Goal: Task Accomplishment & Management: Manage account settings

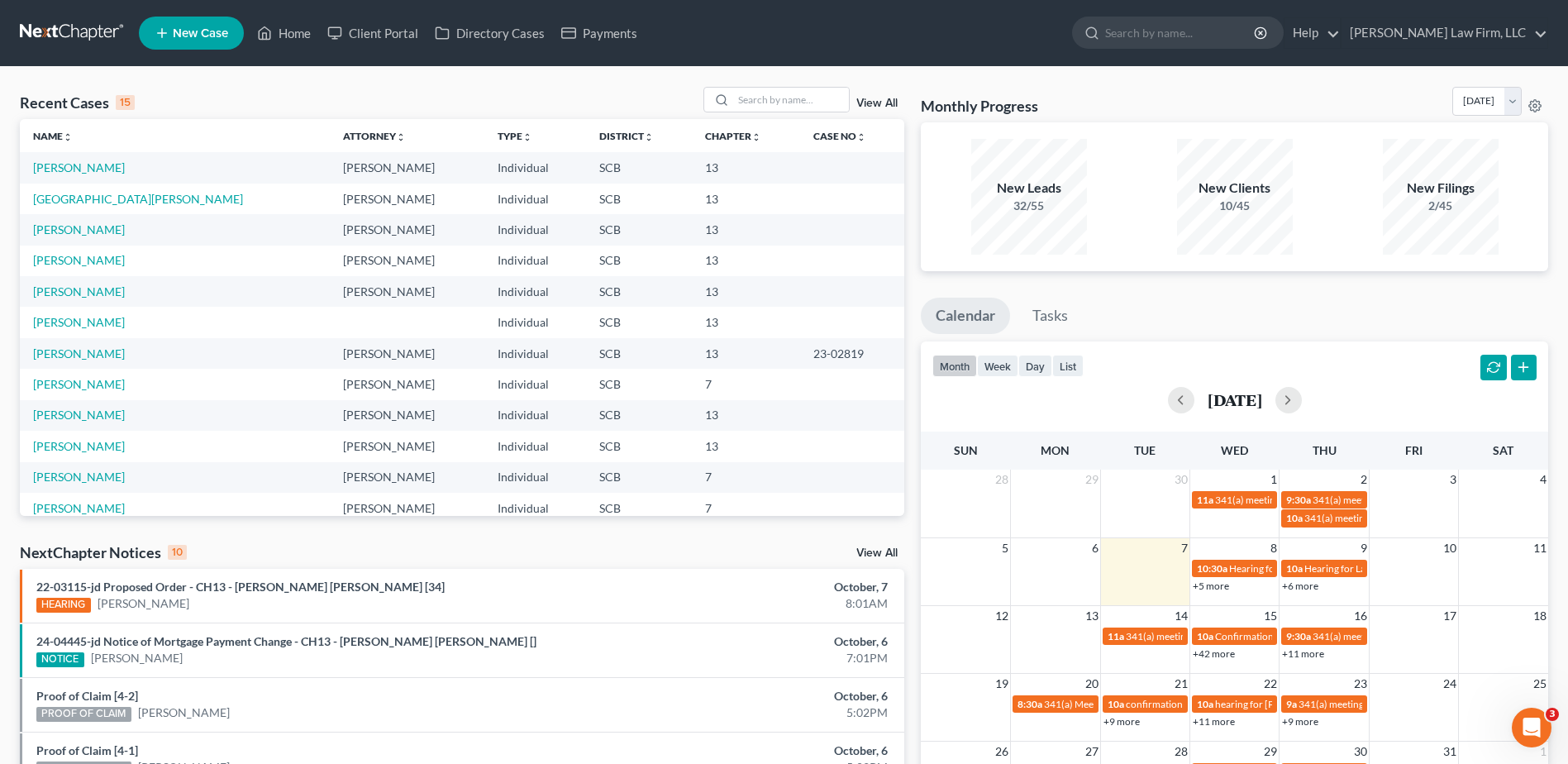
click at [56, 28] on link at bounding box center [73, 34] width 106 height 30
click at [784, 102] on input "search" at bounding box center [791, 100] width 116 height 24
type input "s"
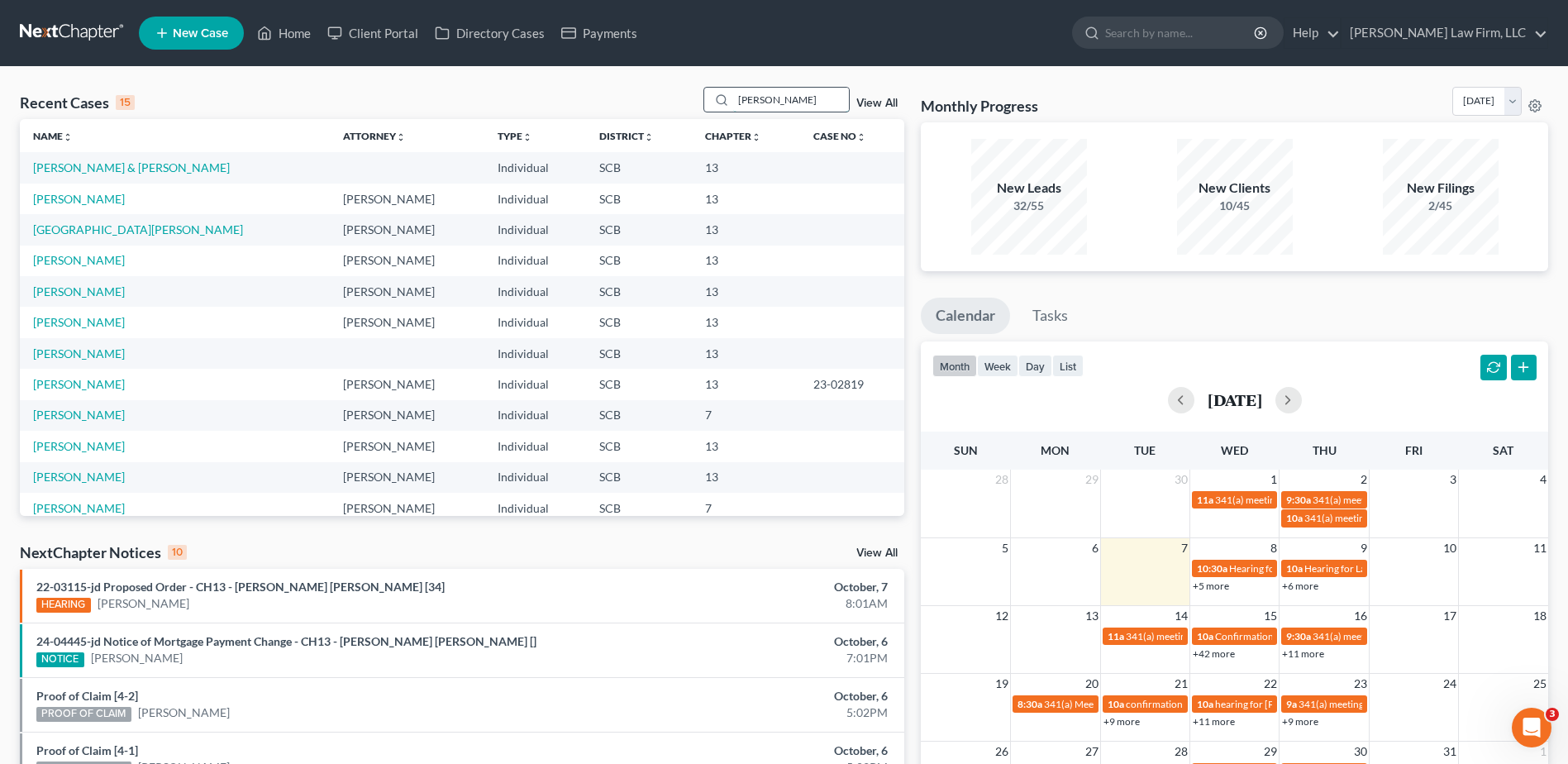
type input "[PERSON_NAME]"
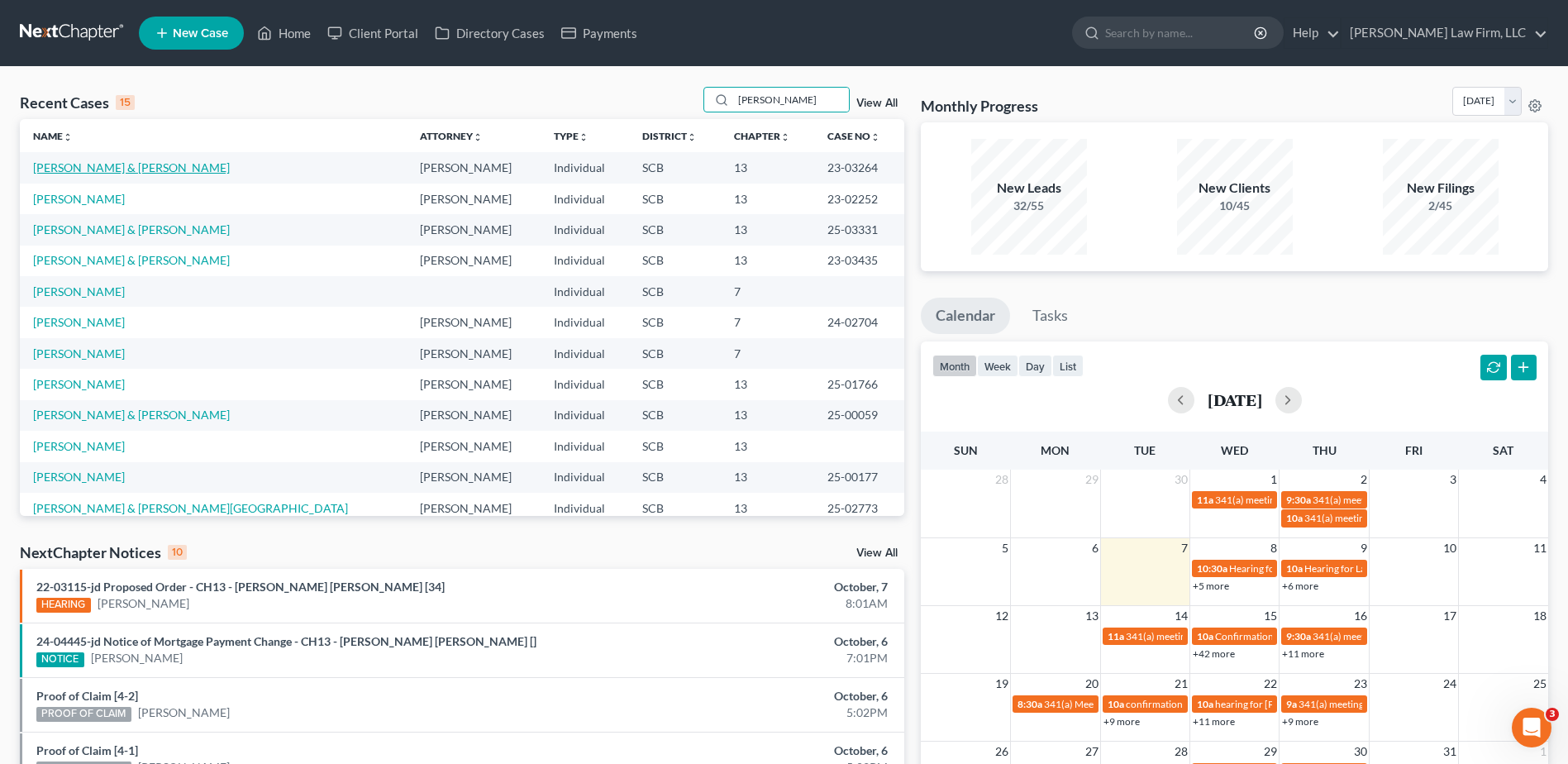
drag, startPoint x: 121, startPoint y: 173, endPoint x: 110, endPoint y: 170, distance: 11.4
click at [110, 170] on link "[PERSON_NAME] & [PERSON_NAME]" at bounding box center [131, 167] width 197 height 14
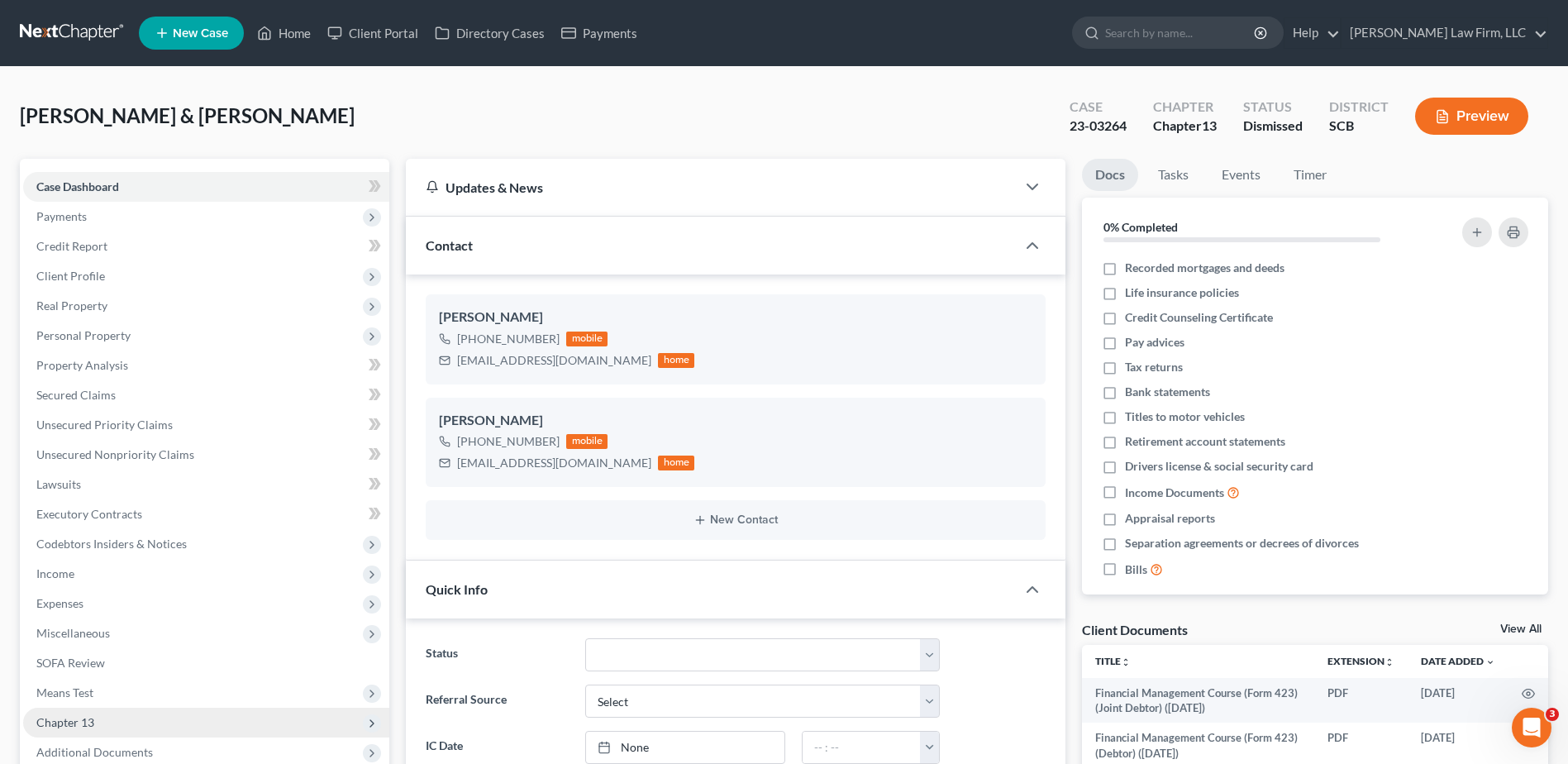
select select "0"
click at [1198, 34] on input "search" at bounding box center [1180, 33] width 152 height 31
type input "crawford"
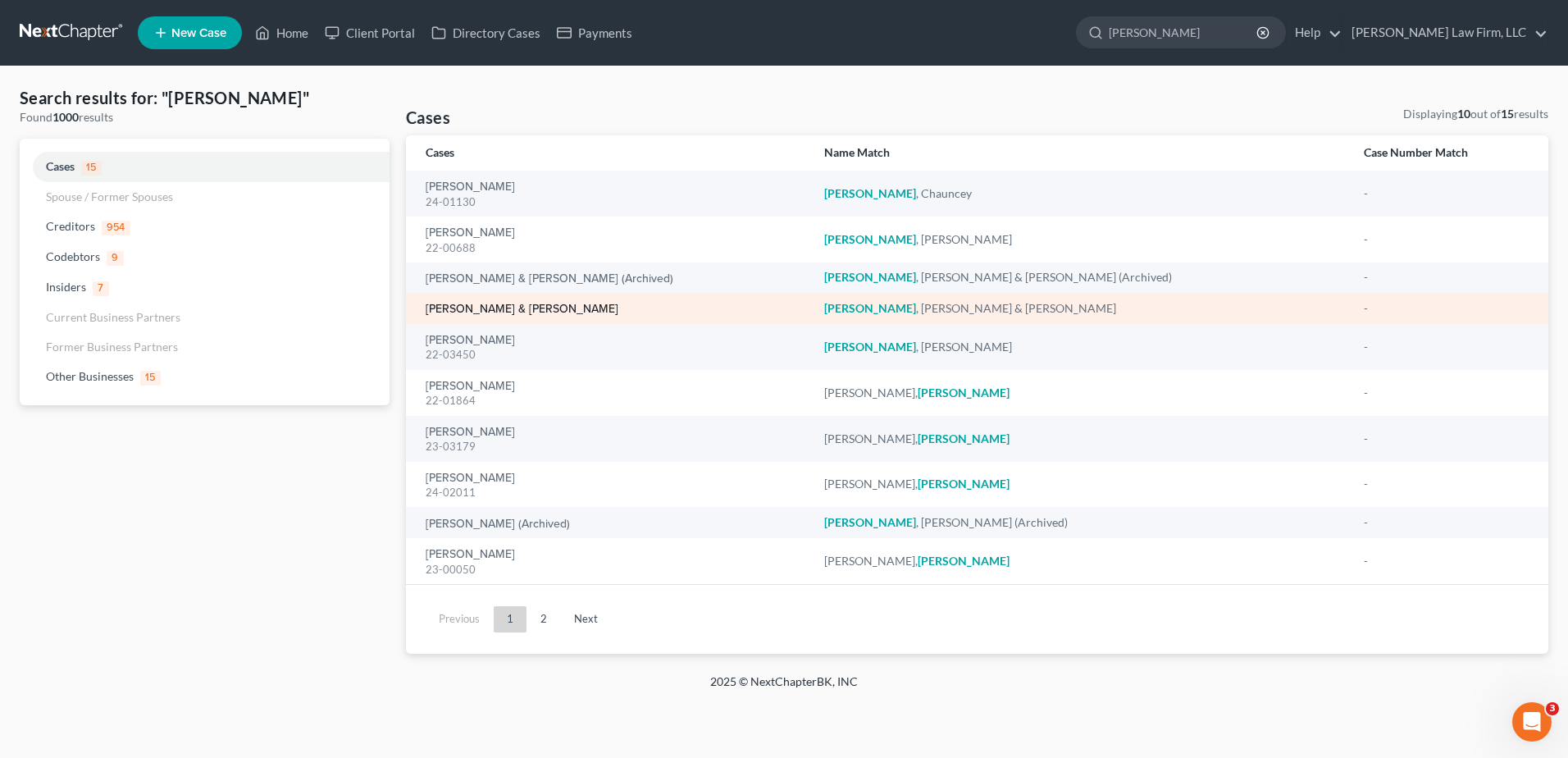
click at [502, 304] on link "[PERSON_NAME] & [PERSON_NAME]" at bounding box center [522, 309] width 193 height 12
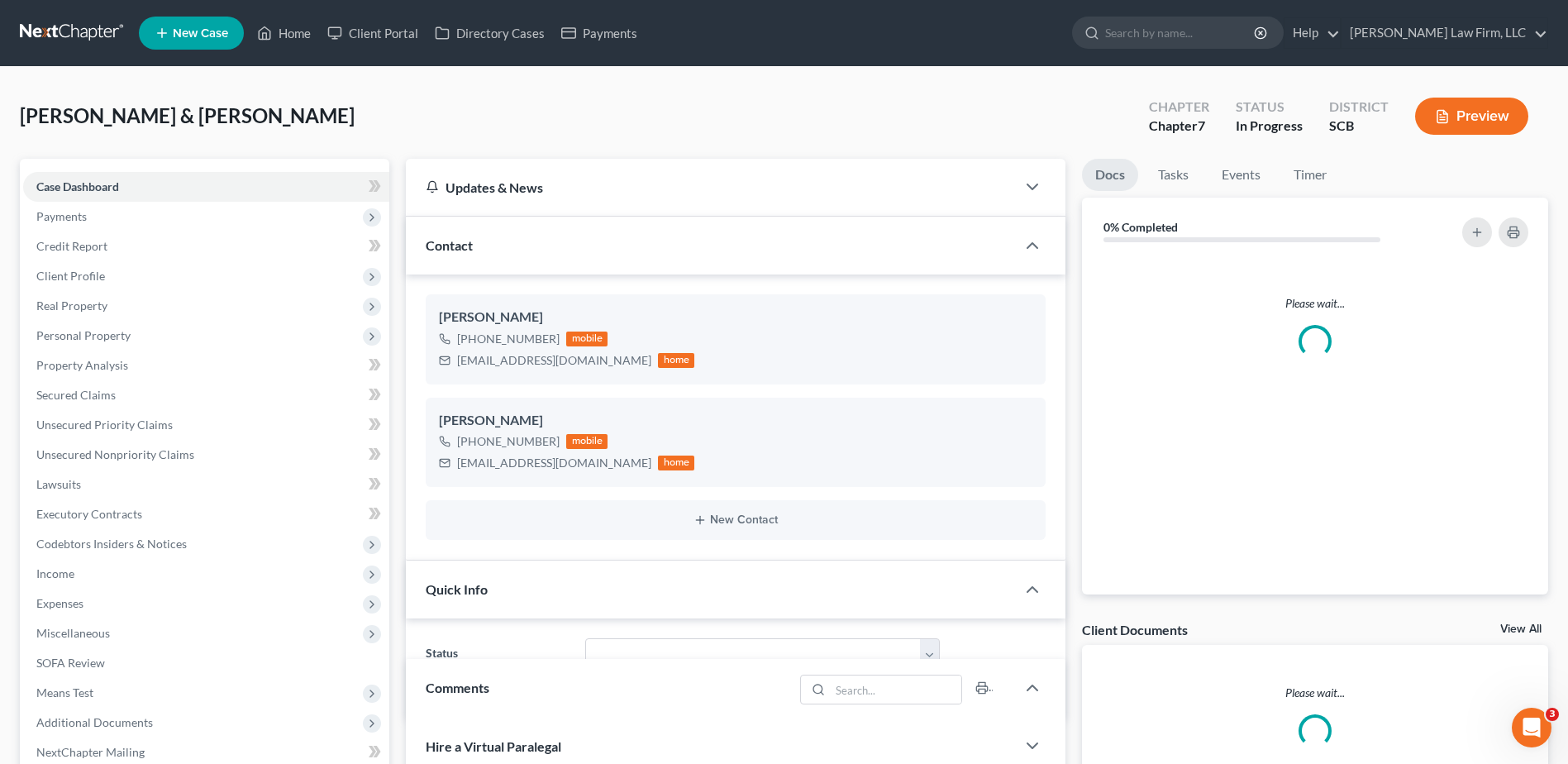
select select "0"
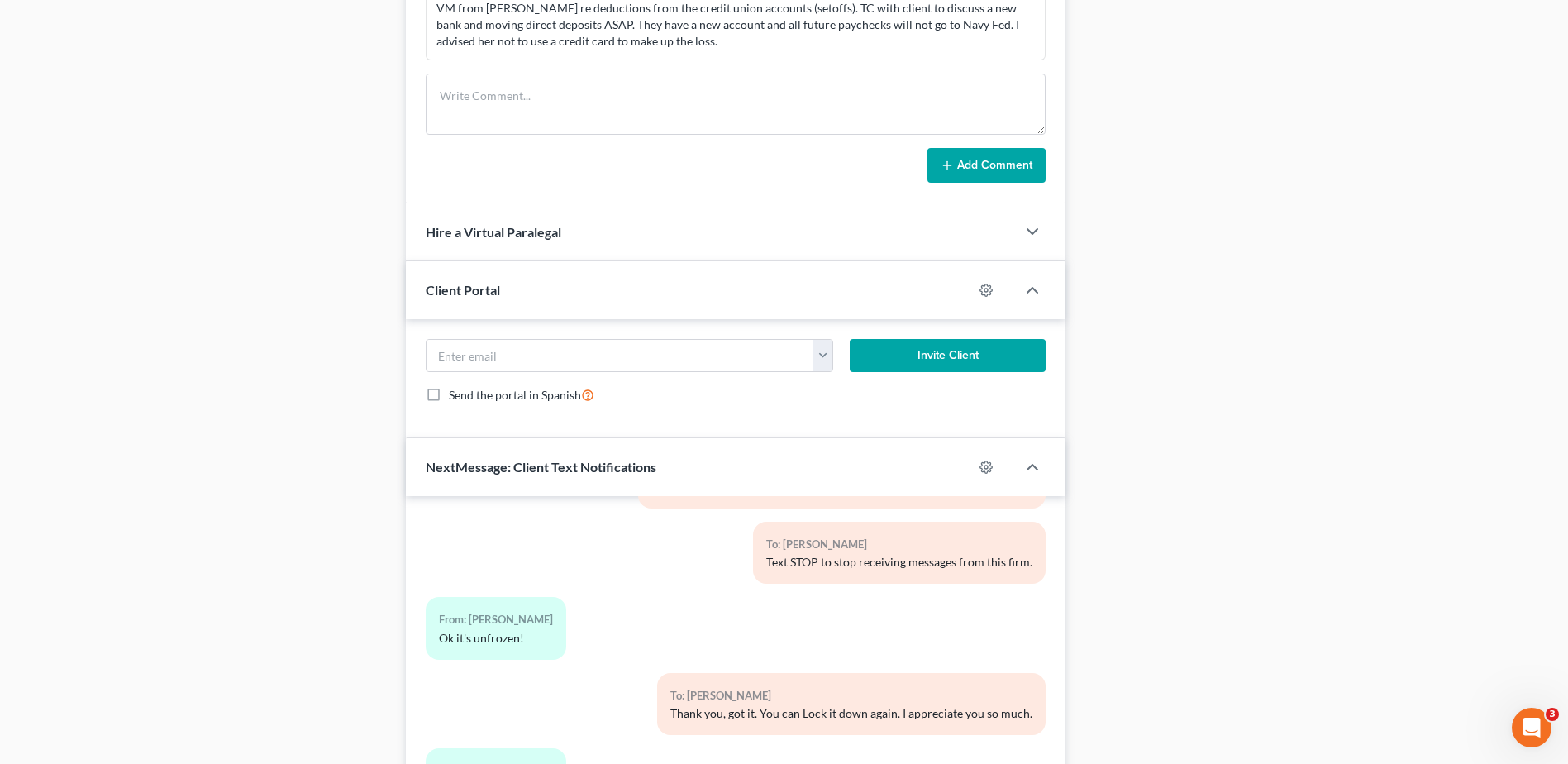
scroll to position [1240, 0]
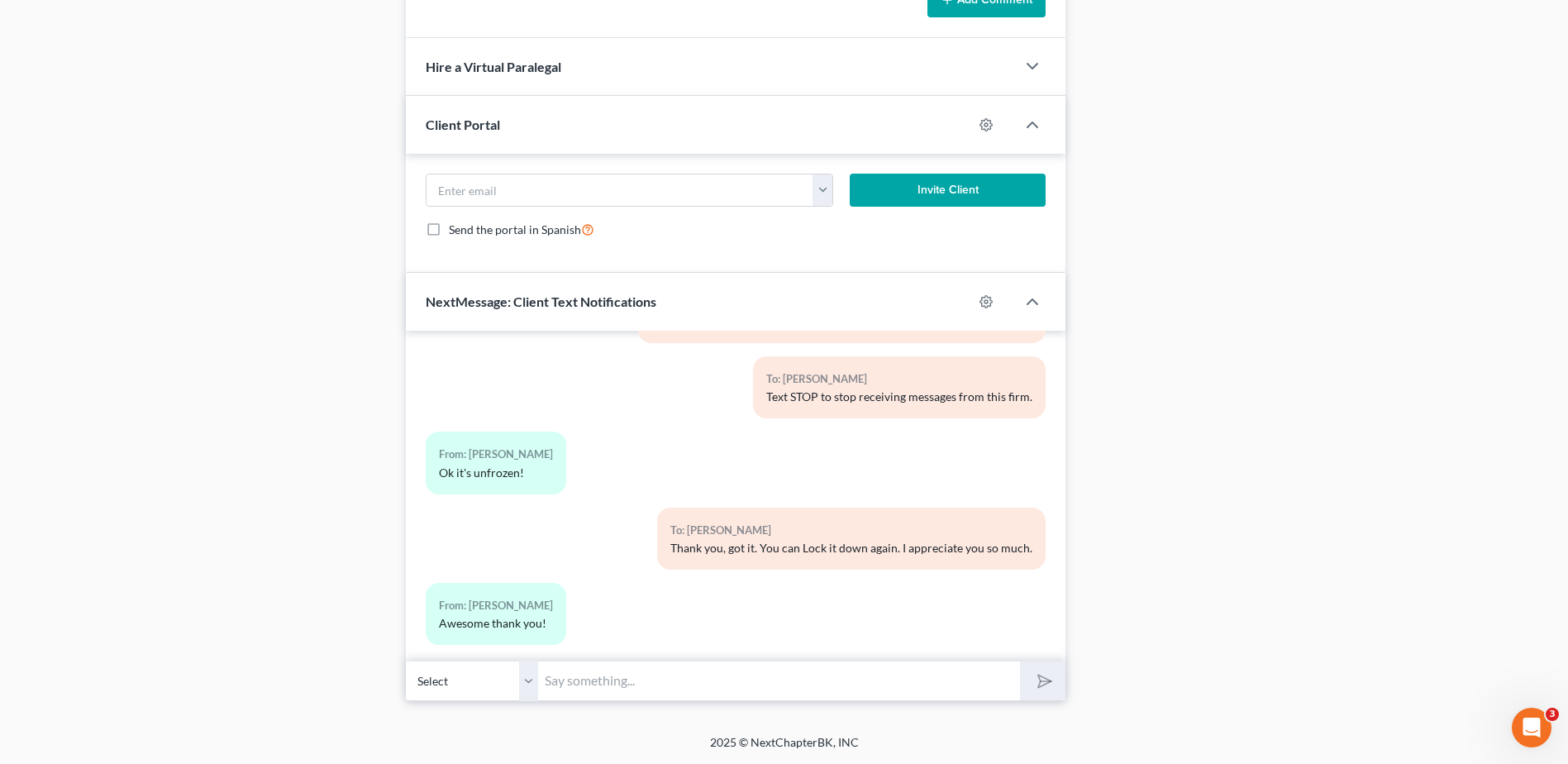
click at [486, 297] on span "NextMessage: Client Text Notifications" at bounding box center [540, 301] width 230 height 16
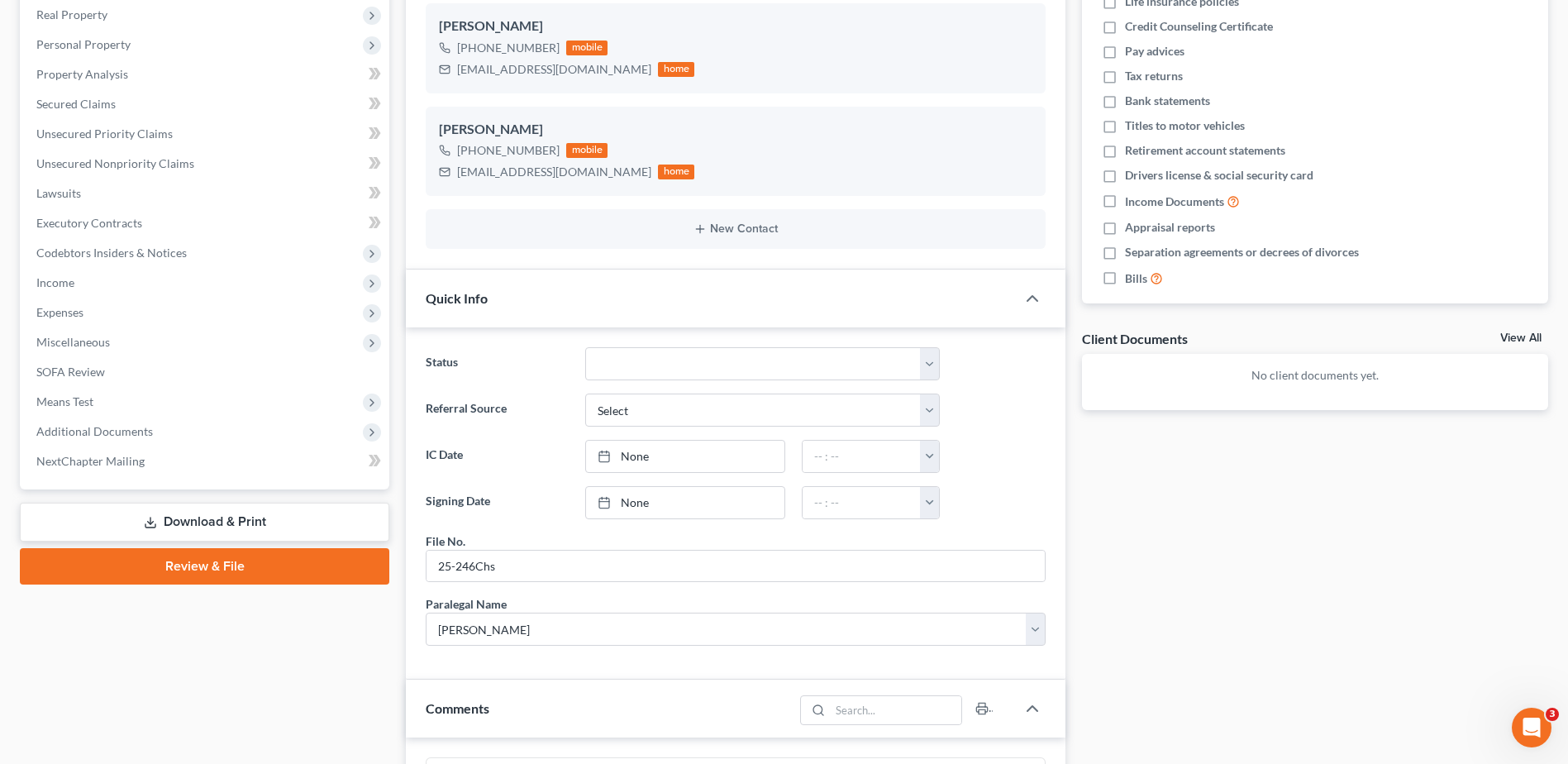
scroll to position [0, 0]
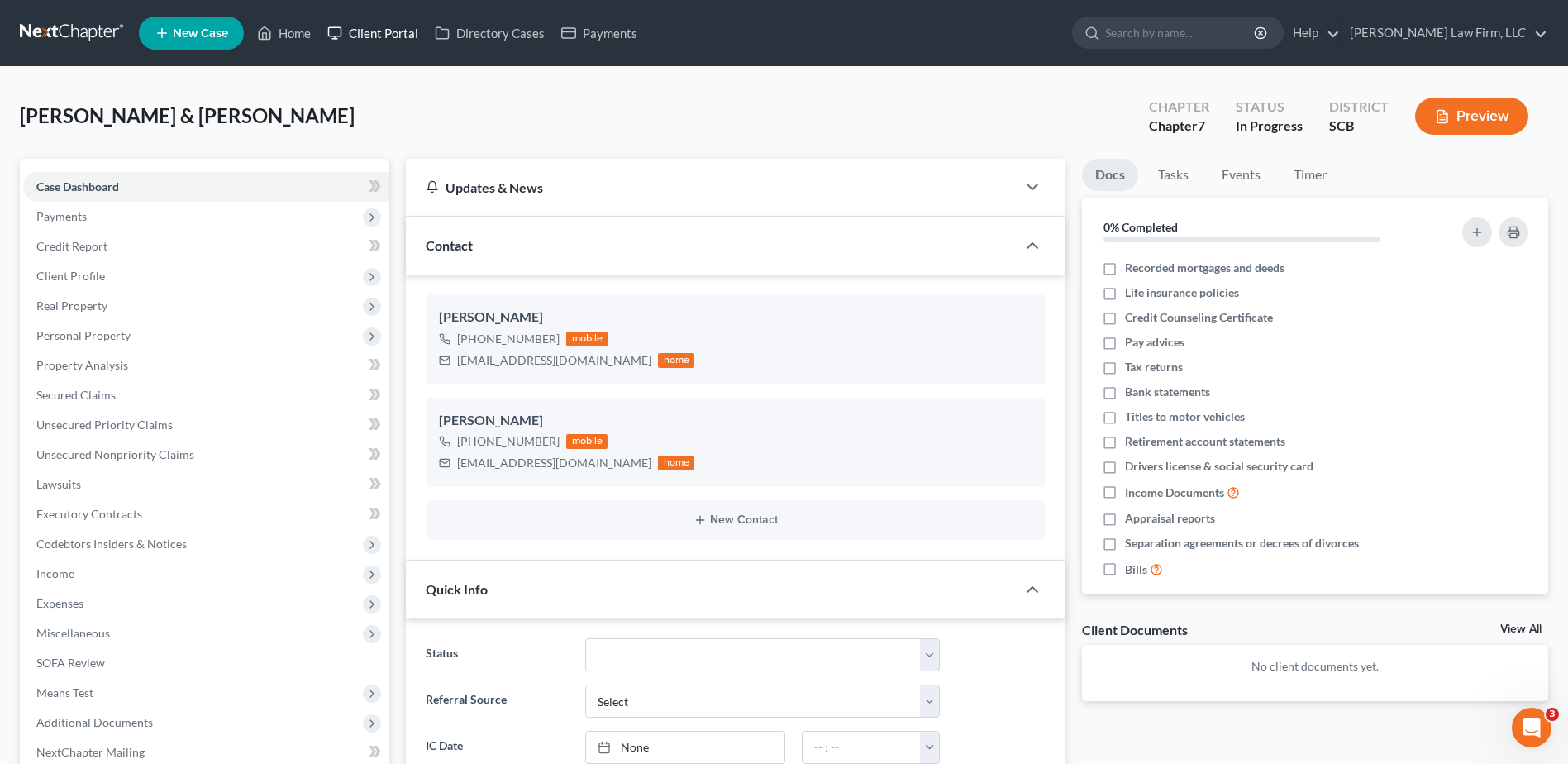
click at [383, 31] on link "Client Portal" at bounding box center [373, 34] width 107 height 30
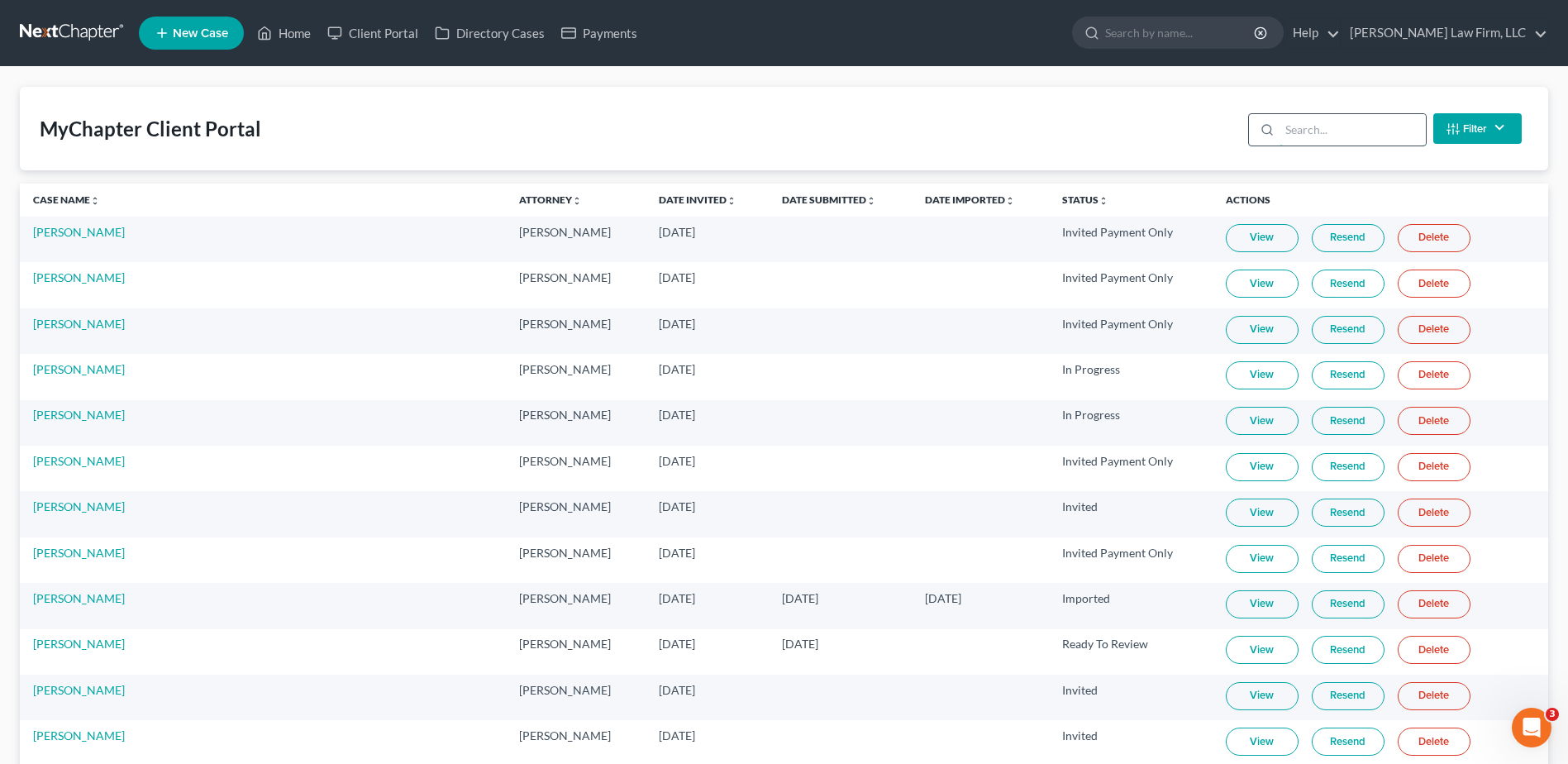
click at [1304, 130] on input "search" at bounding box center [1352, 129] width 147 height 31
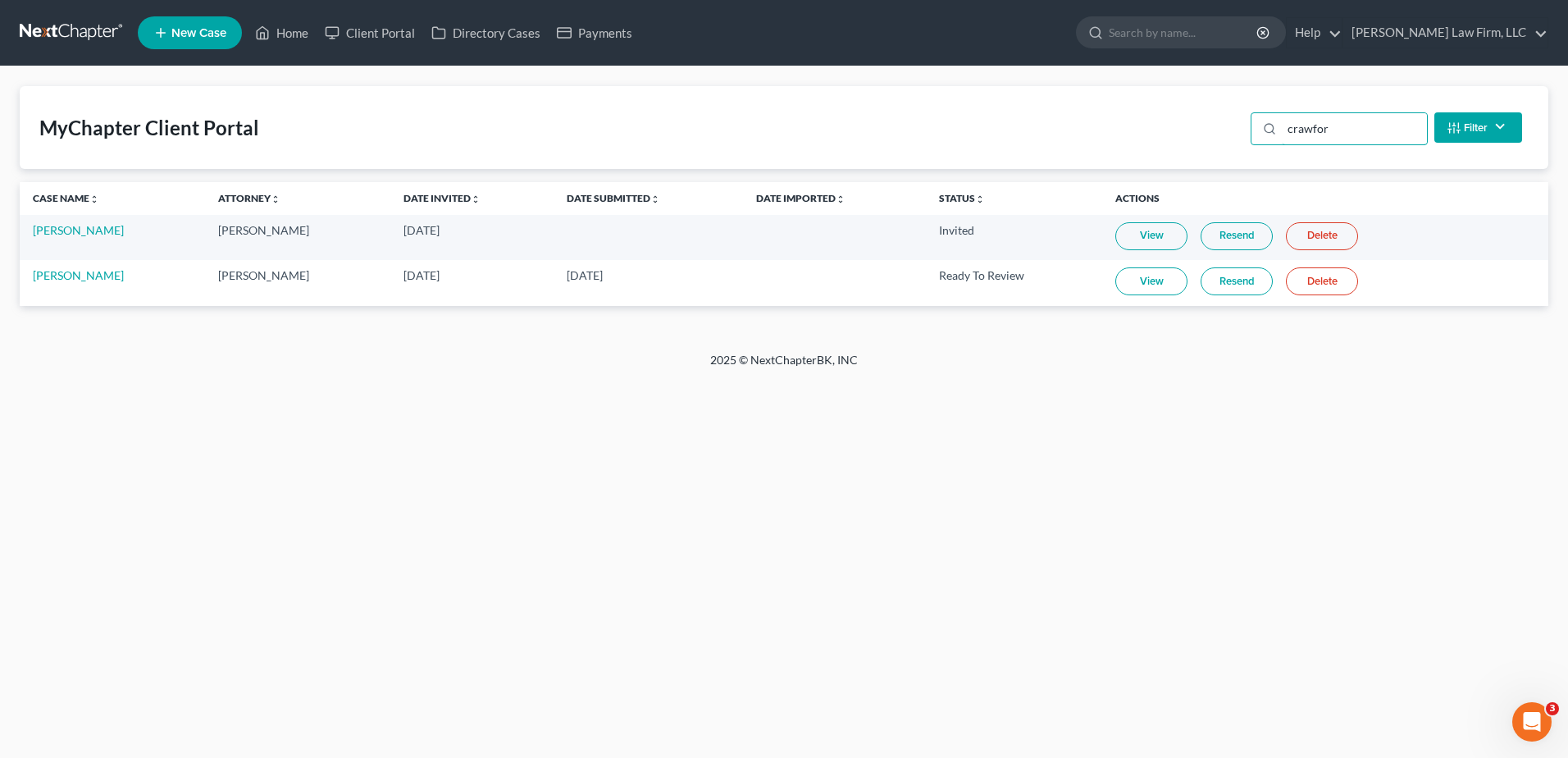
type input "crawfor"
click at [1143, 281] on link "View" at bounding box center [1151, 282] width 72 height 28
click at [1216, 25] on input "search" at bounding box center [1184, 32] width 150 height 31
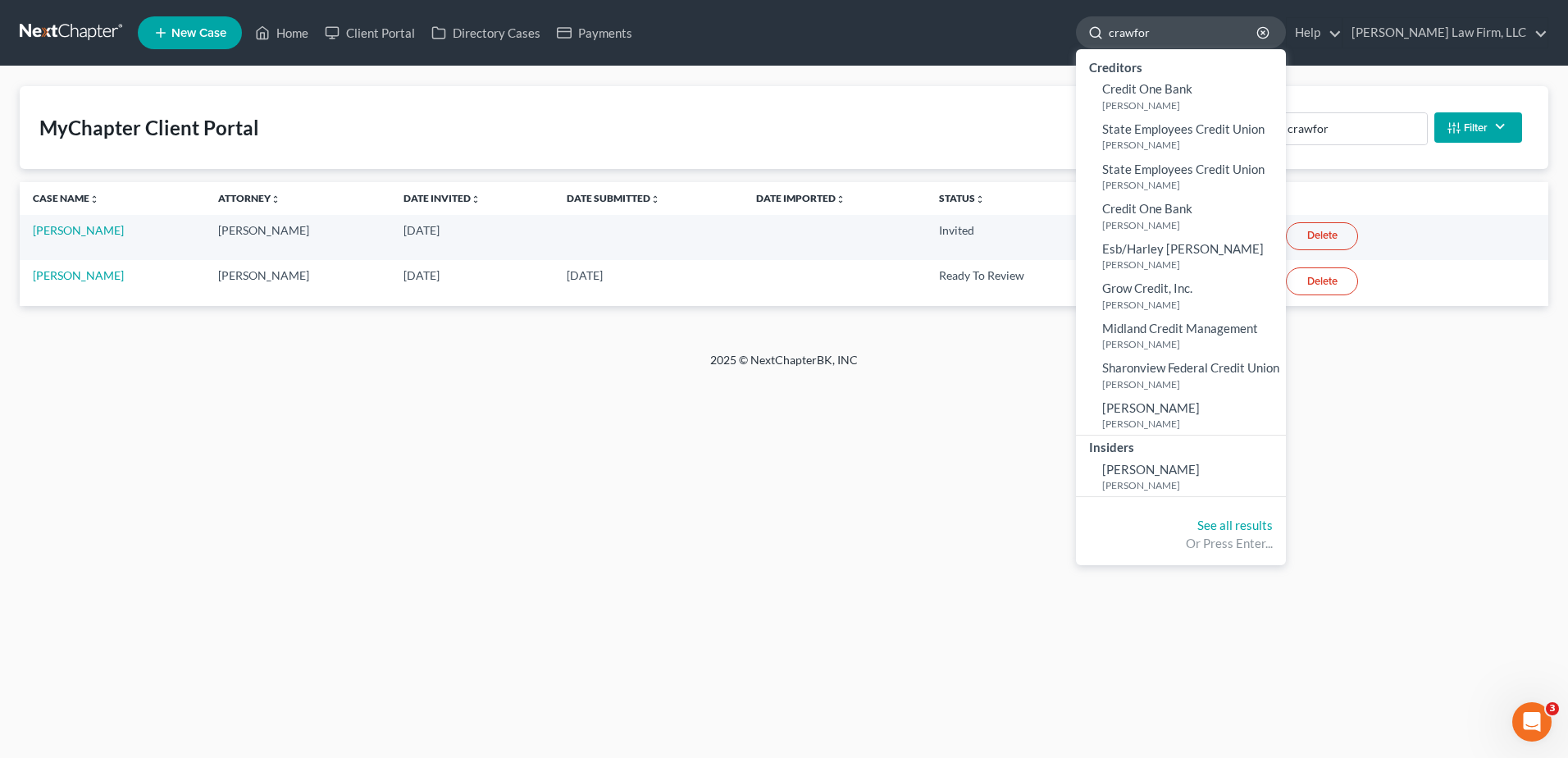
type input "crawford"
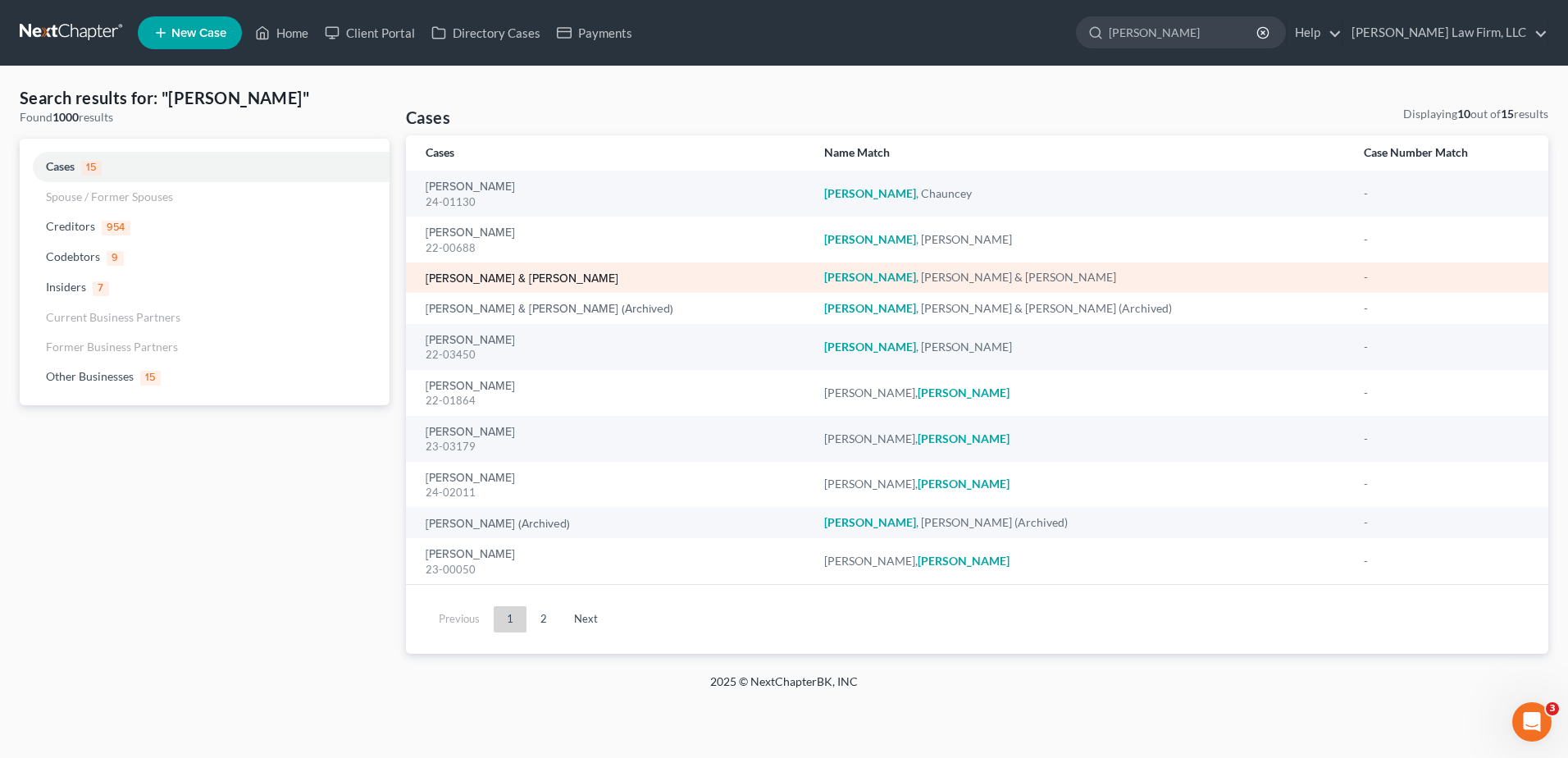
click at [499, 278] on link "[PERSON_NAME] & [PERSON_NAME]" at bounding box center [522, 279] width 193 height 12
select select "0"
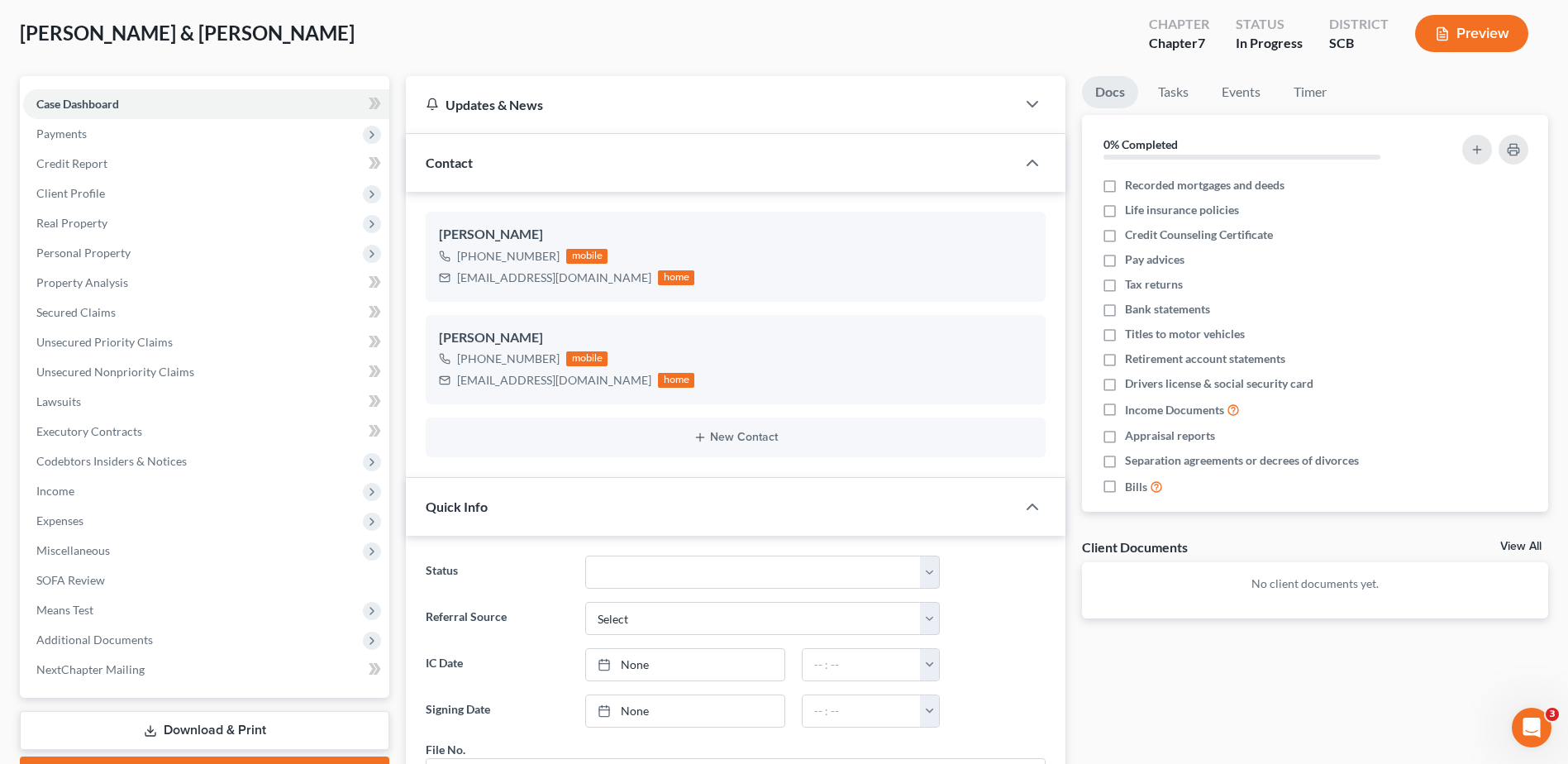
scroll to position [165, 0]
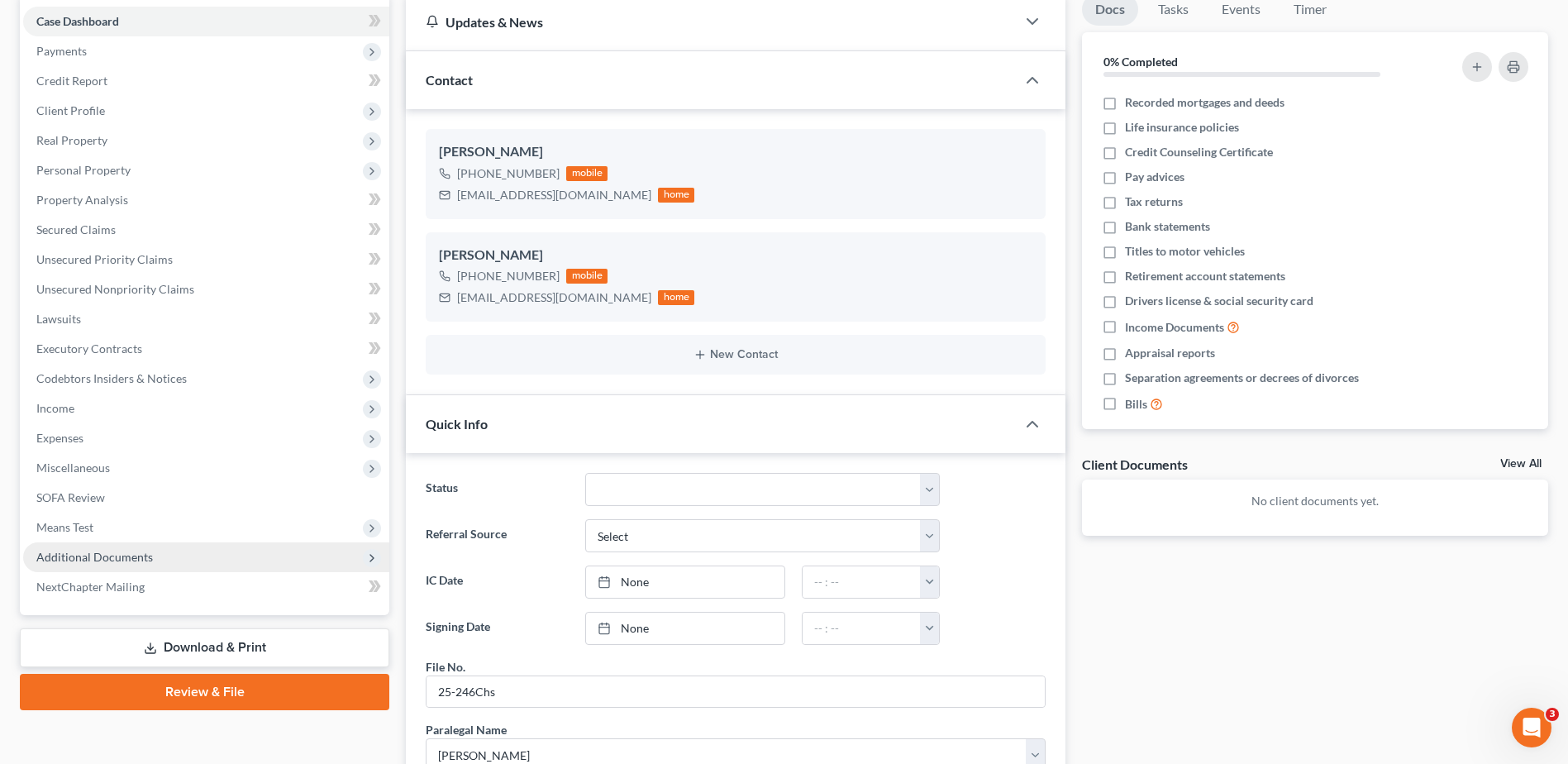
click at [121, 557] on span "Additional Documents" at bounding box center [94, 556] width 116 height 14
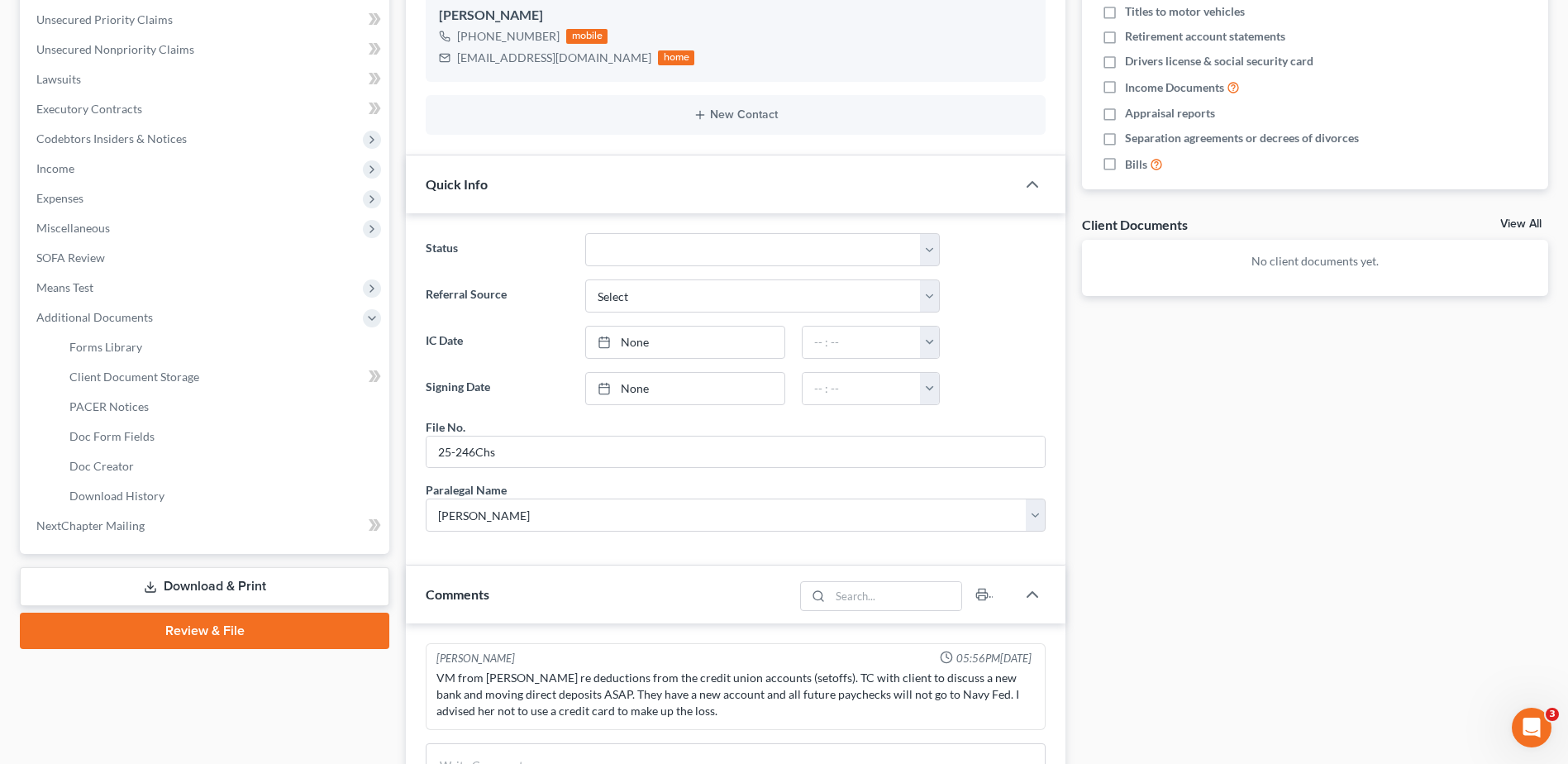
scroll to position [413, 0]
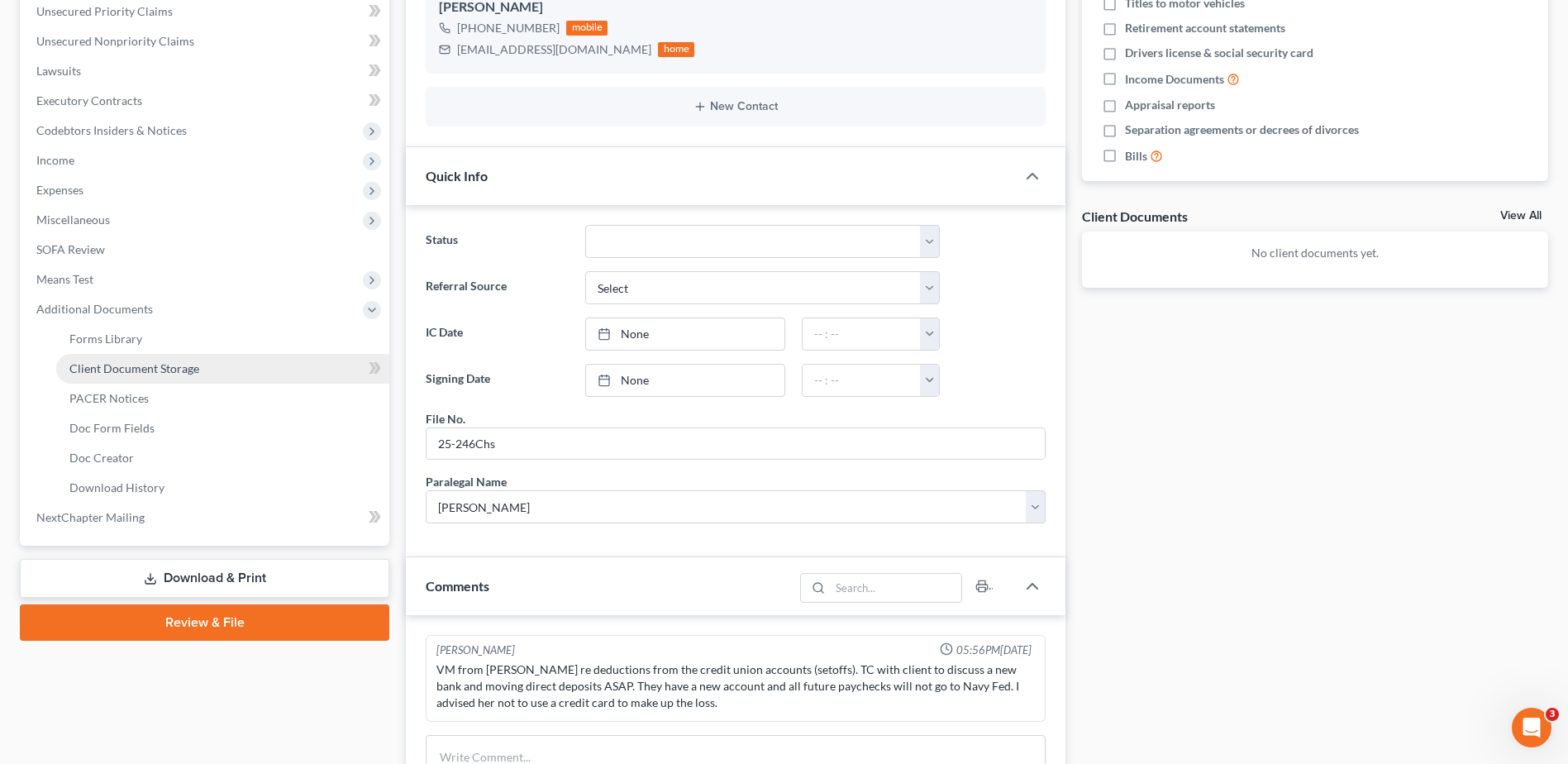
click at [135, 369] on span "Client Document Storage" at bounding box center [134, 368] width 130 height 14
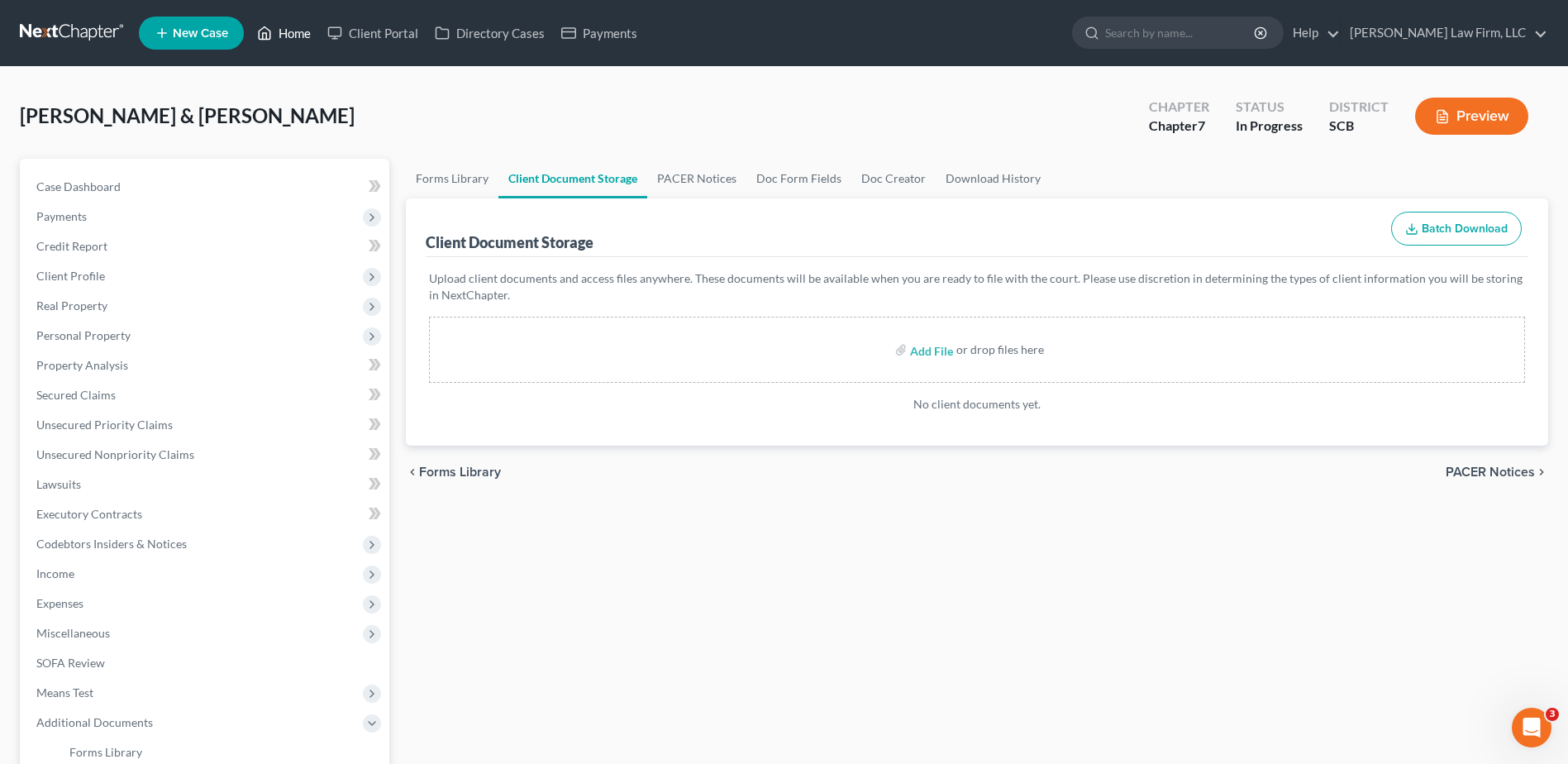
click at [287, 31] on link "Home" at bounding box center [284, 34] width 70 height 30
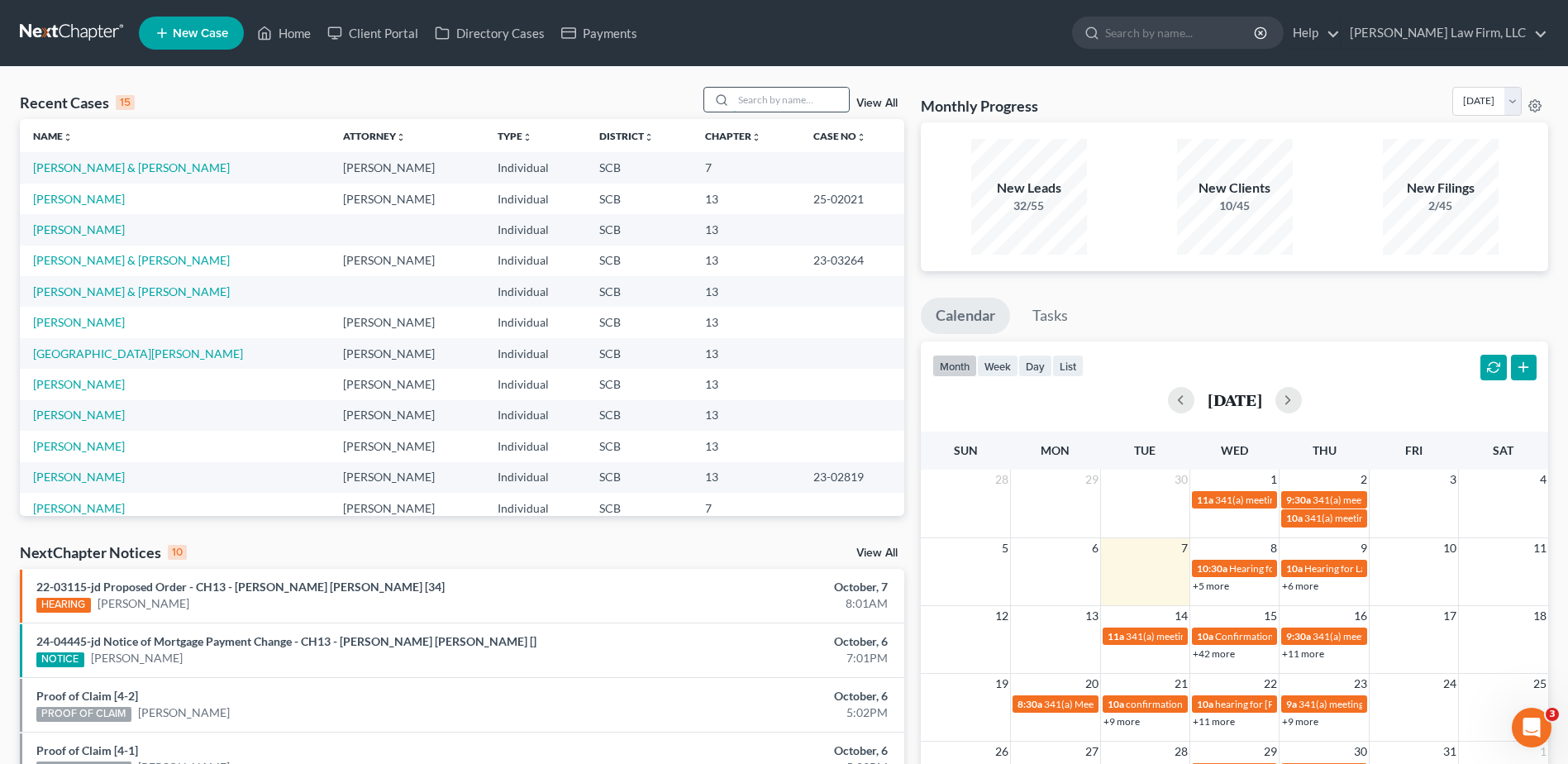
click at [773, 104] on input "search" at bounding box center [791, 100] width 116 height 24
type input "crawford"
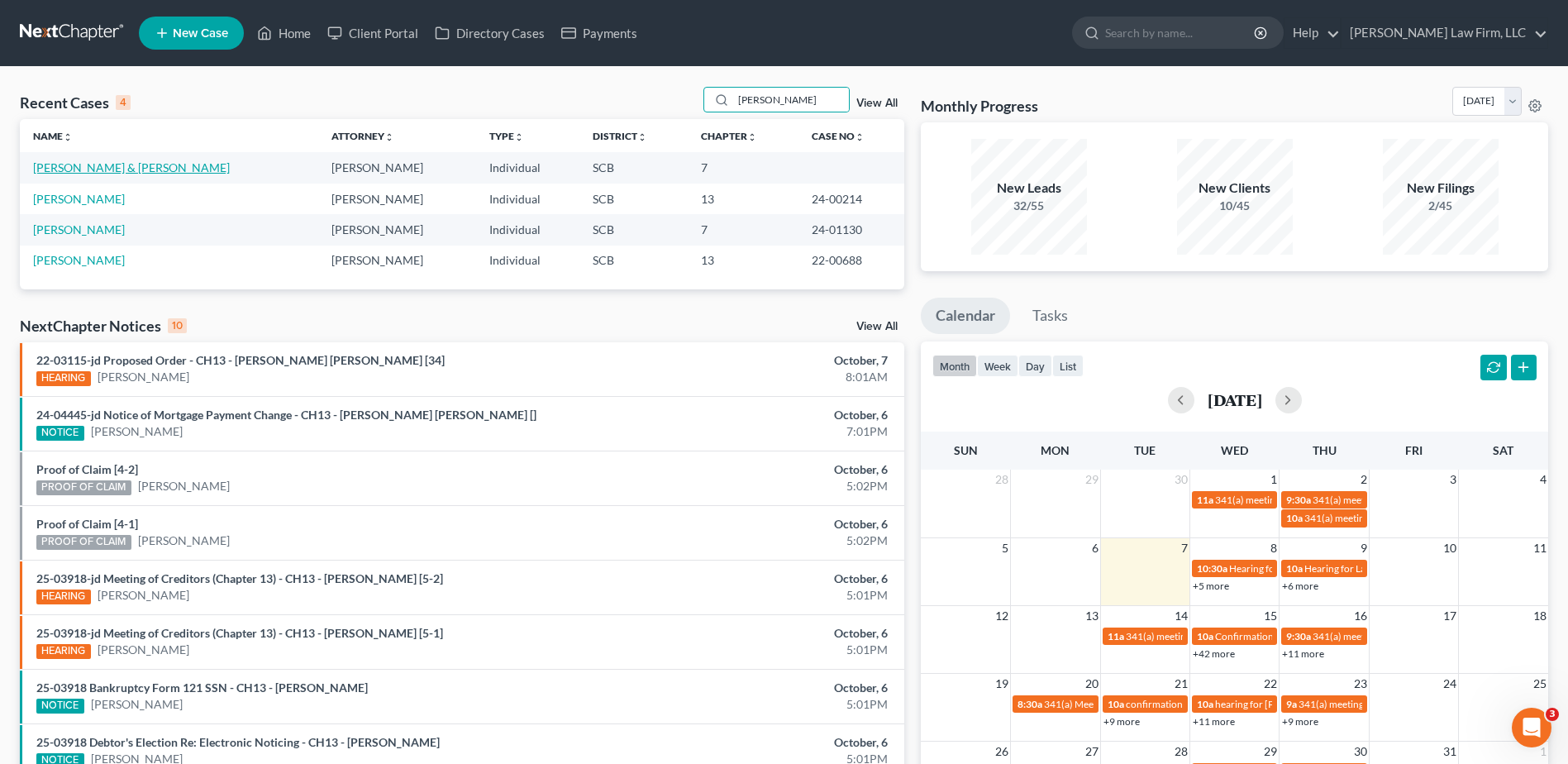
click at [96, 173] on link "[PERSON_NAME] & [PERSON_NAME]" at bounding box center [131, 167] width 197 height 14
select select "0"
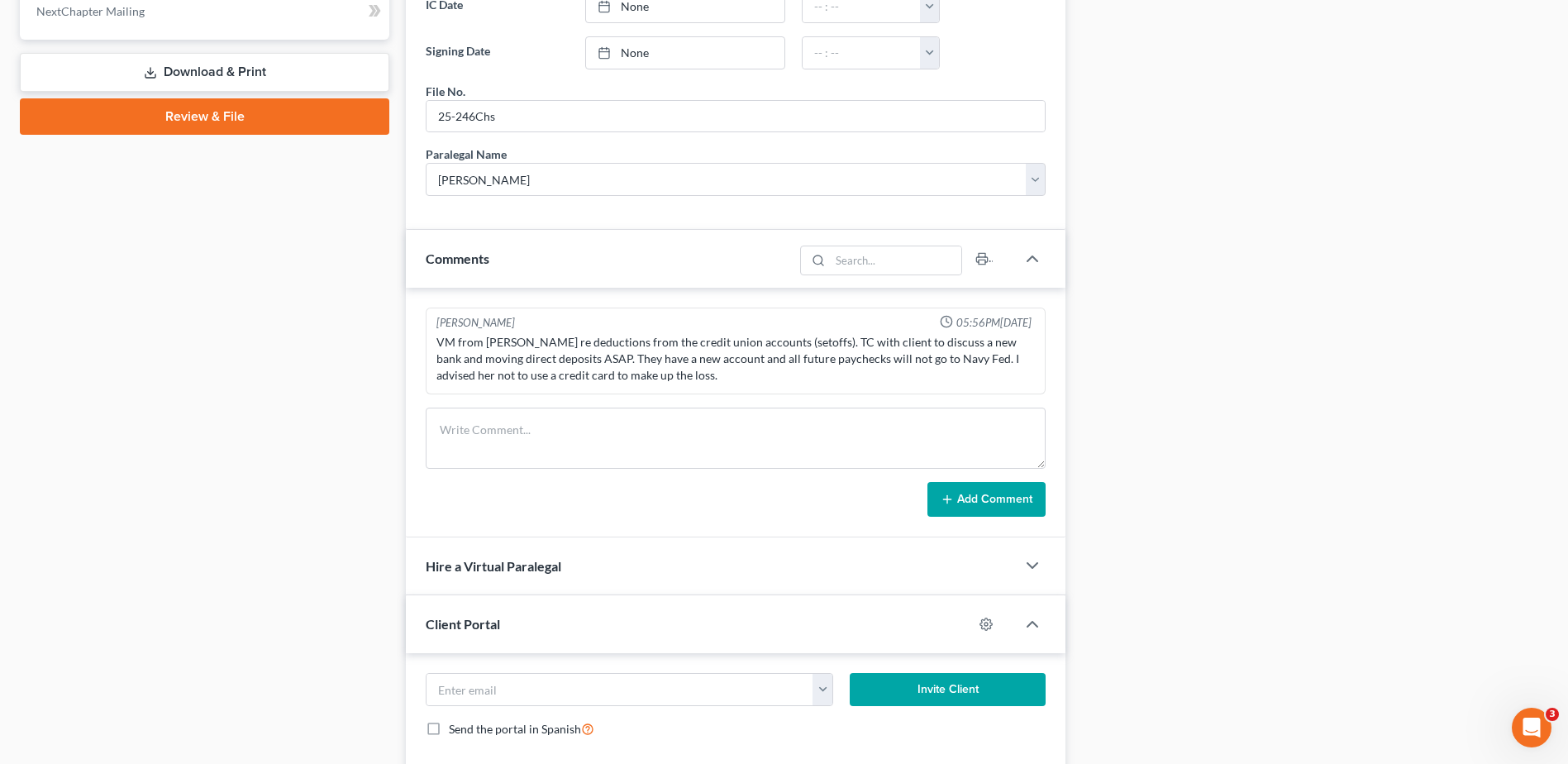
scroll to position [870, 0]
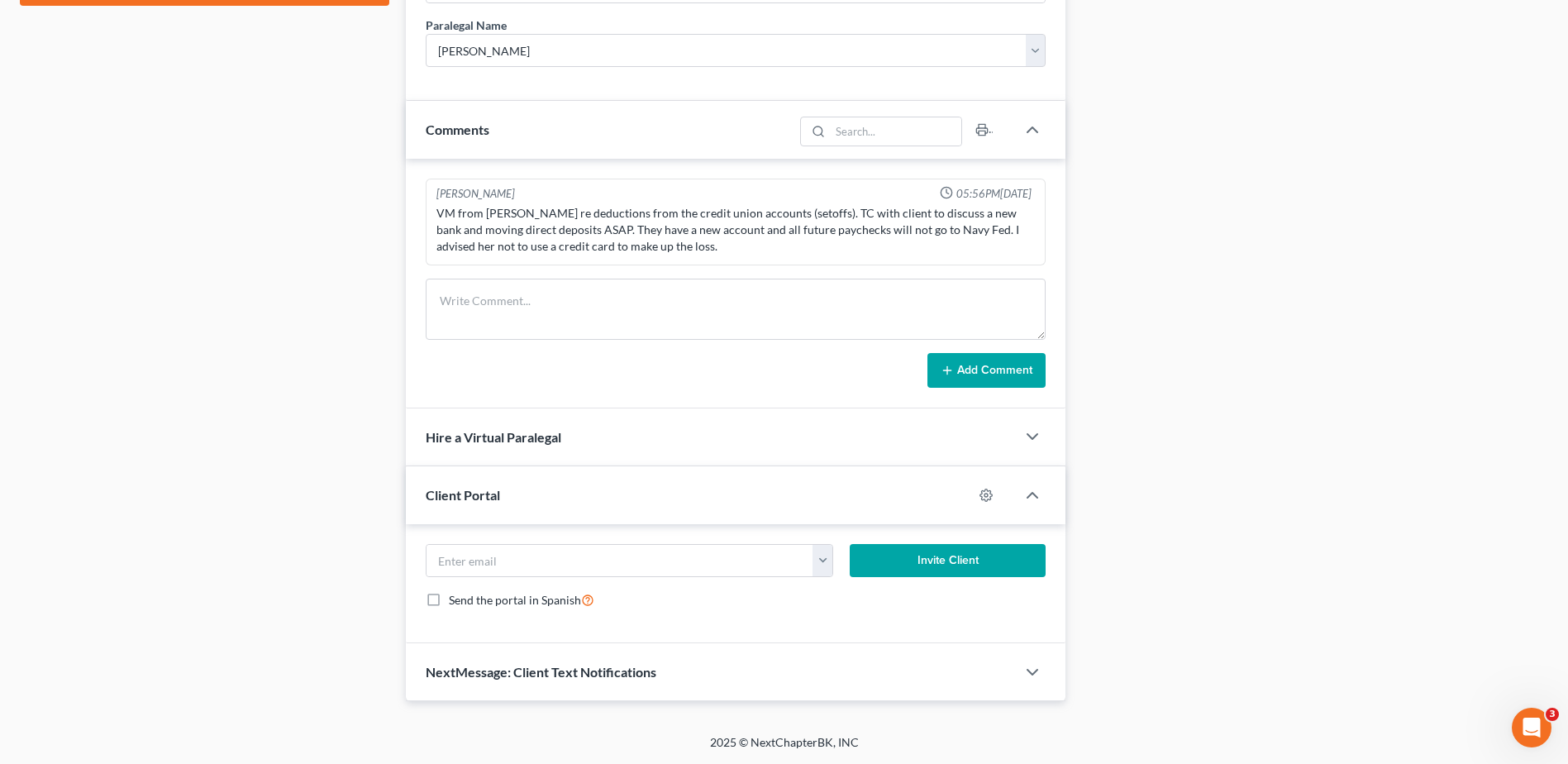
click at [500, 501] on span "Client Portal" at bounding box center [462, 494] width 75 height 16
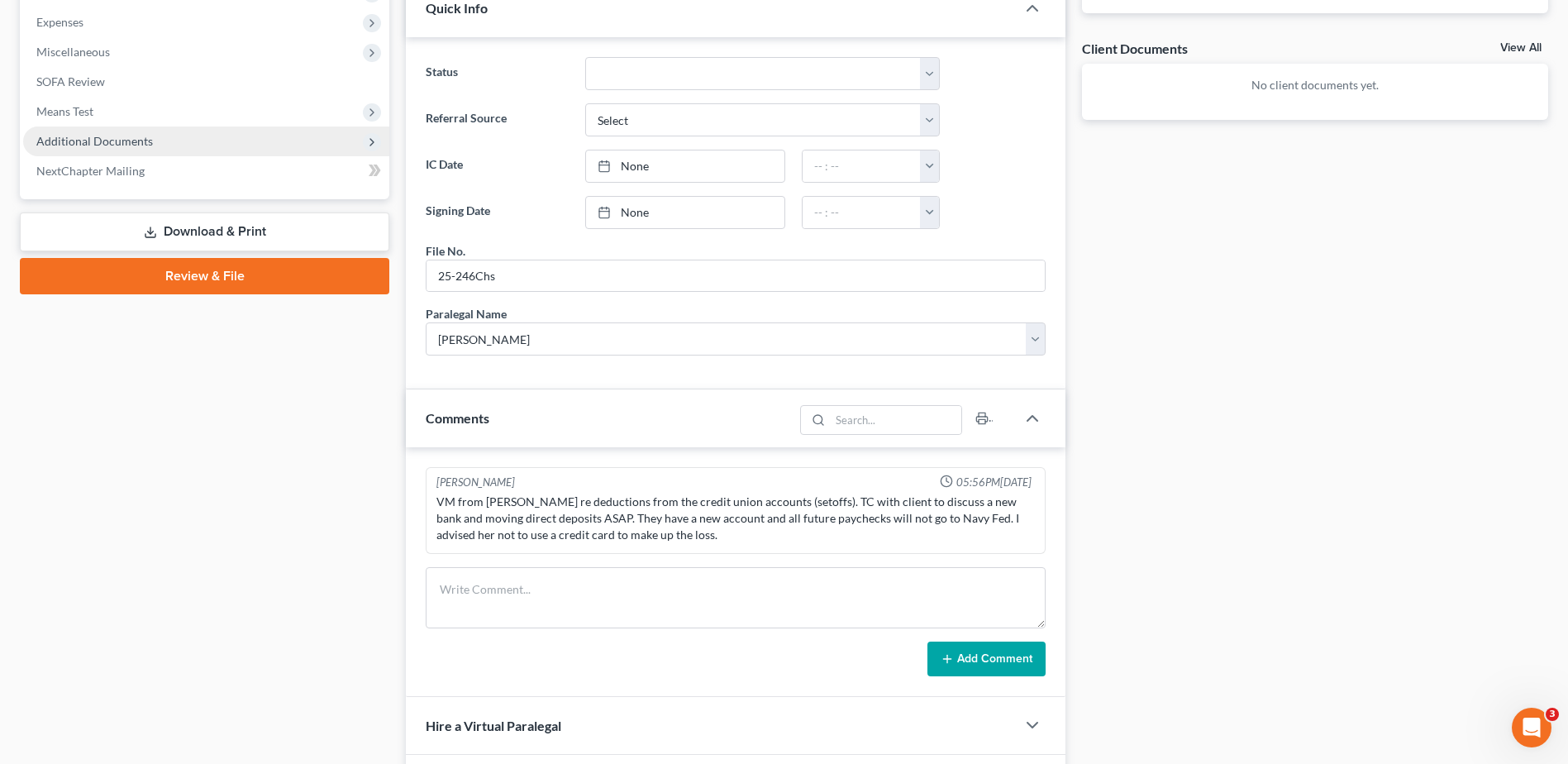
scroll to position [338, 0]
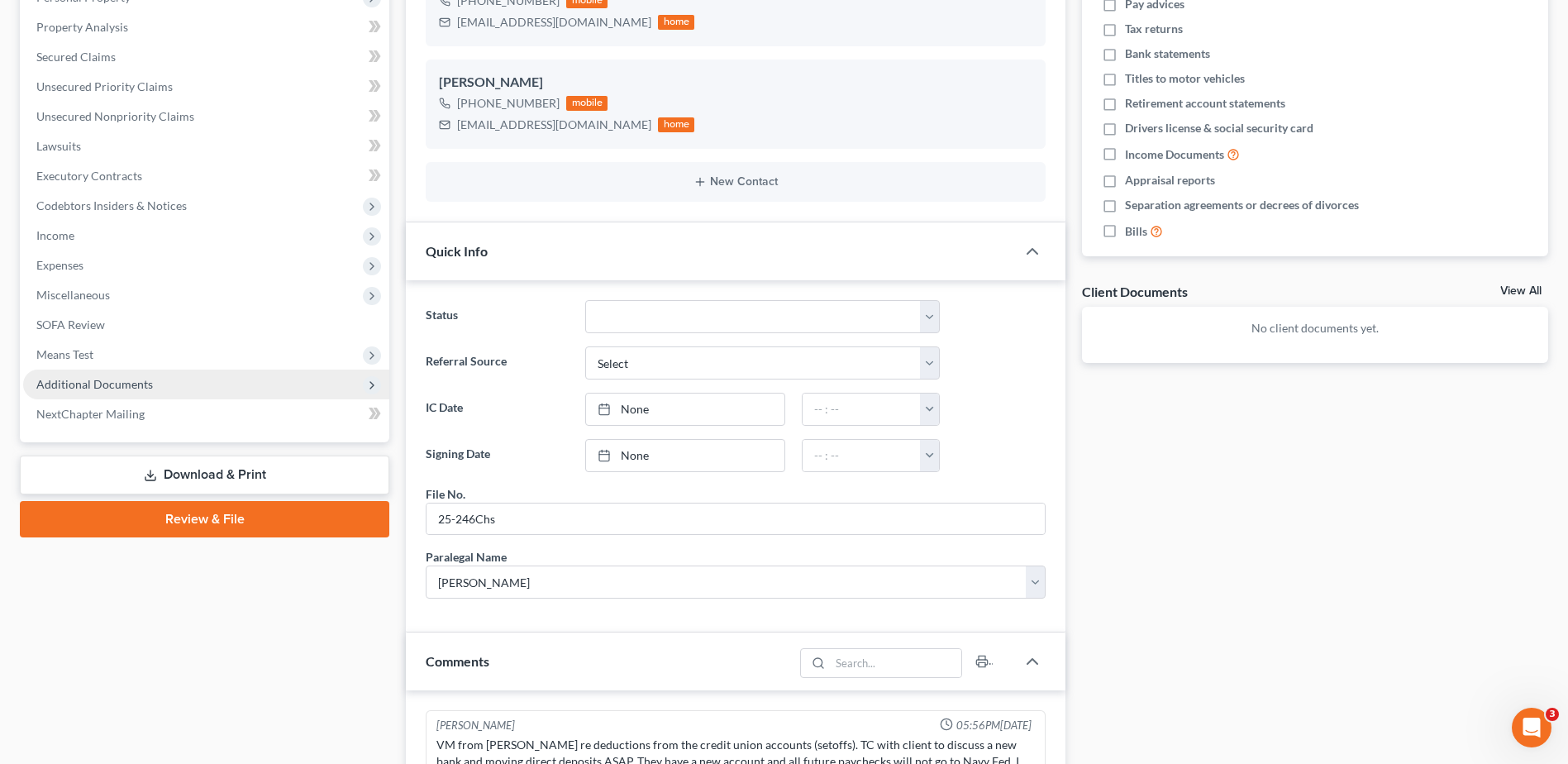
click at [116, 388] on span "Additional Documents" at bounding box center [94, 384] width 116 height 14
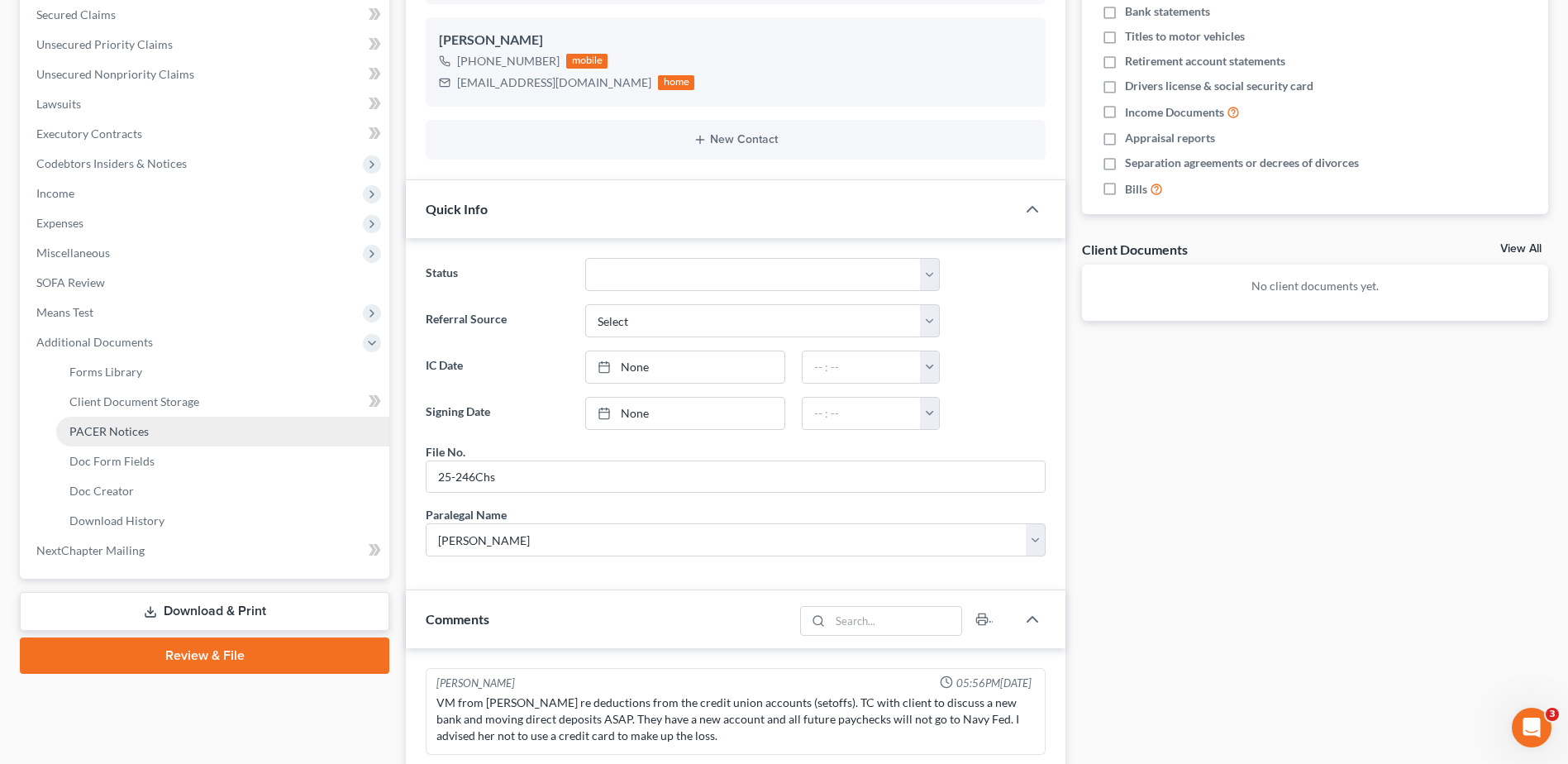
scroll to position [421, 0]
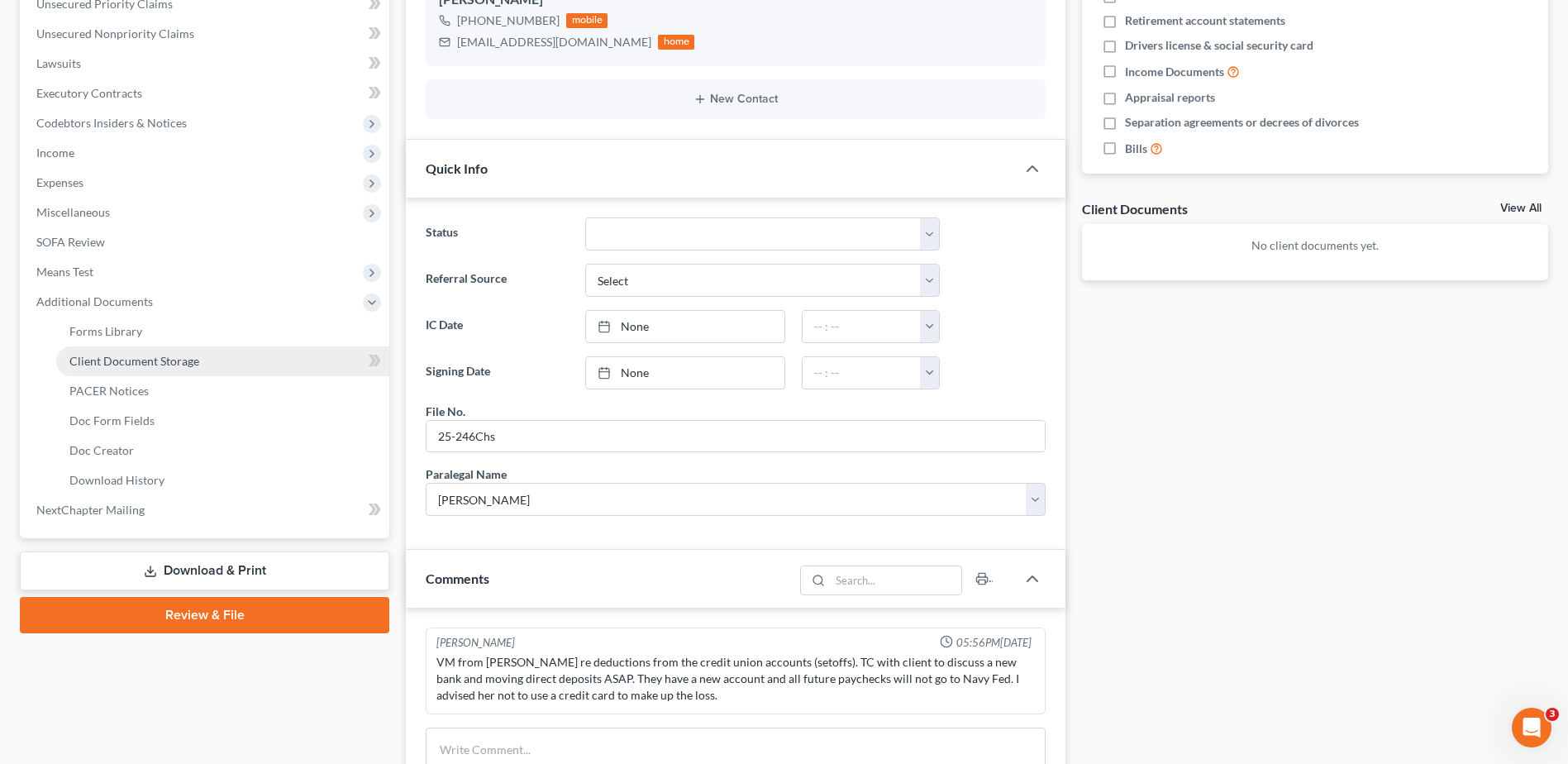
click at [142, 369] on link "Client Document Storage" at bounding box center [223, 361] width 333 height 30
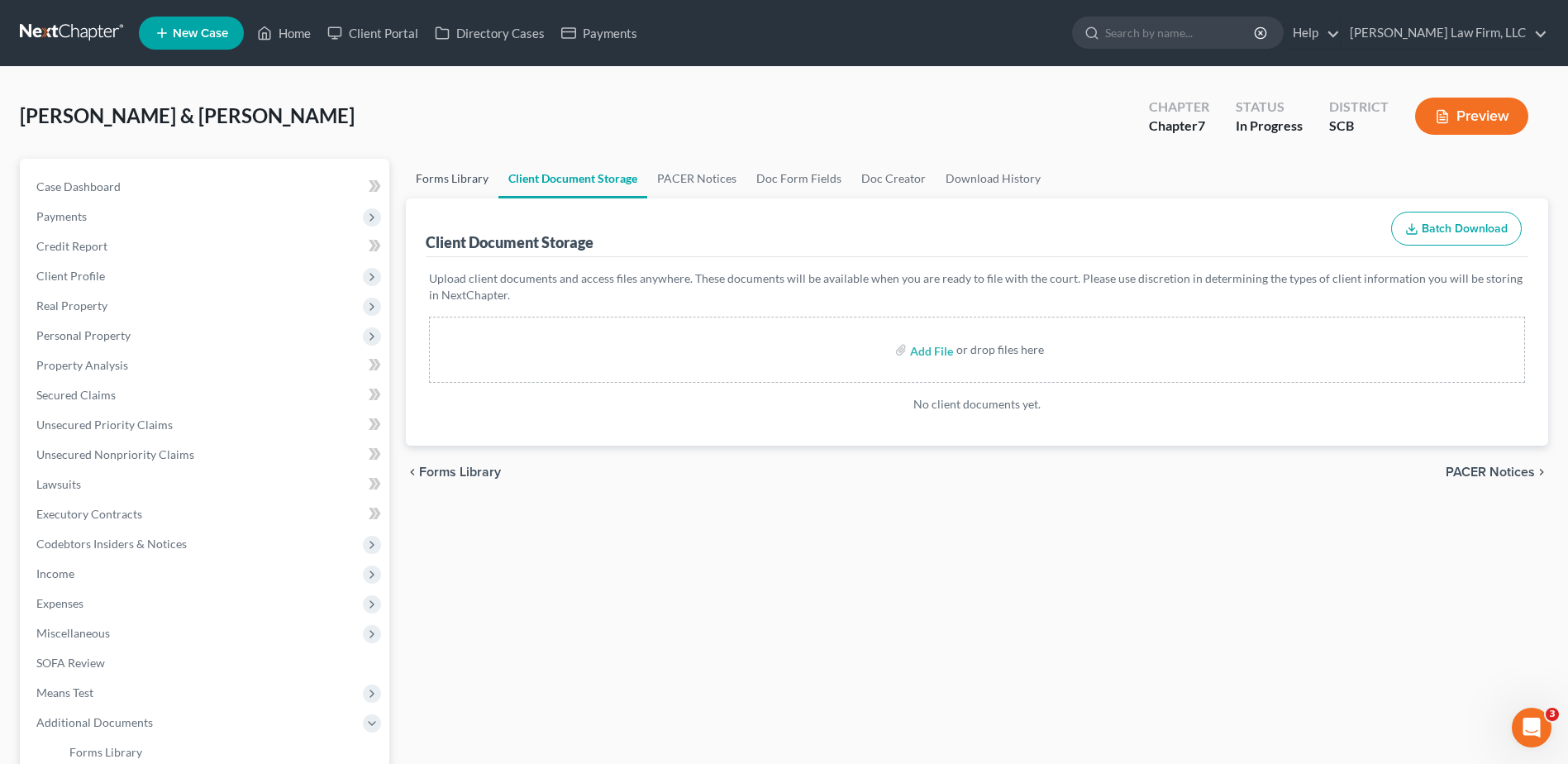
click at [435, 173] on link "Forms Library" at bounding box center [451, 178] width 93 height 39
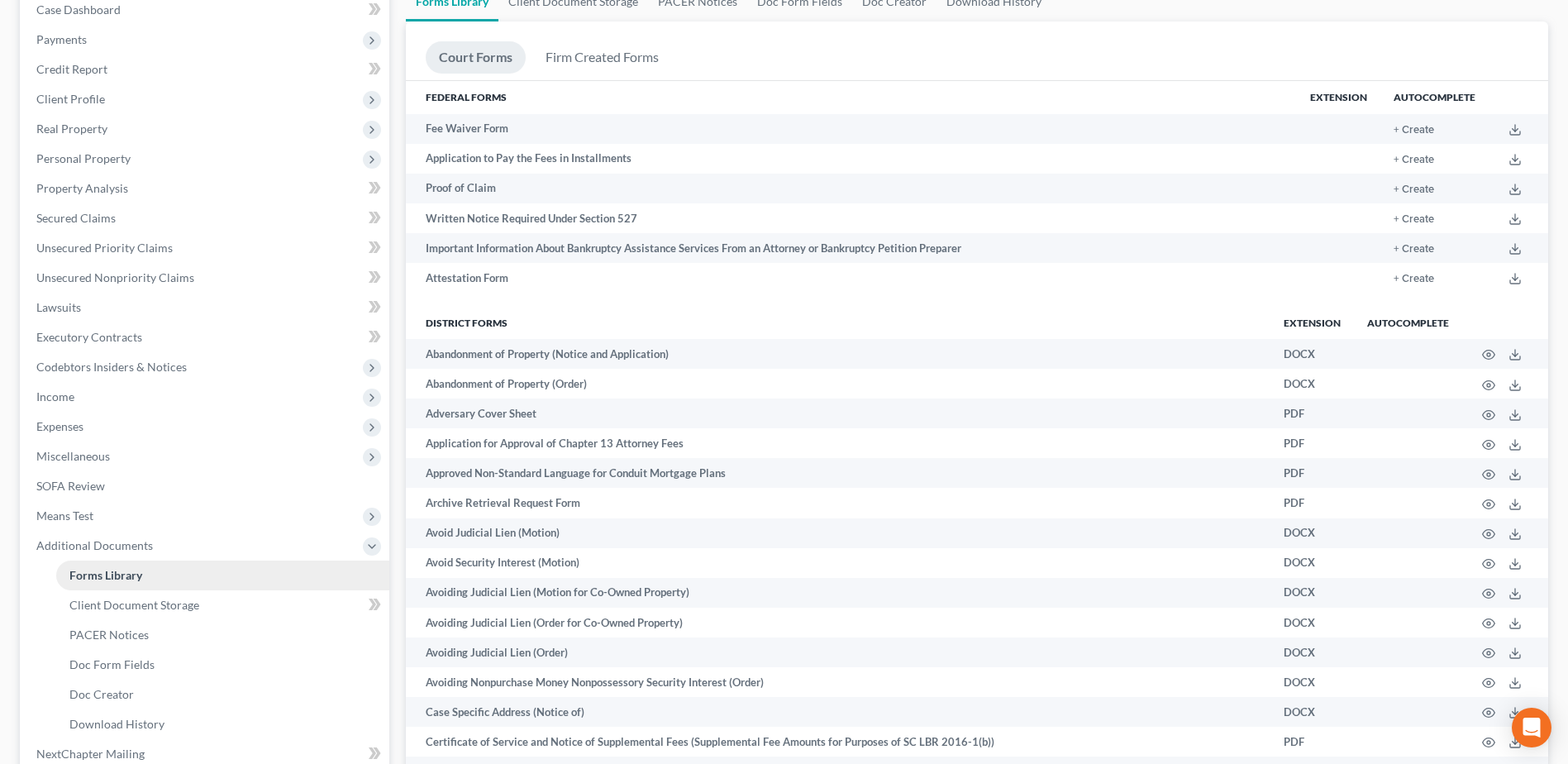
scroll to position [331, 0]
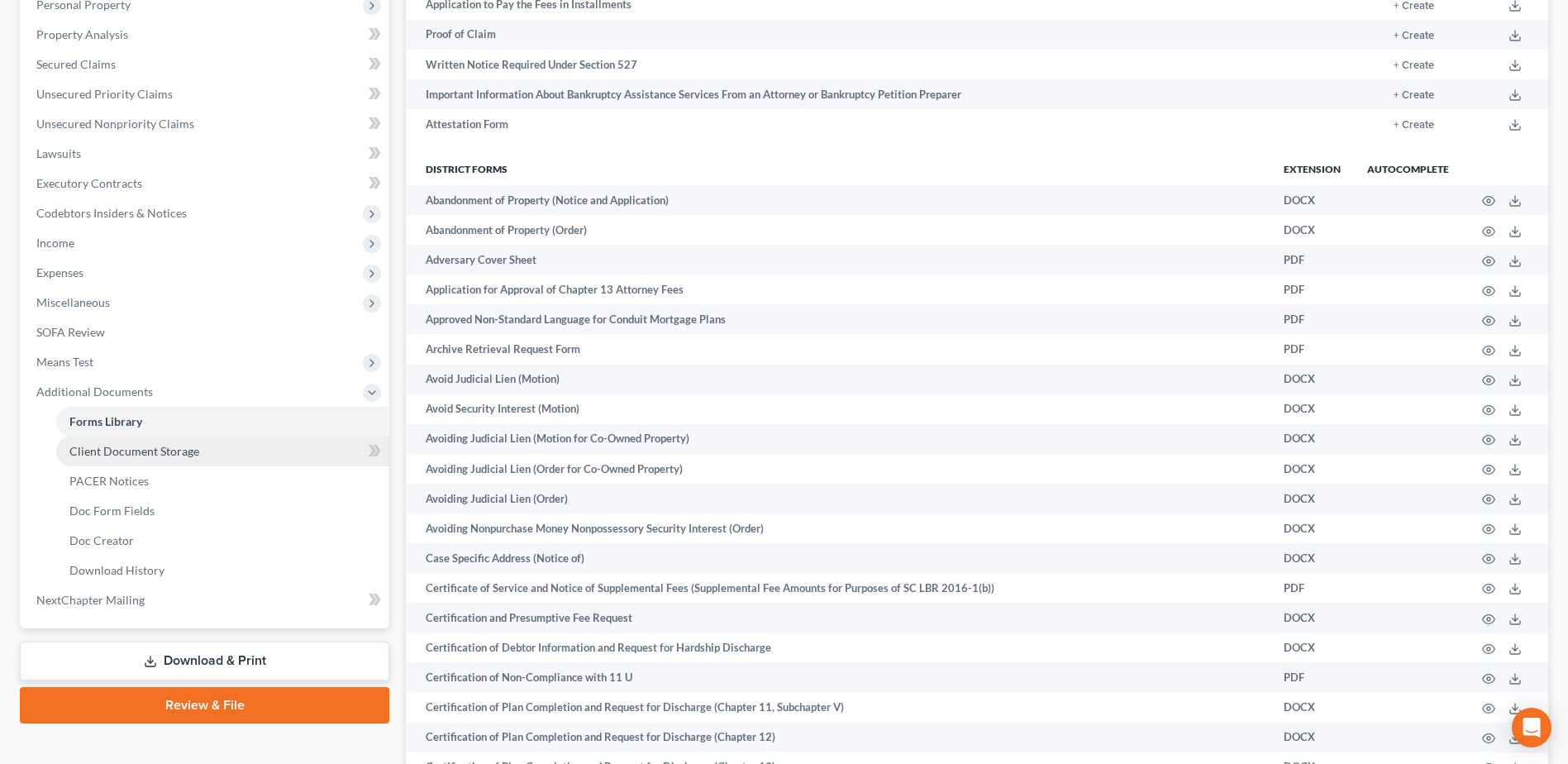
click at [115, 453] on span "Client Document Storage" at bounding box center [134, 451] width 130 height 14
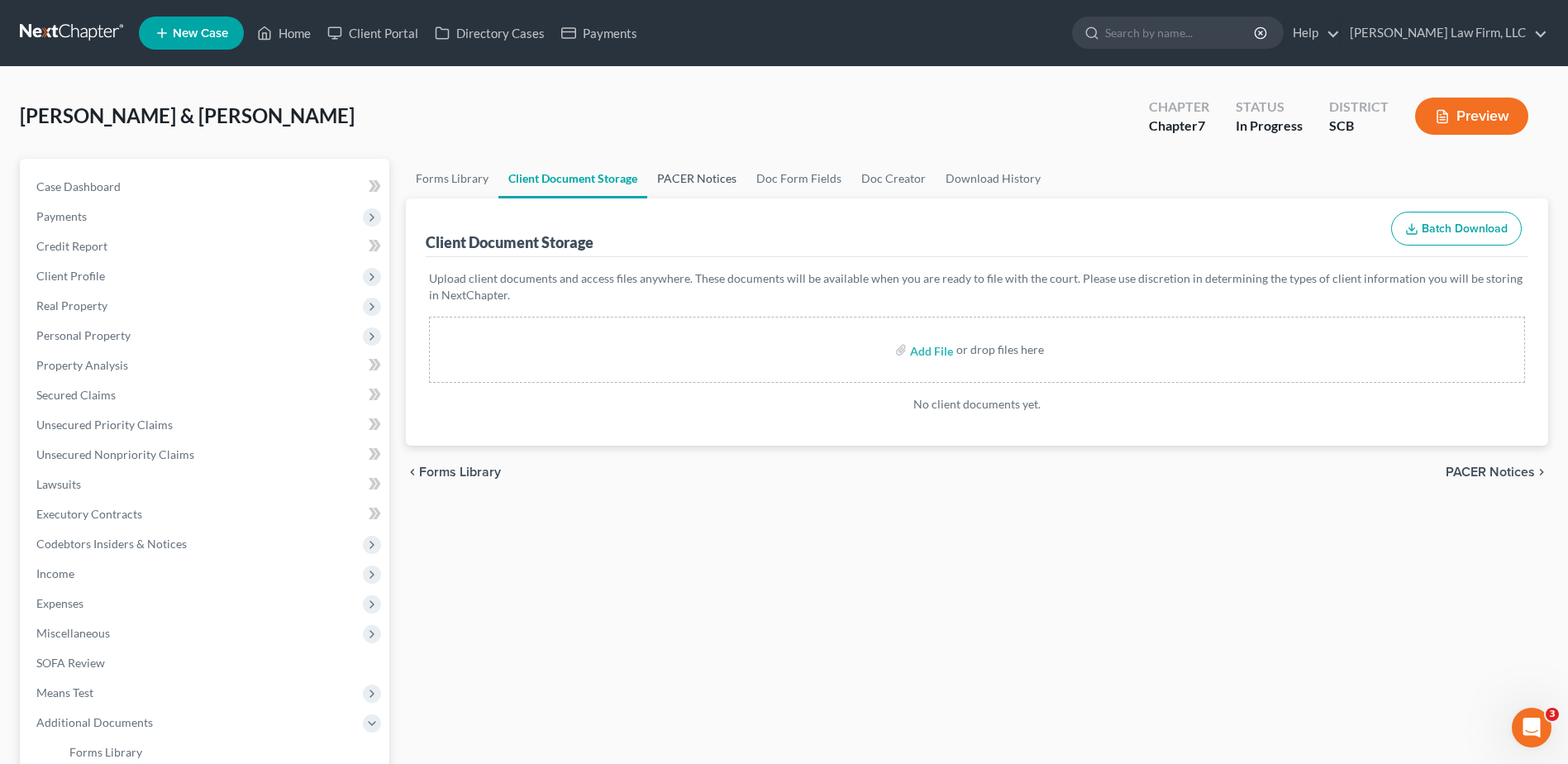
click at [697, 178] on link "PACER Notices" at bounding box center [697, 178] width 99 height 39
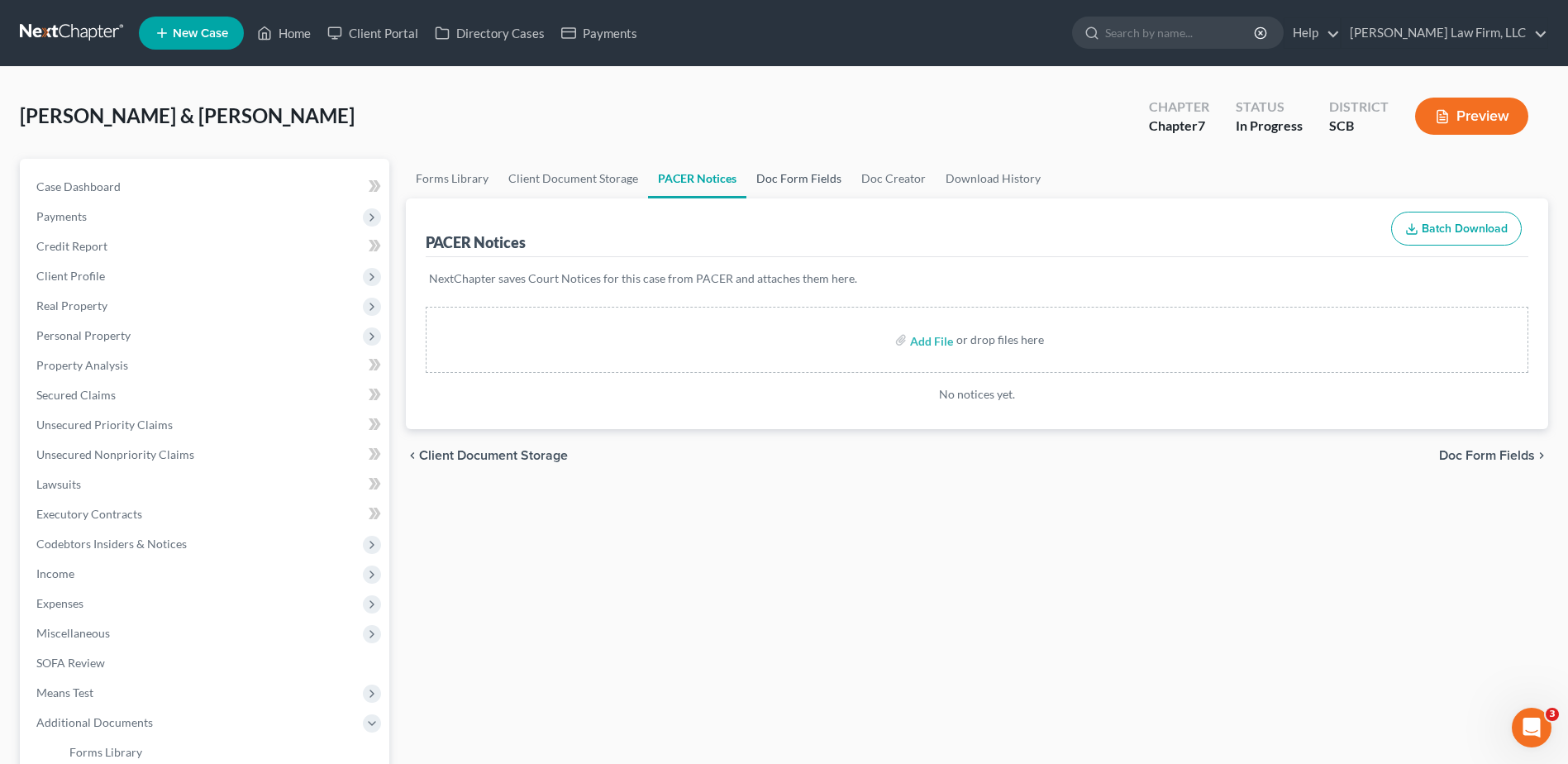
click at [792, 177] on link "Doc Form Fields" at bounding box center [798, 178] width 105 height 39
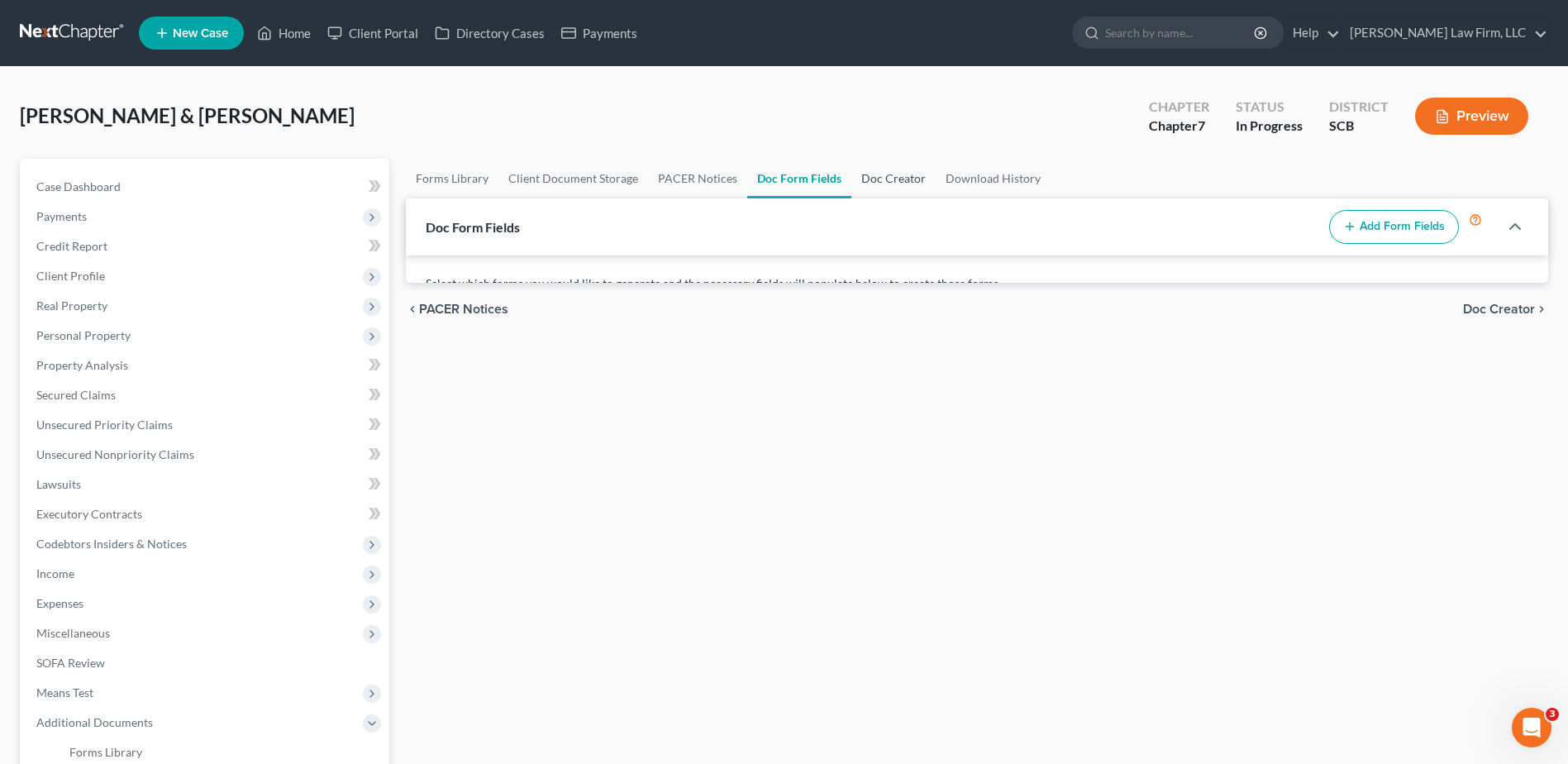
click at [876, 176] on link "Doc Creator" at bounding box center [893, 178] width 85 height 39
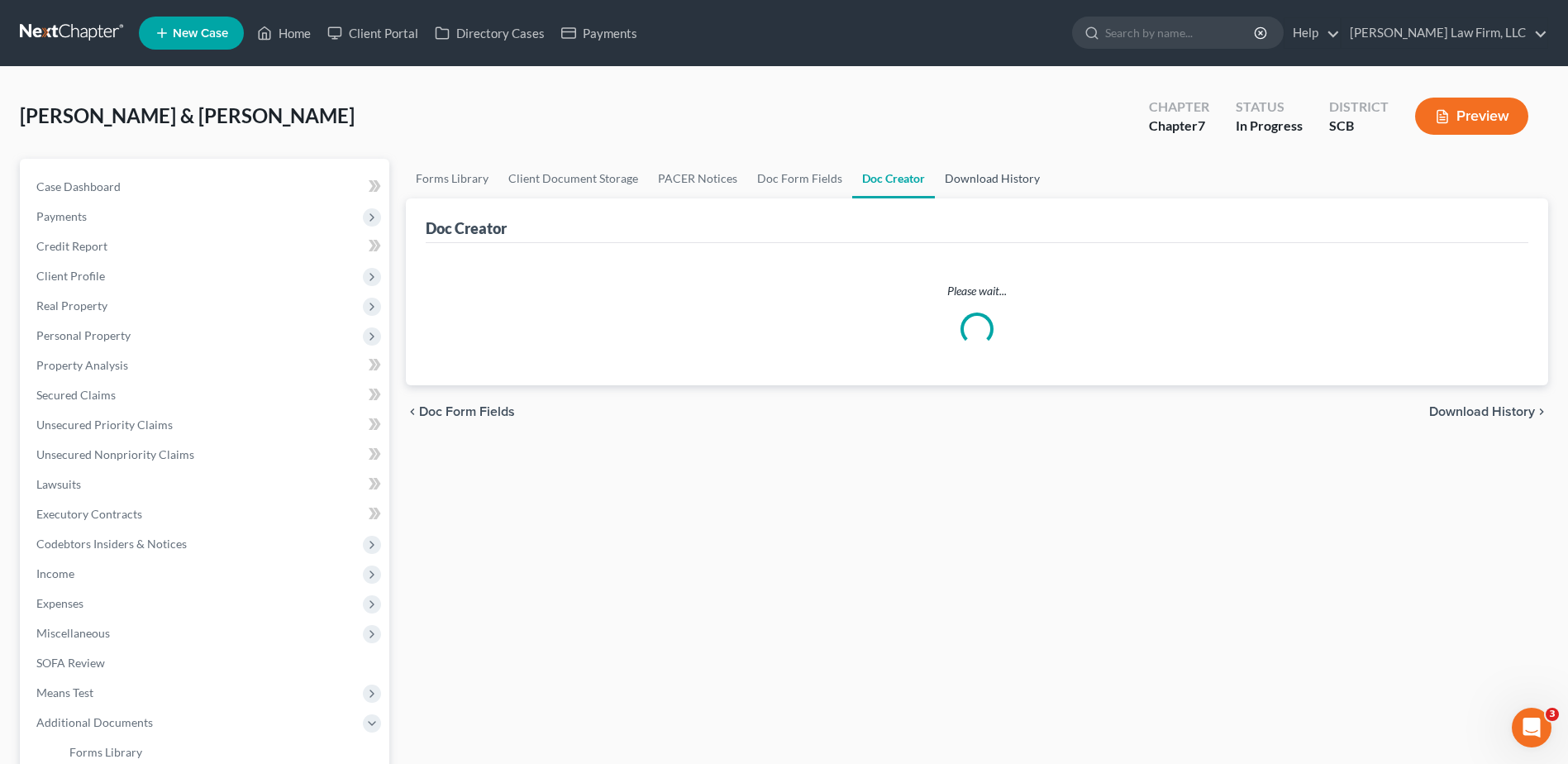
click at [968, 173] on link "Download History" at bounding box center [992, 178] width 115 height 39
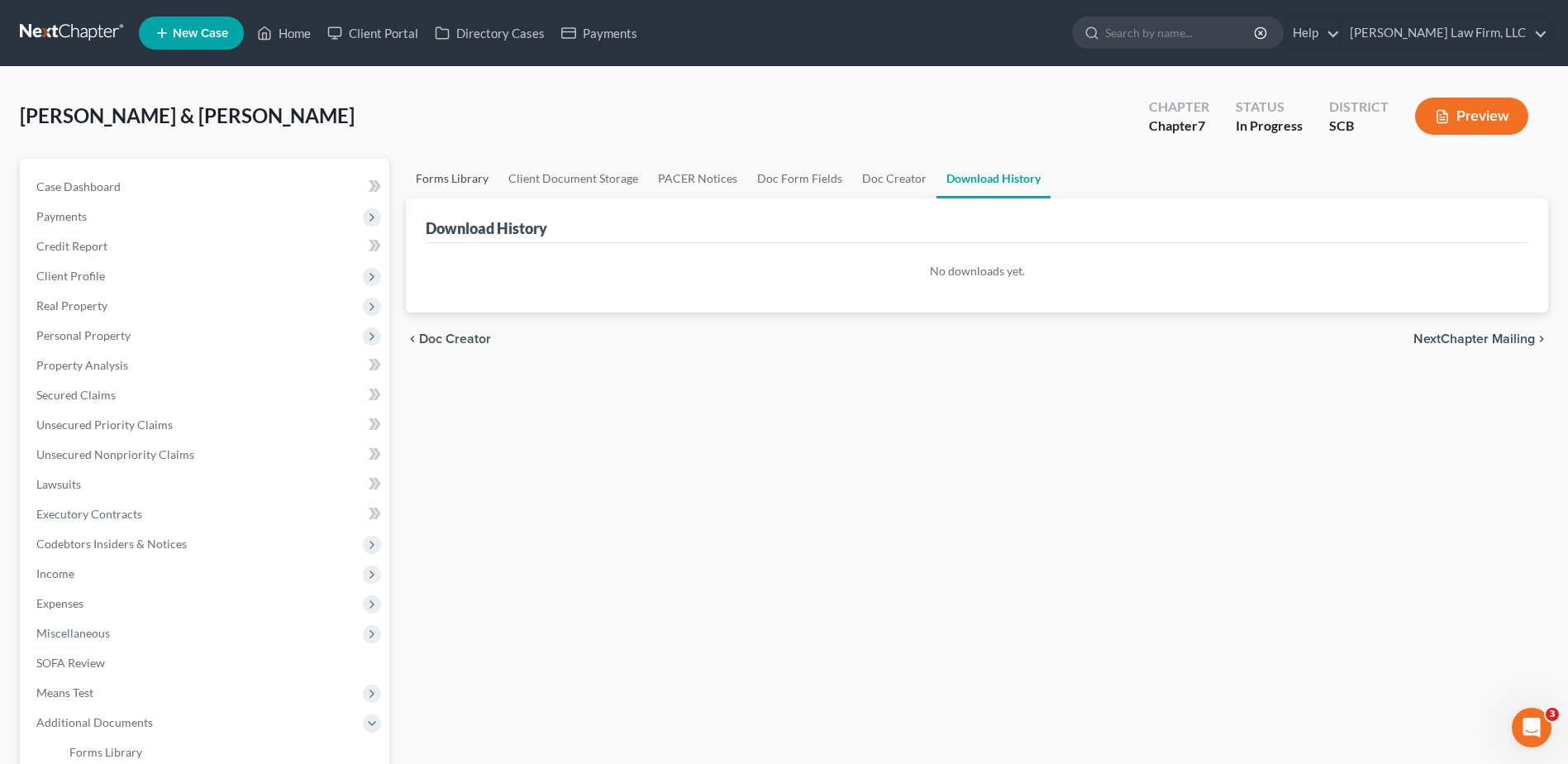
click at [490, 163] on link "Forms Library" at bounding box center [451, 178] width 93 height 39
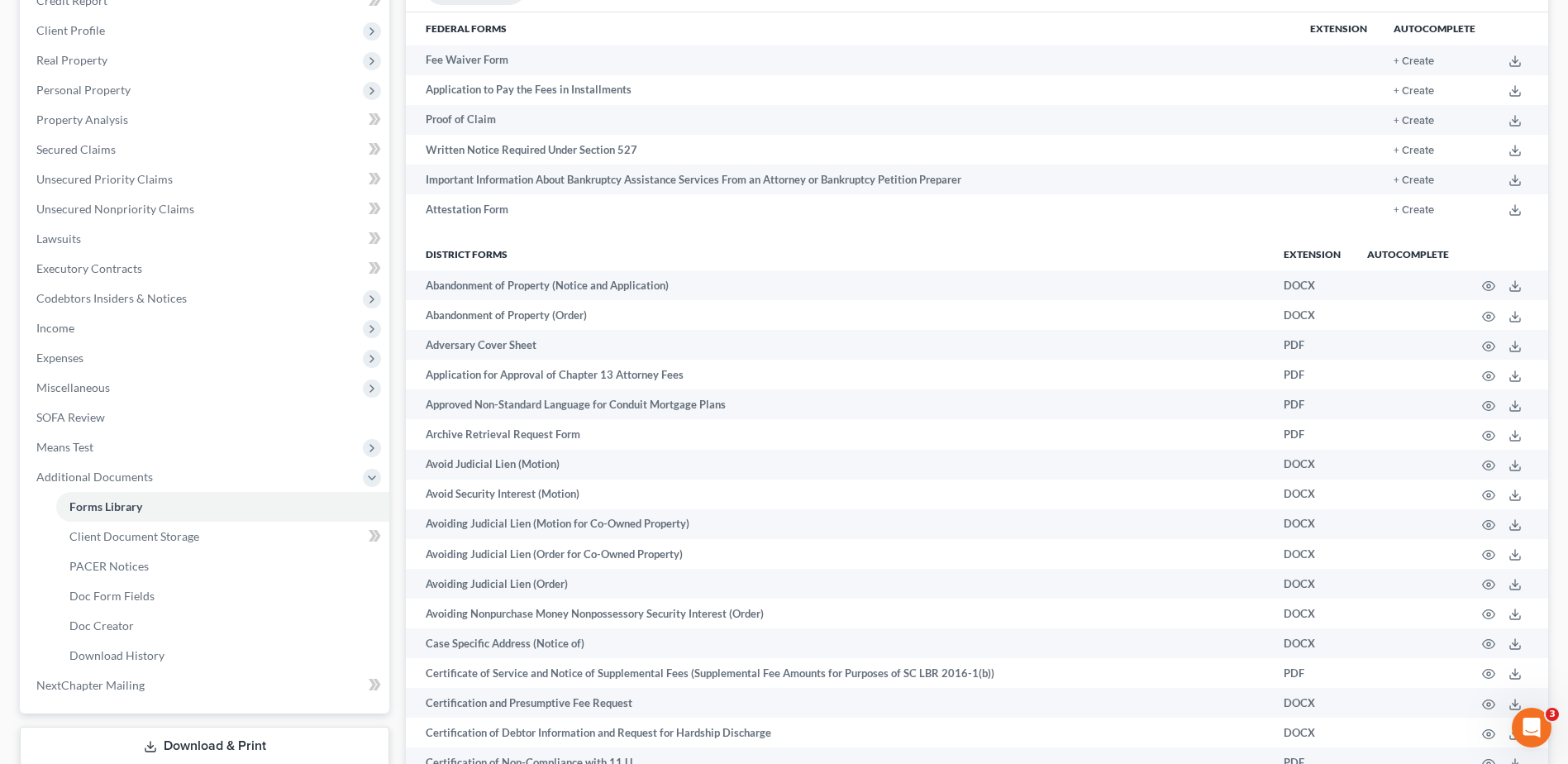
scroll to position [248, 0]
click at [135, 654] on span "Download History" at bounding box center [116, 653] width 95 height 14
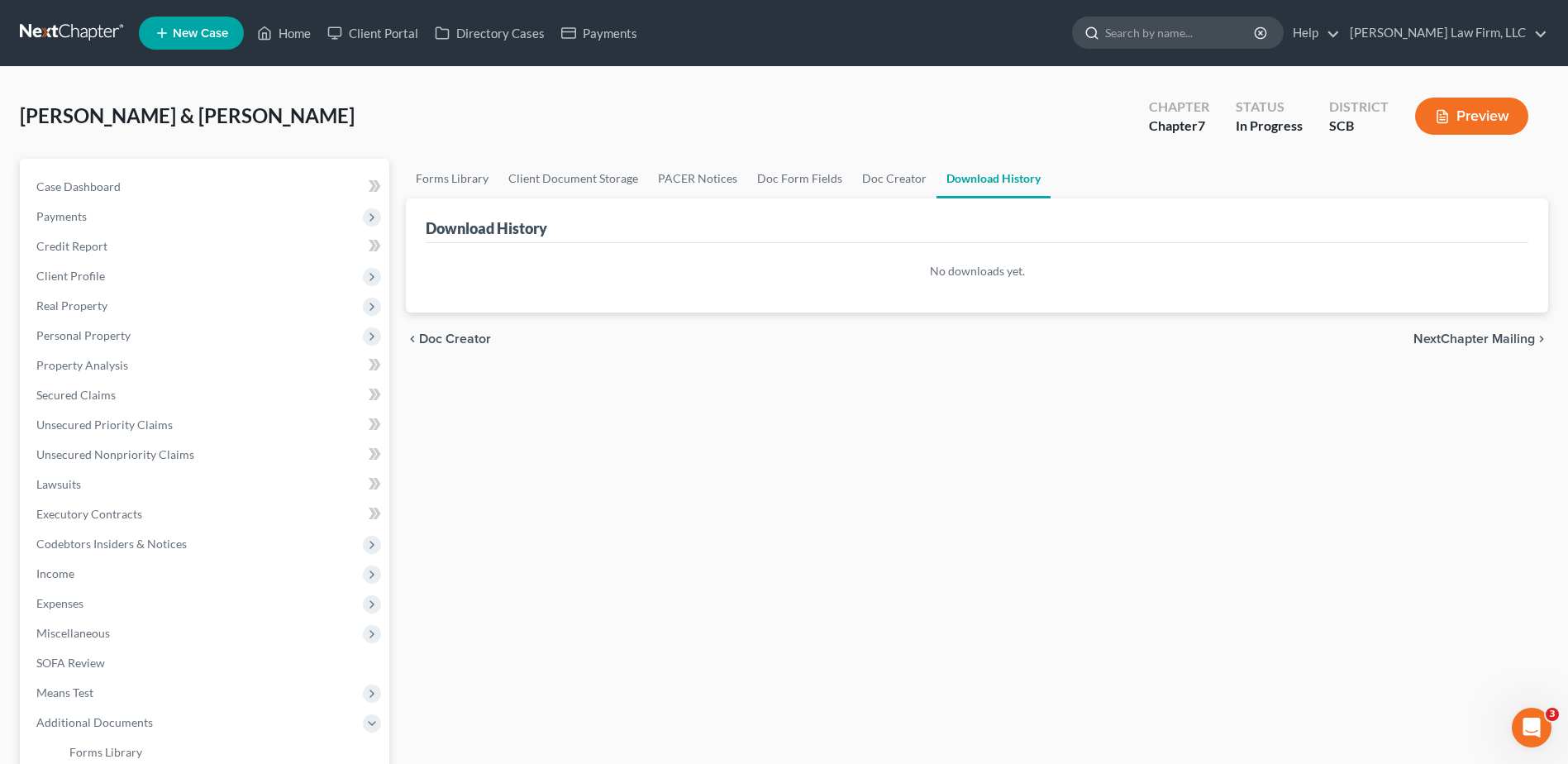
click at [1202, 34] on input "search" at bounding box center [1180, 33] width 152 height 31
type input "[PERSON_NAME]"
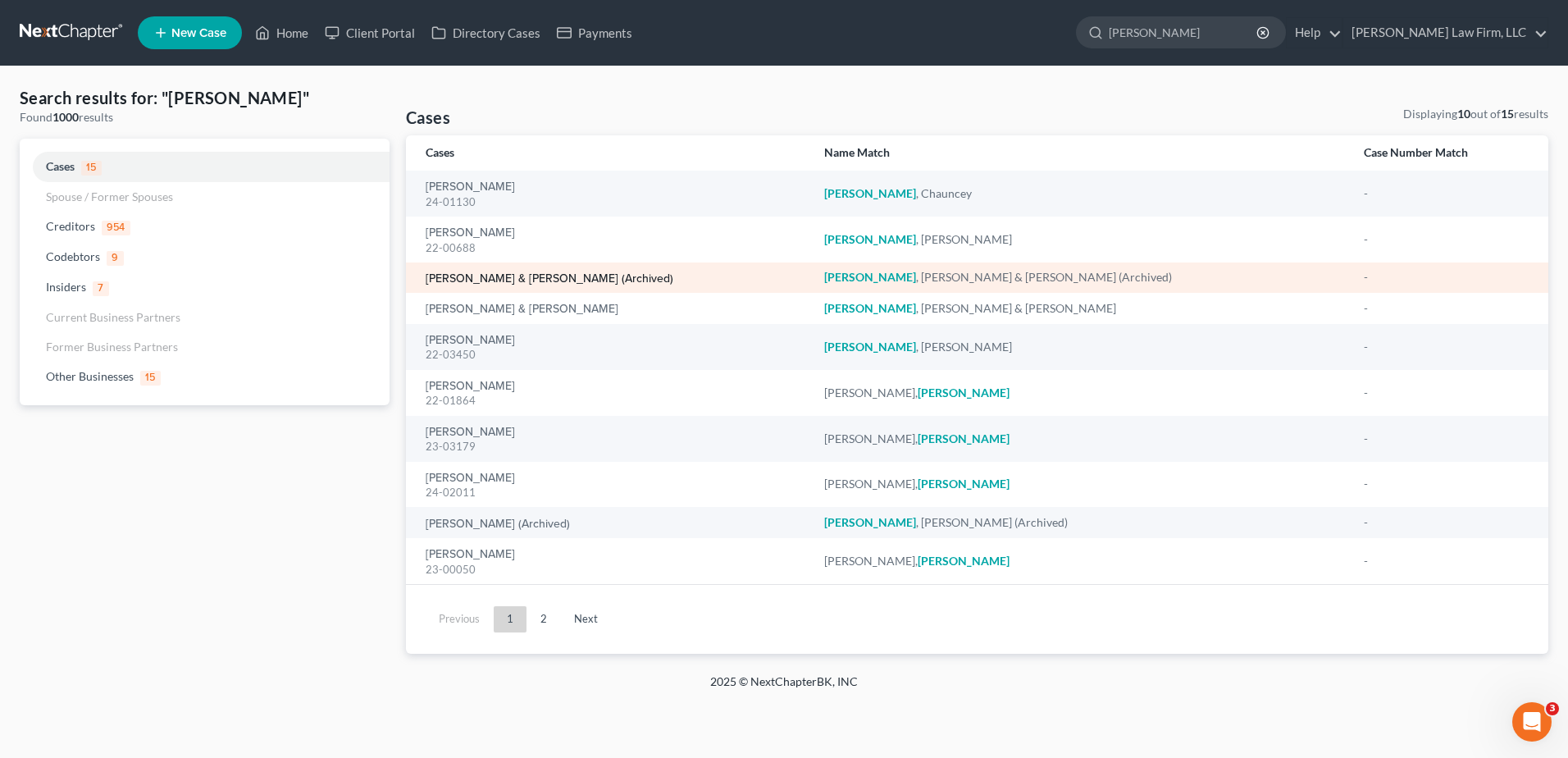
click at [525, 276] on link "[PERSON_NAME] & [PERSON_NAME] (Archived)" at bounding box center [550, 279] width 248 height 12
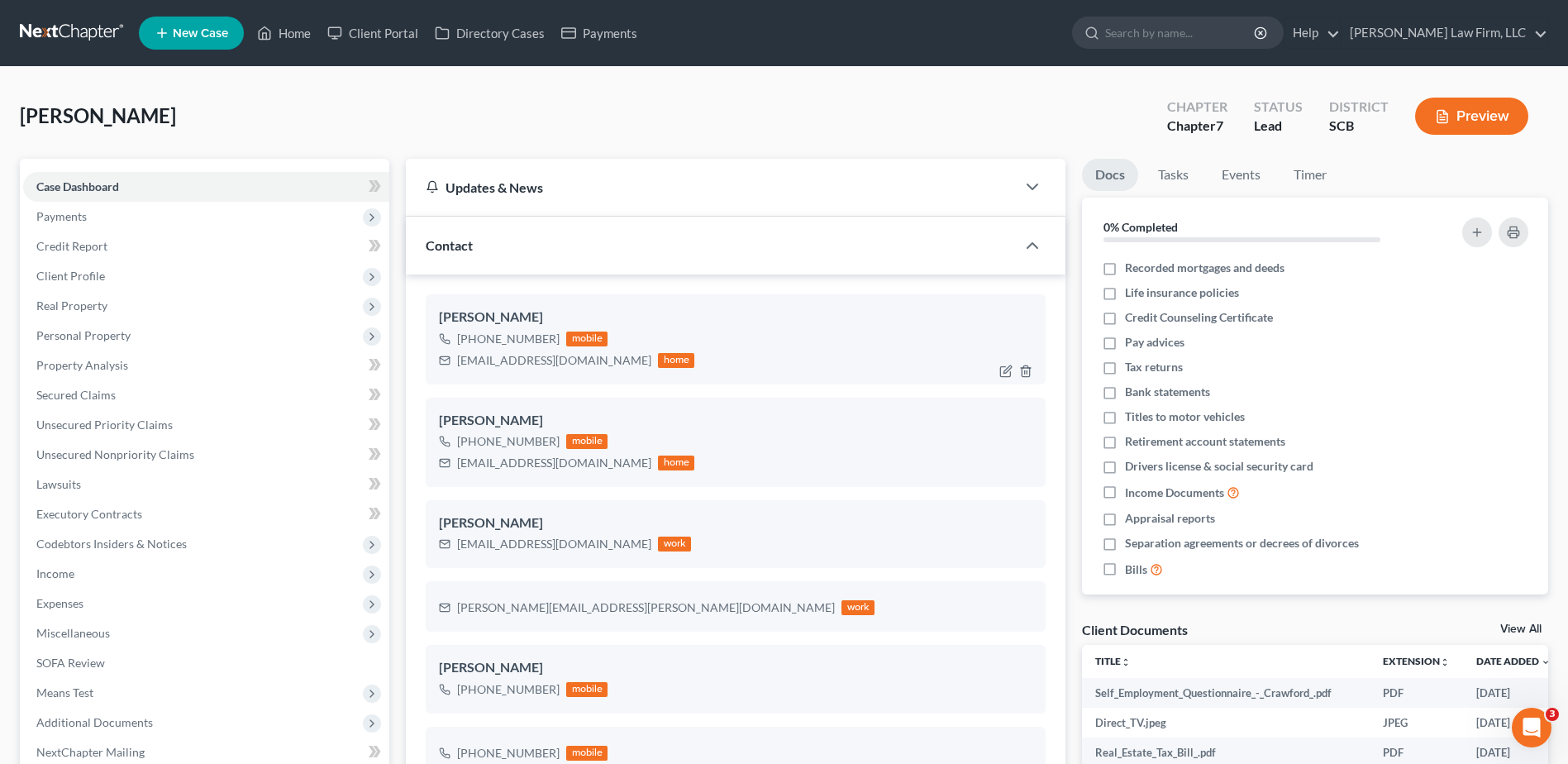
select select "0"
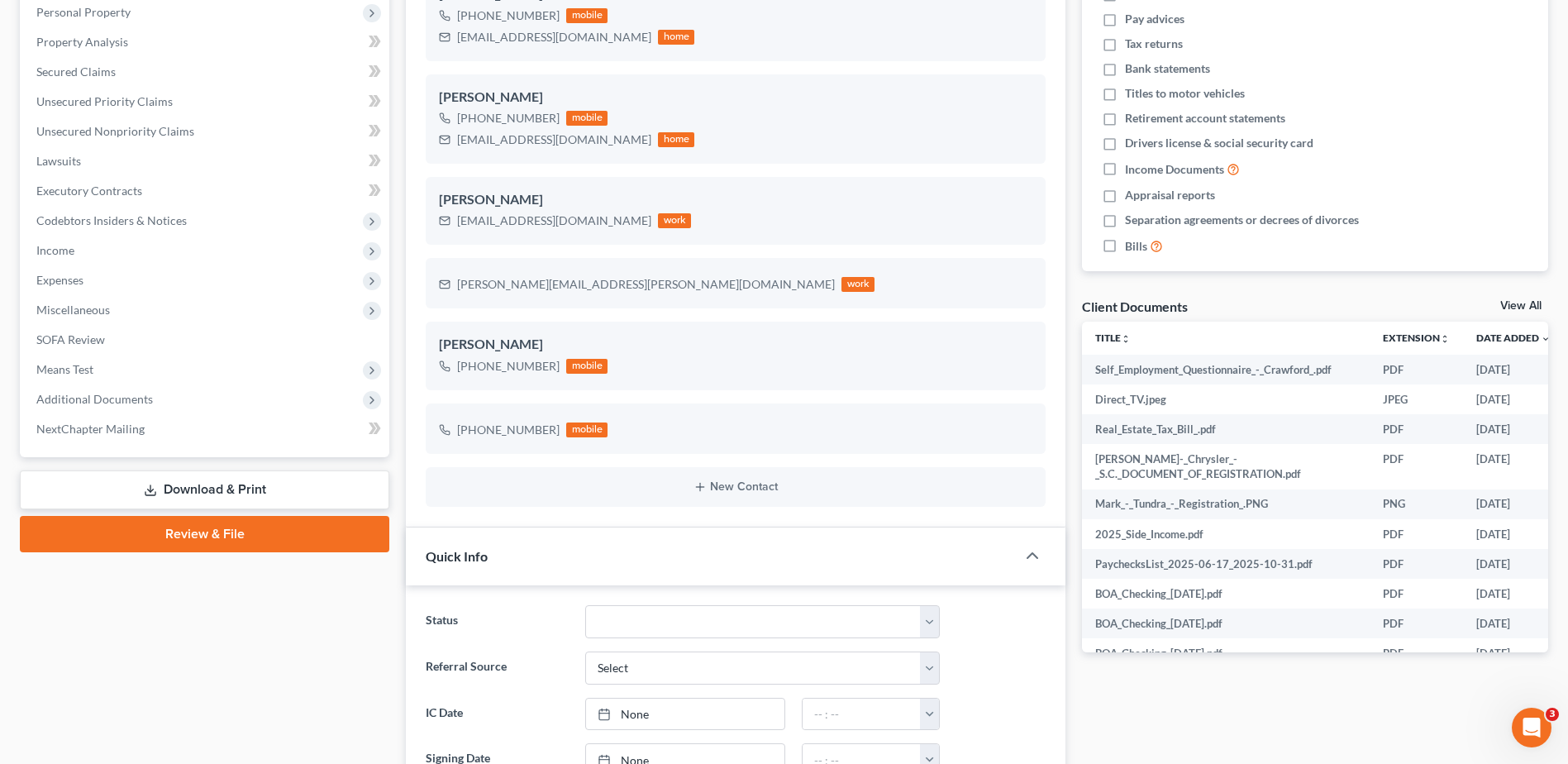
scroll to position [413, 0]
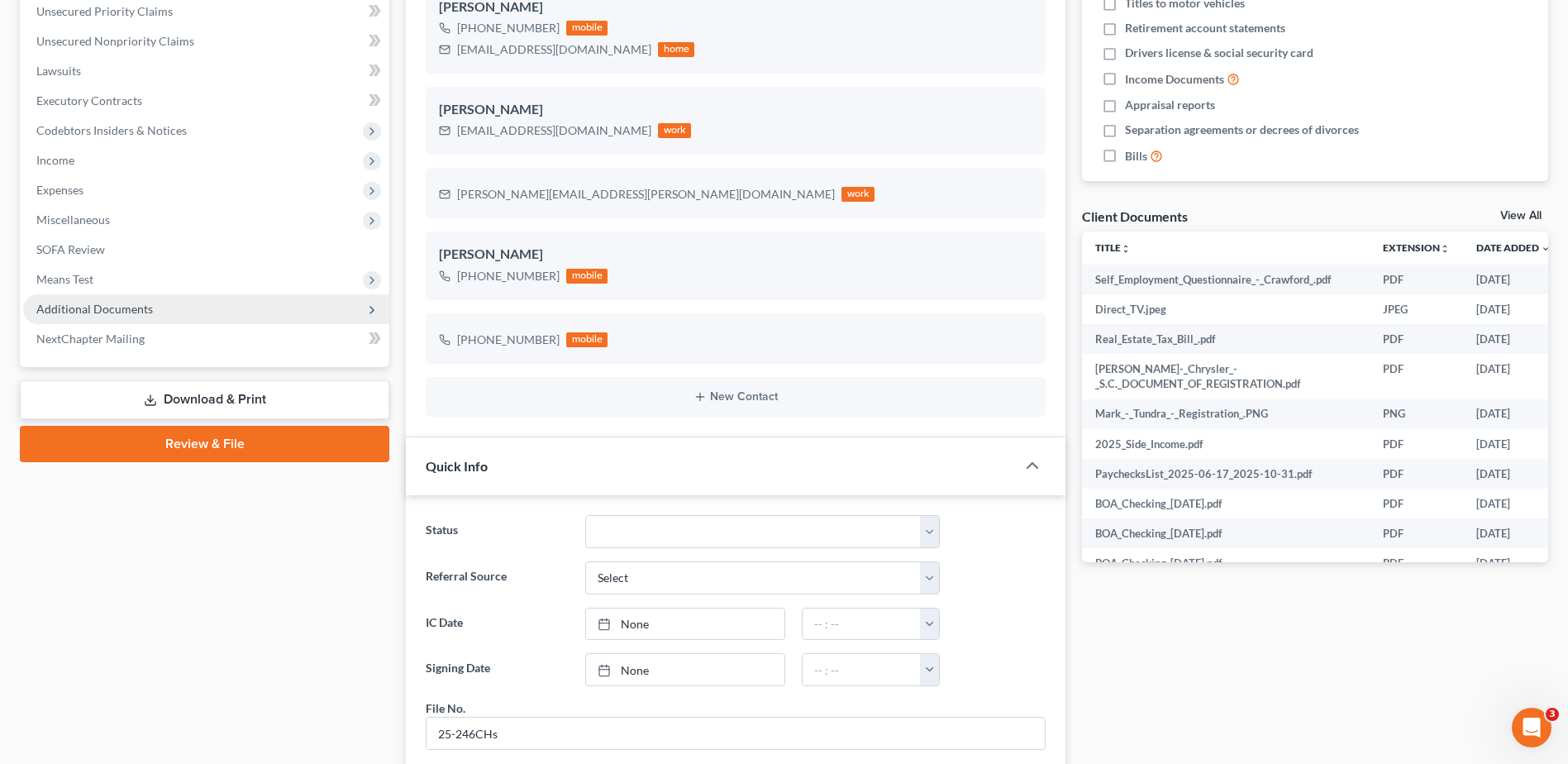
click at [85, 308] on span "Additional Documents" at bounding box center [94, 308] width 116 height 14
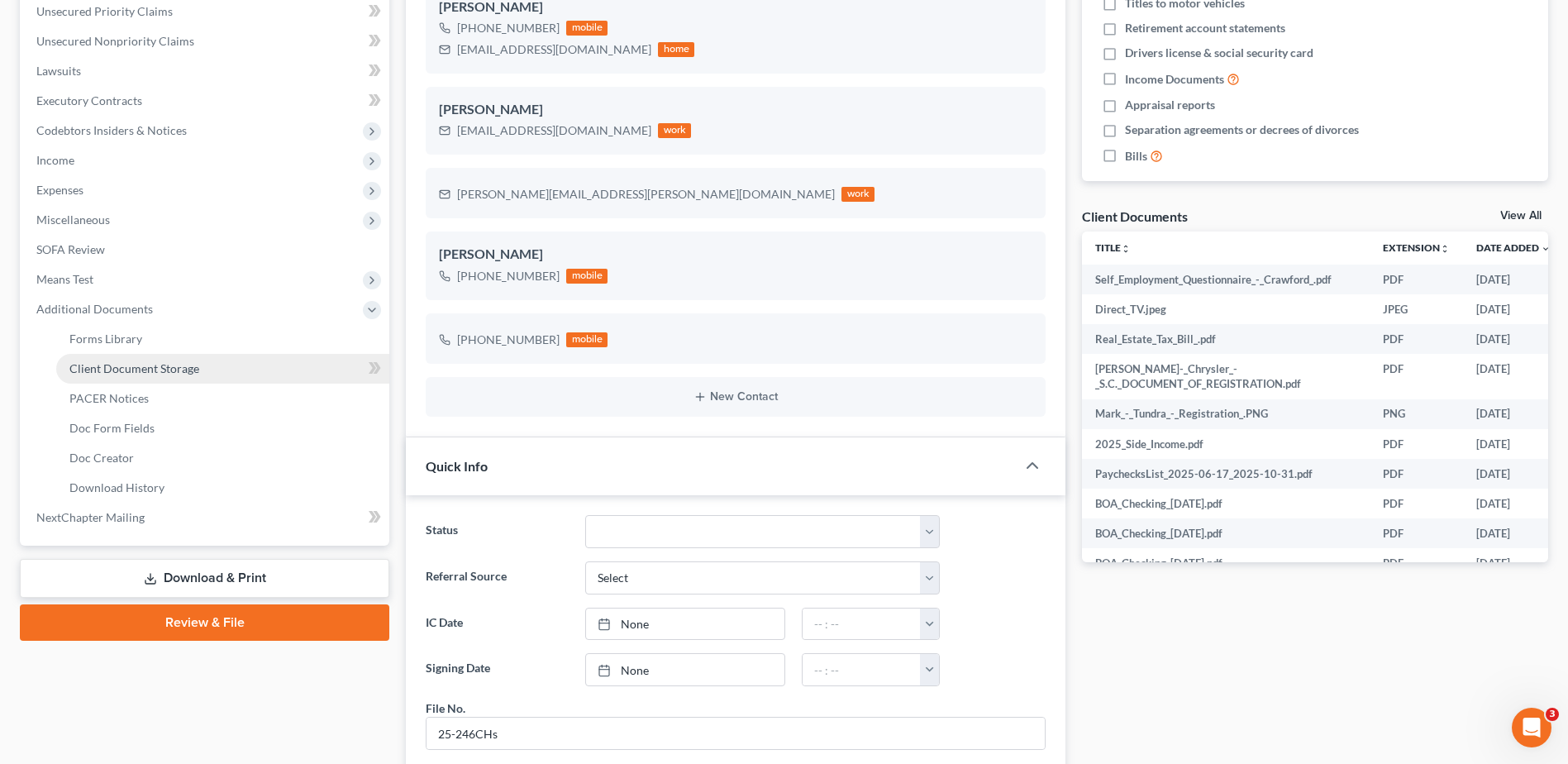
click at [130, 368] on span "Client Document Storage" at bounding box center [134, 368] width 130 height 14
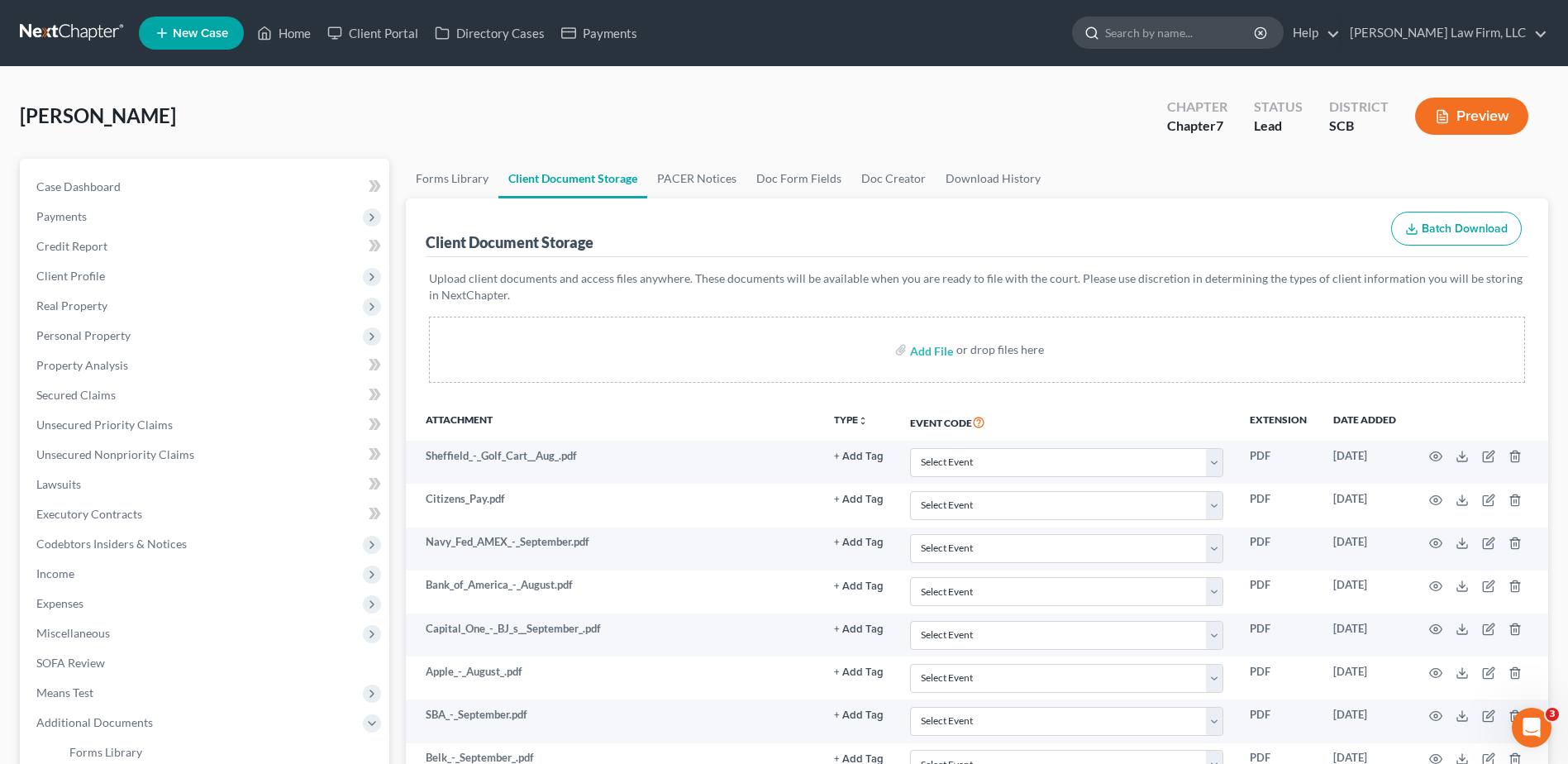
click at [1220, 31] on input "search" at bounding box center [1180, 33] width 152 height 31
type input "crawrod"
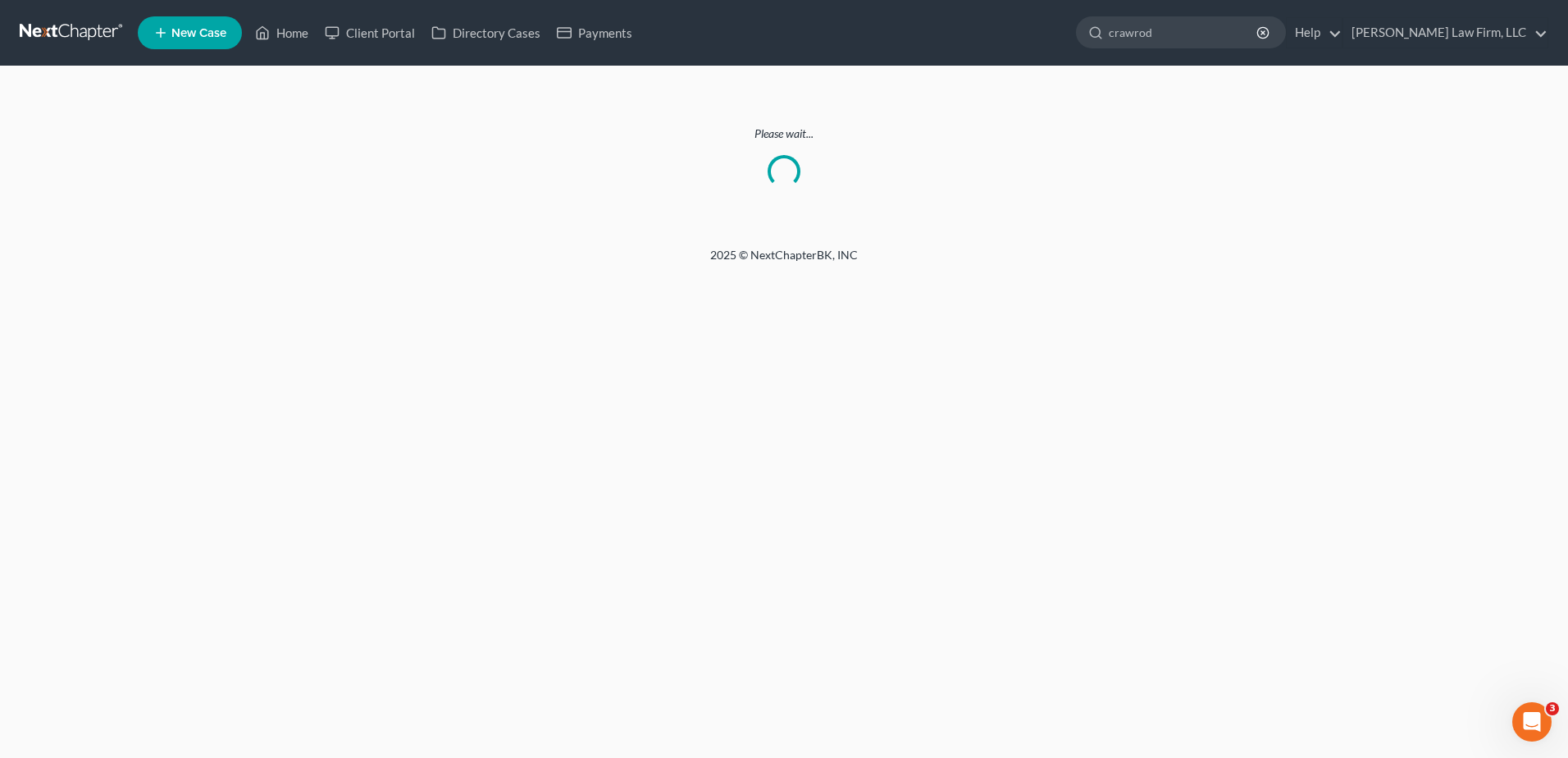
drag, startPoint x: 1211, startPoint y: 31, endPoint x: 1068, endPoint y: 21, distance: 143.3
click at [1058, 18] on ul "New Case Home Client Portal Directory Cases Payments crawrod - No Result - Cred…" at bounding box center [843, 32] width 1411 height 42
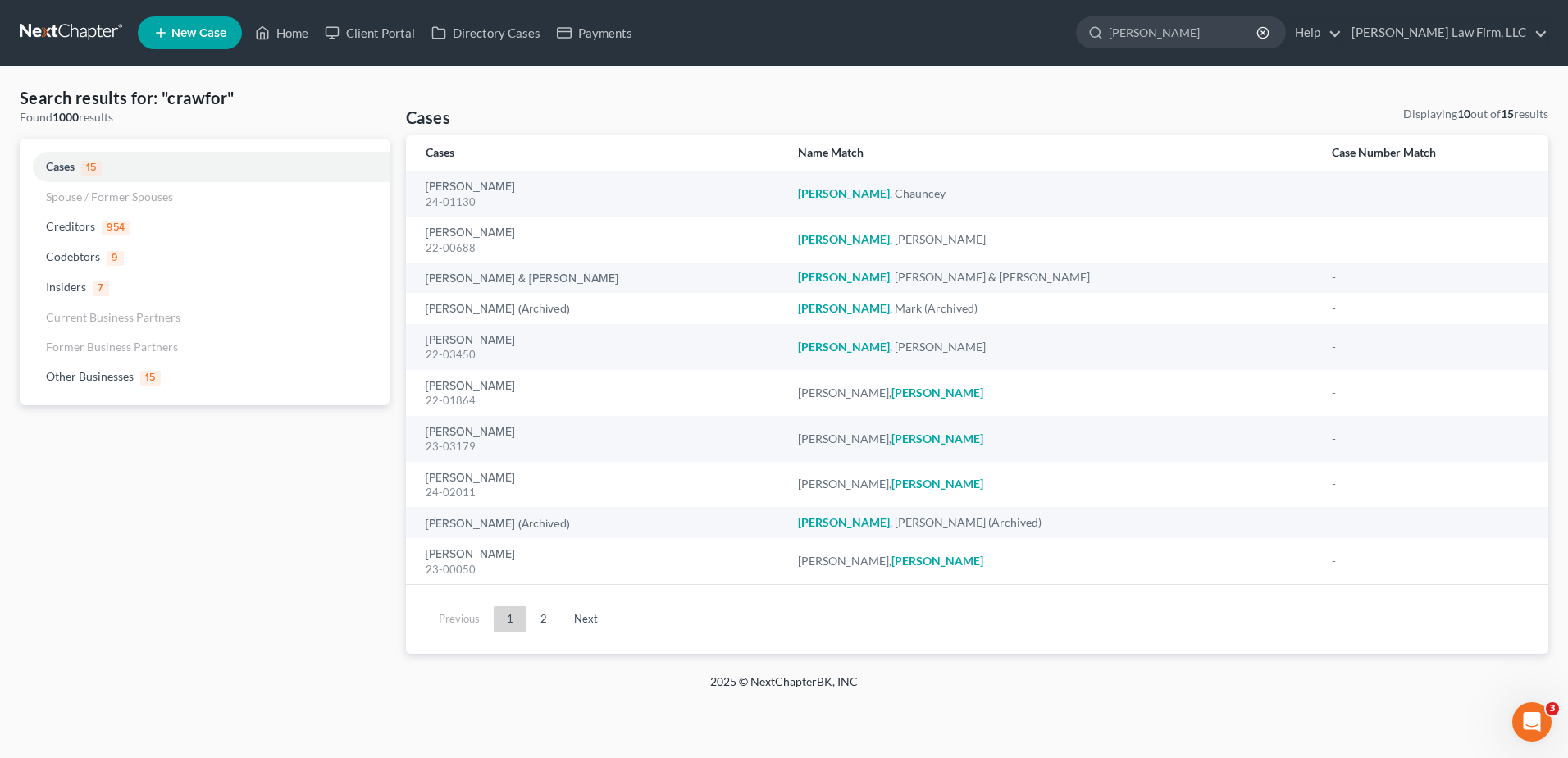
type input "[PERSON_NAME]"
click at [83, 32] on link at bounding box center [72, 33] width 105 height 30
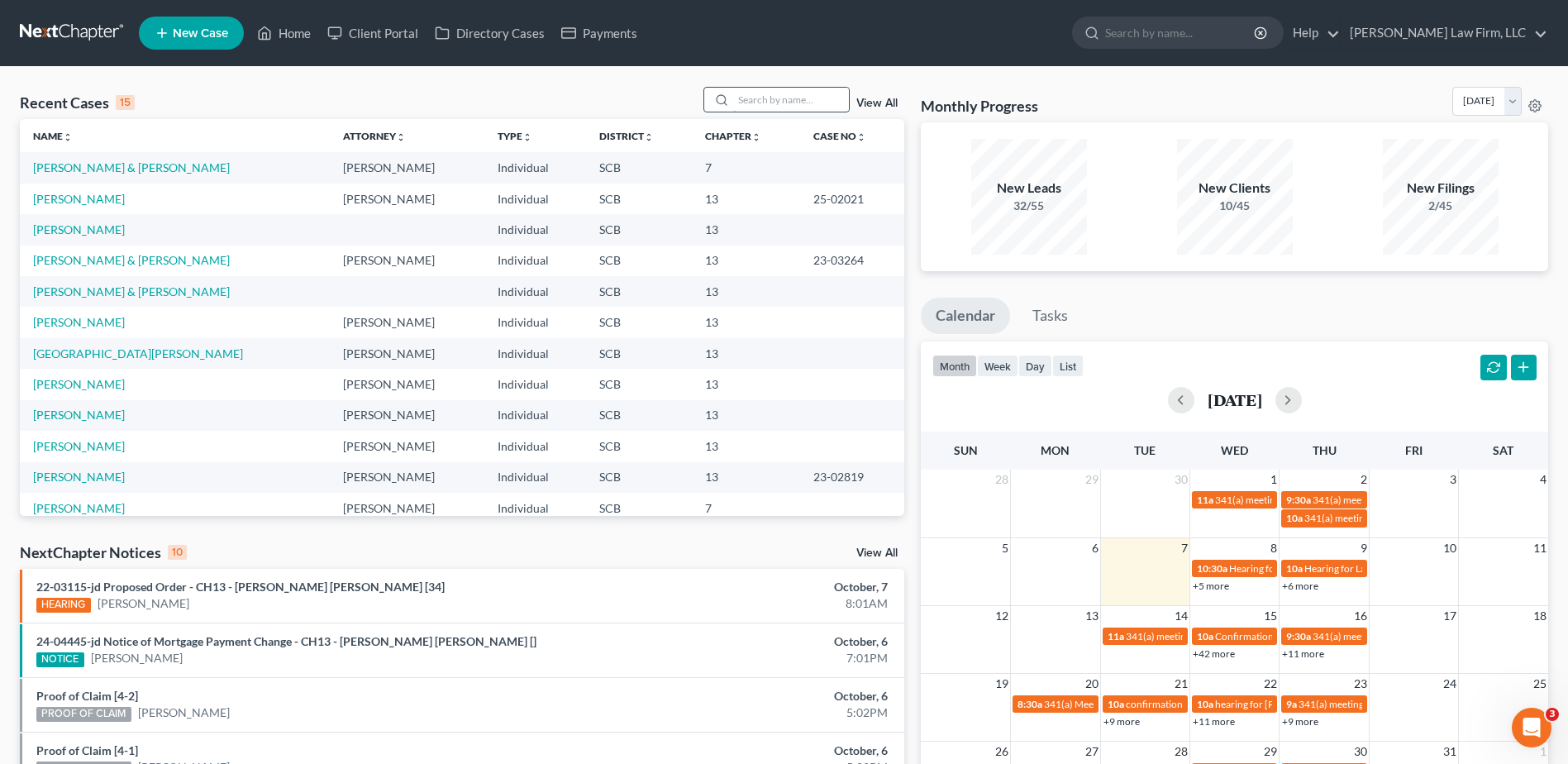
click at [761, 94] on input "search" at bounding box center [791, 100] width 116 height 24
drag, startPoint x: 1236, startPoint y: 31, endPoint x: 1224, endPoint y: 36, distance: 13.0
click at [1234, 31] on input "search" at bounding box center [1180, 33] width 152 height 31
type input "[PERSON_NAME]"
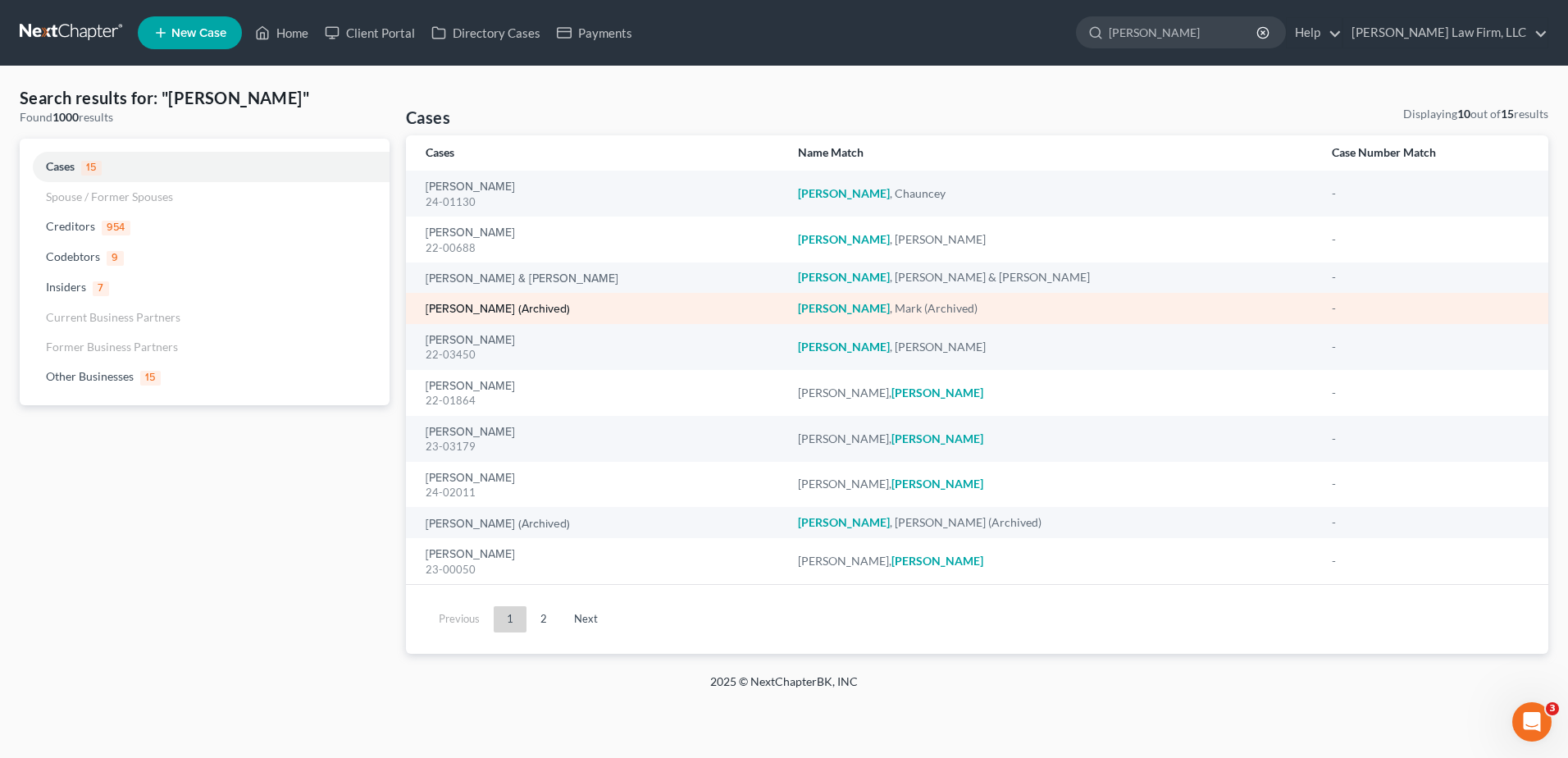
click at [477, 310] on link "Crawford, Mark (Archived)" at bounding box center [498, 309] width 145 height 12
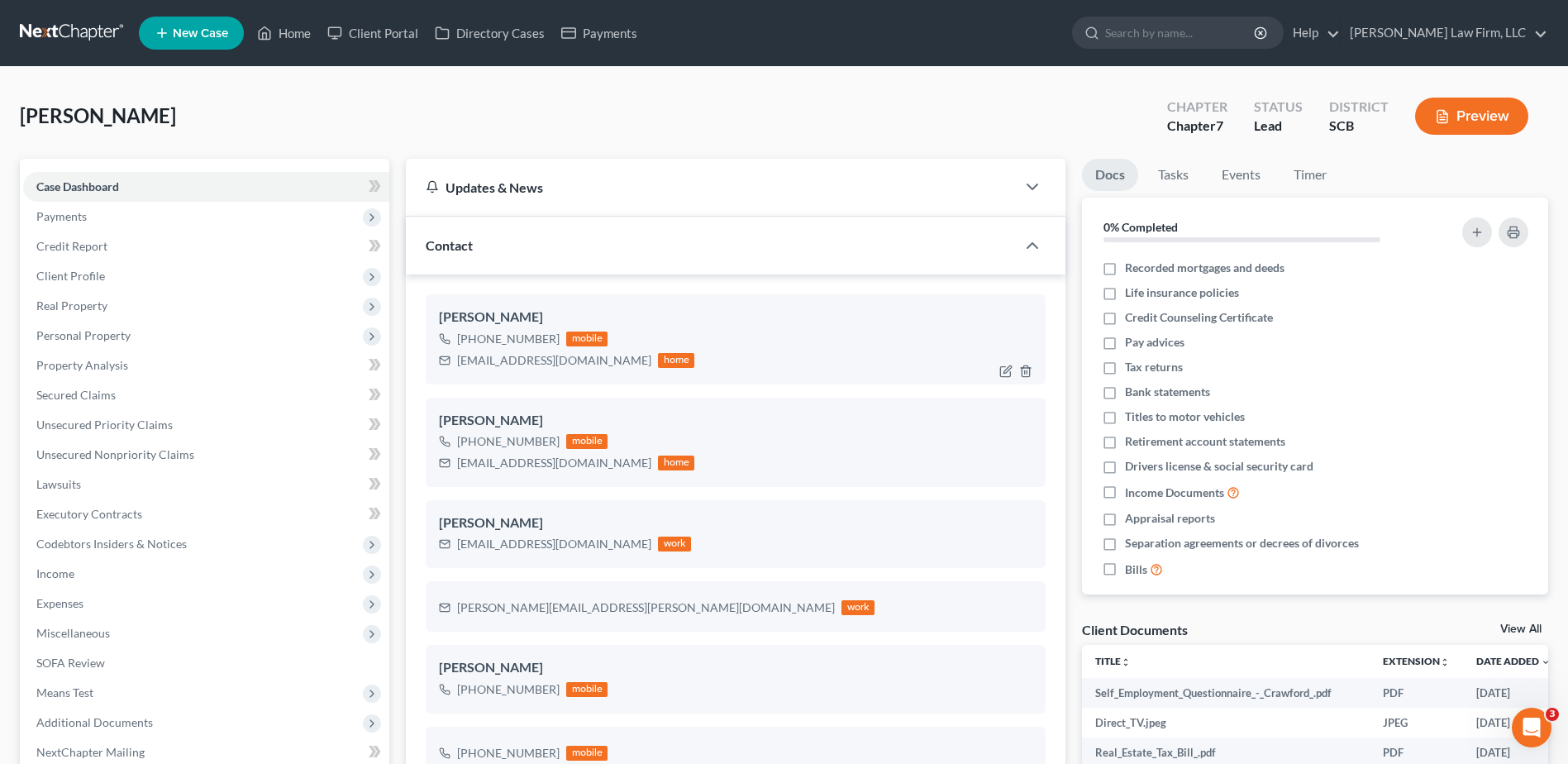
select select "0"
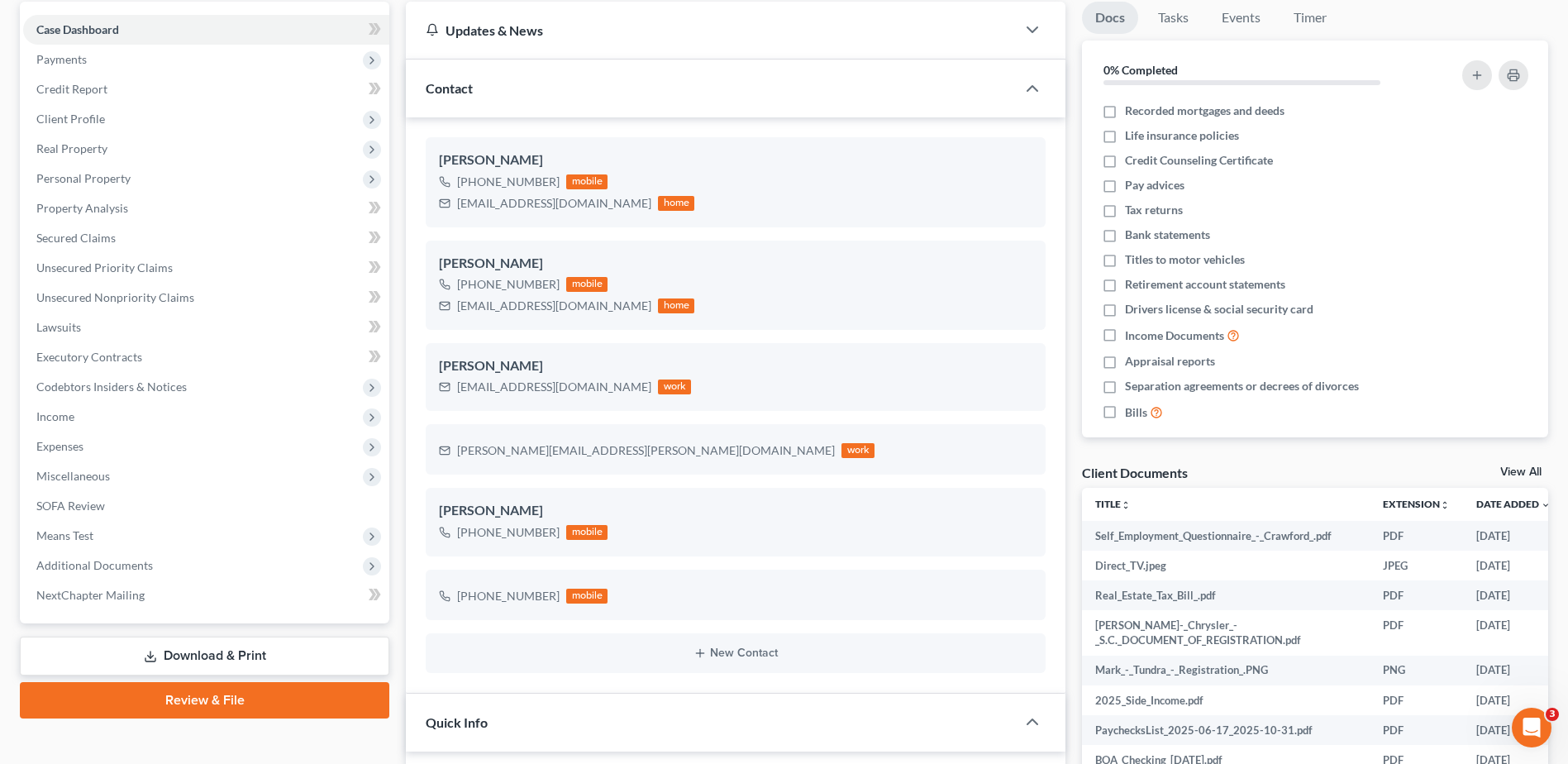
scroll to position [331, 0]
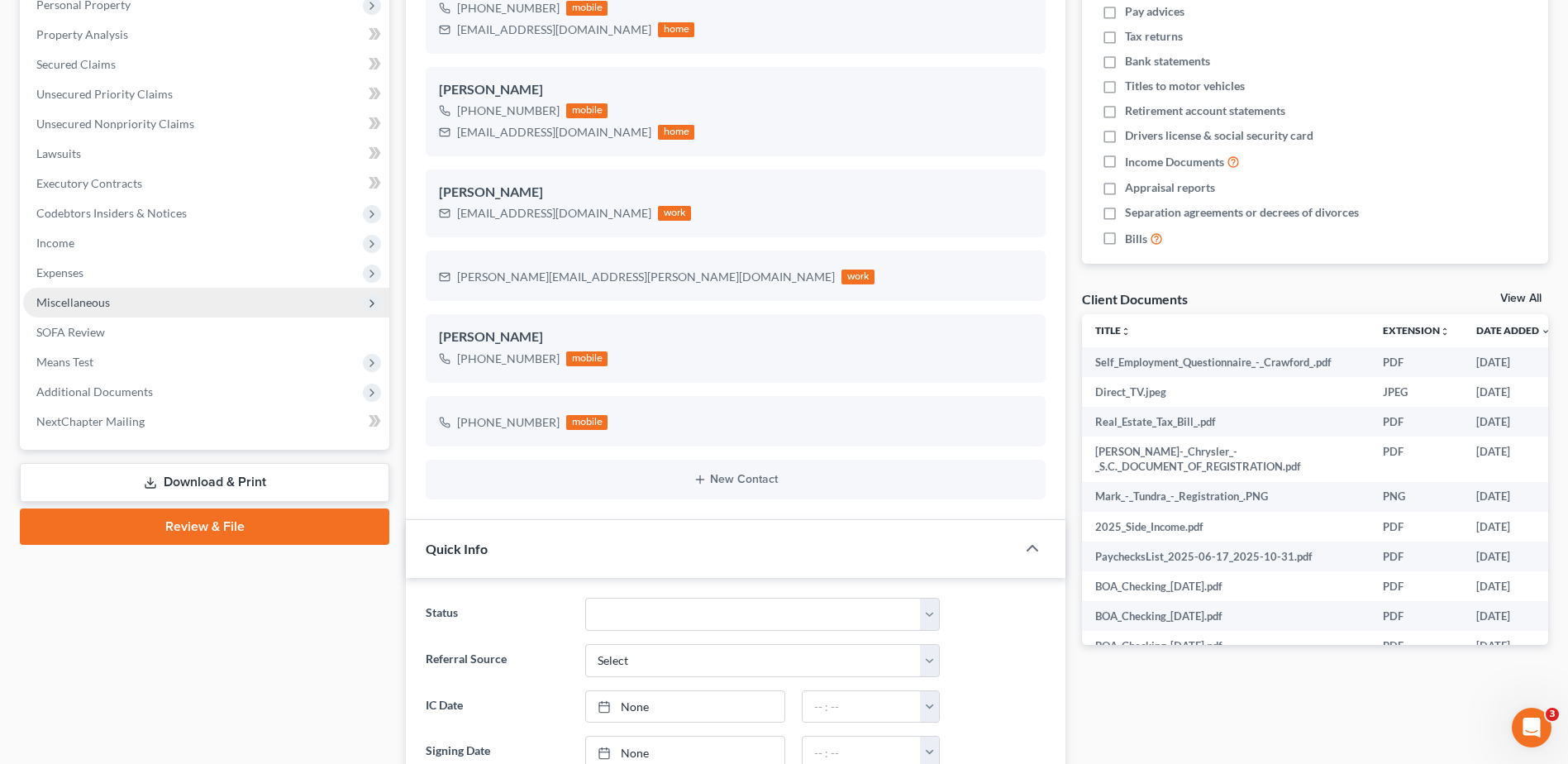
click at [79, 305] on span "Miscellaneous" at bounding box center [73, 302] width 74 height 14
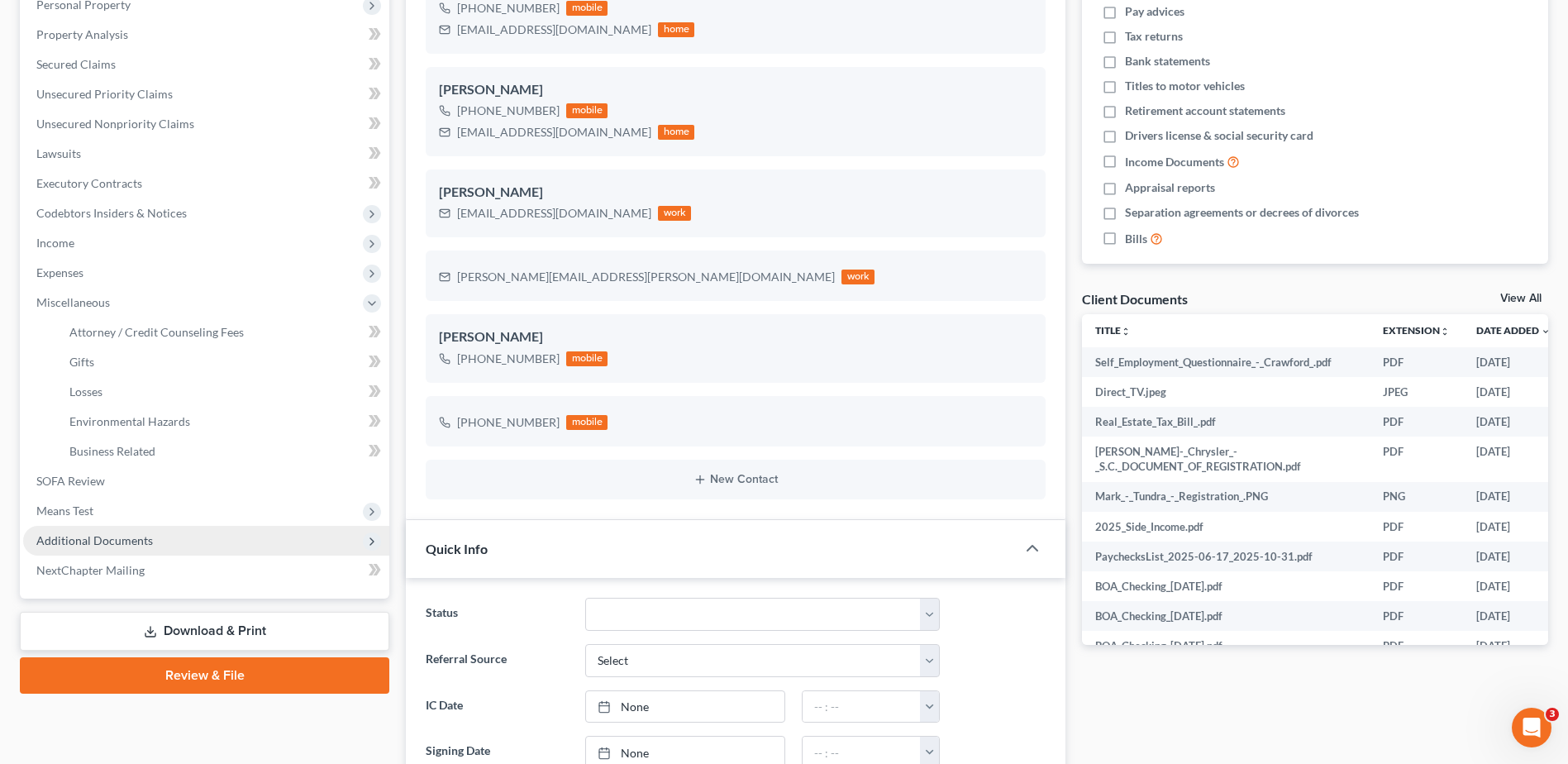
click at [111, 548] on span "Additional Documents" at bounding box center [206, 541] width 366 height 30
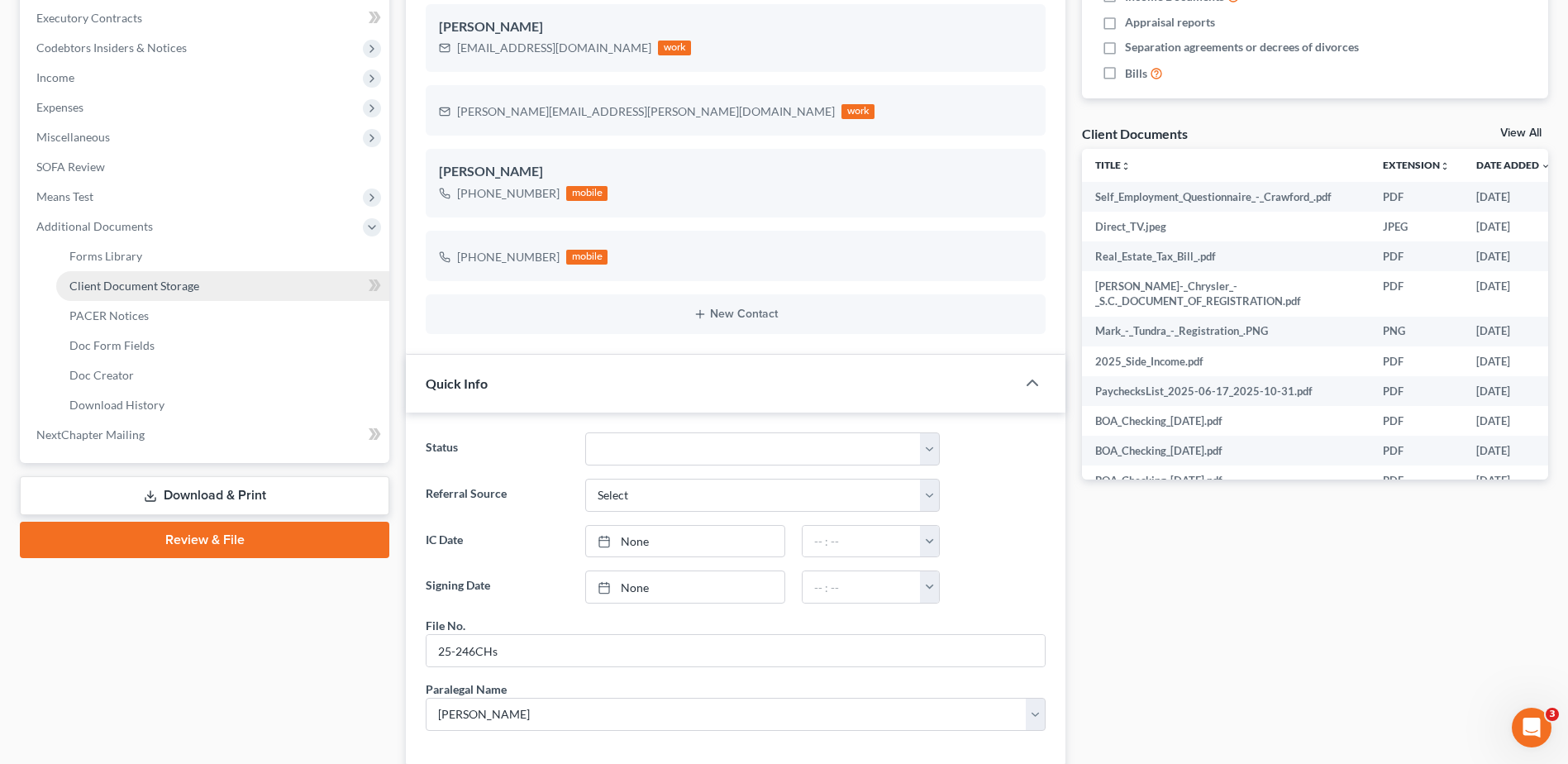
click at [131, 286] on span "Client Document Storage" at bounding box center [134, 285] width 130 height 14
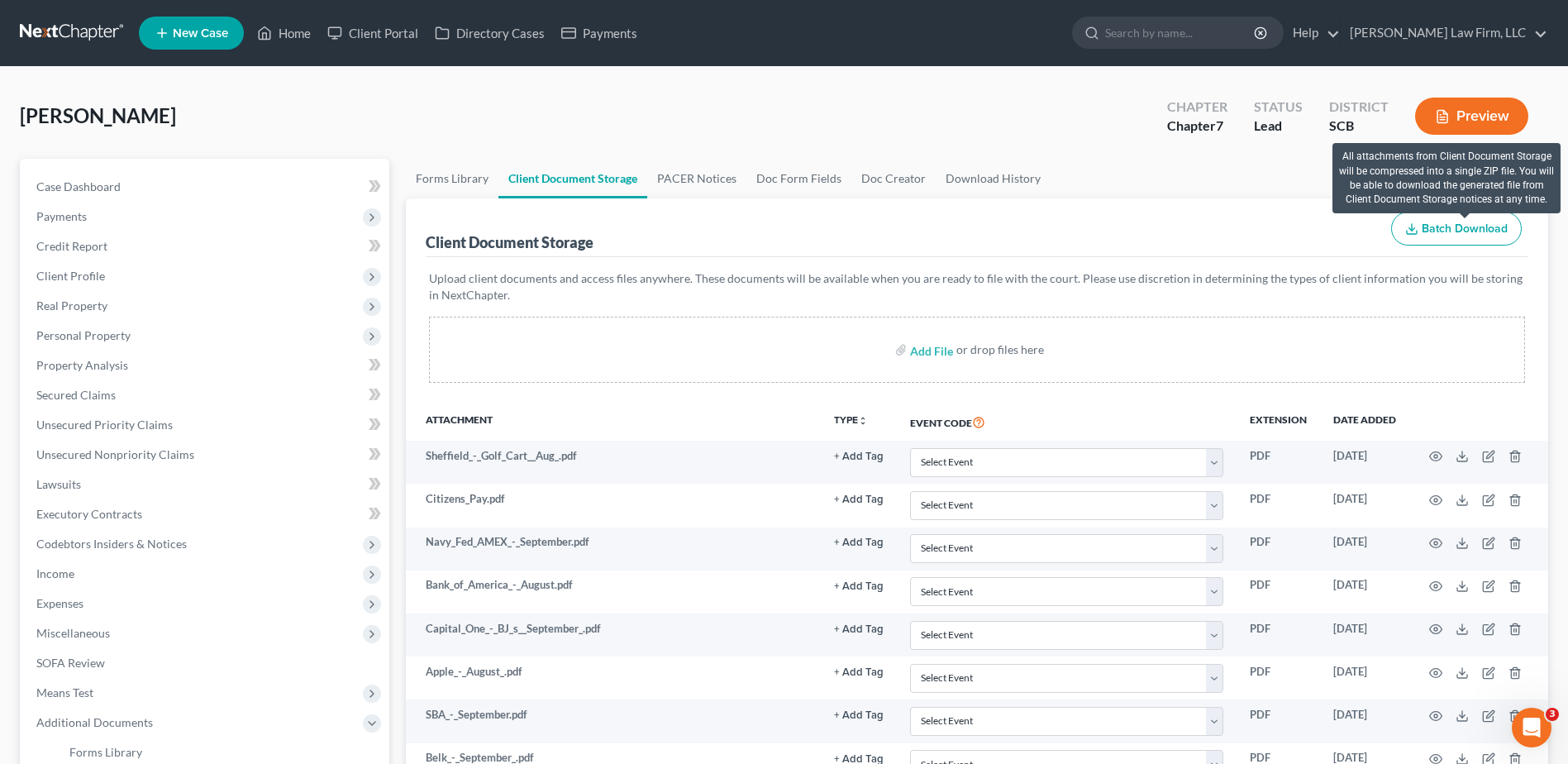
click at [1442, 230] on span "Batch Download" at bounding box center [1464, 228] width 86 height 14
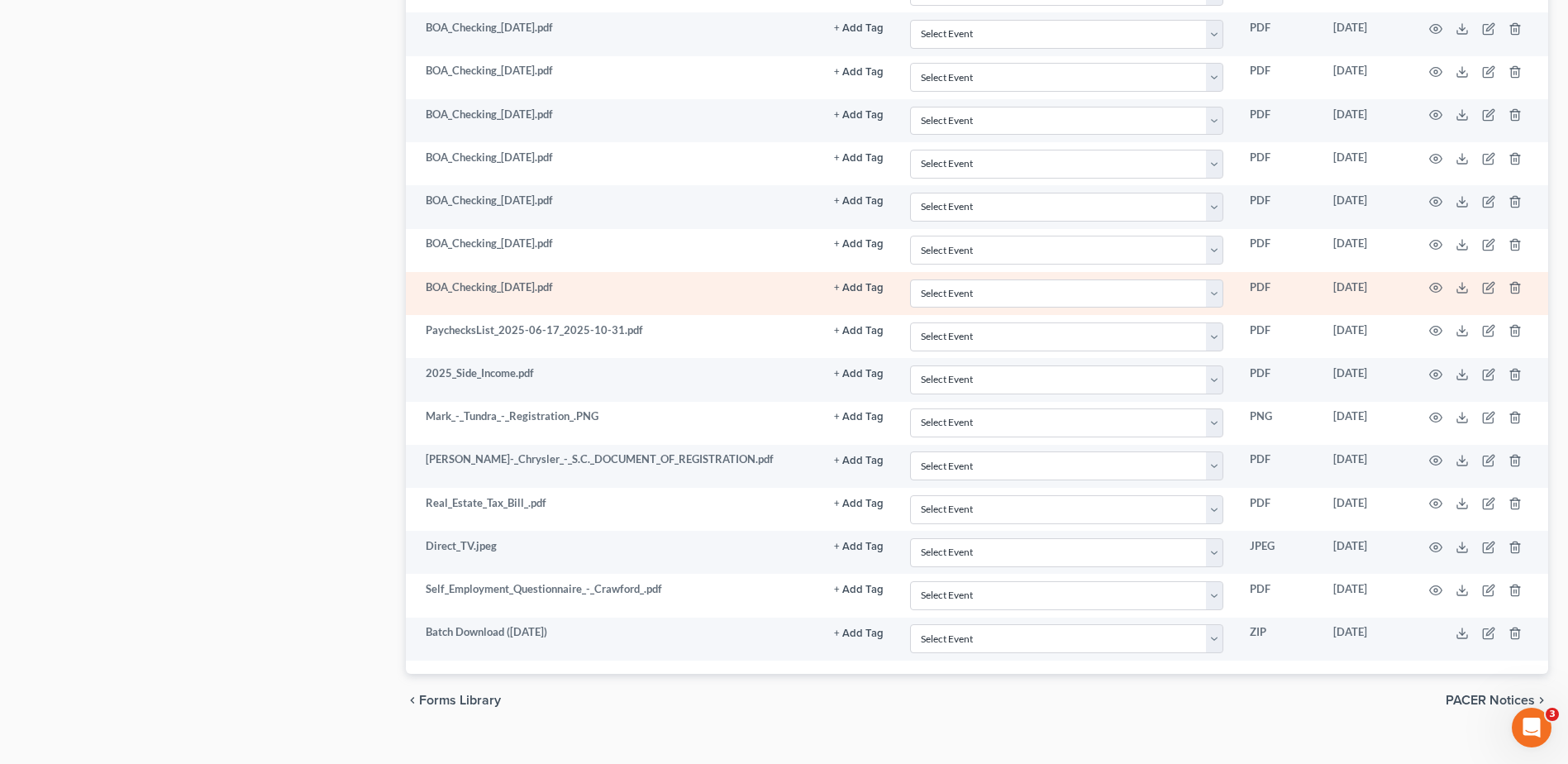
scroll to position [2181, 0]
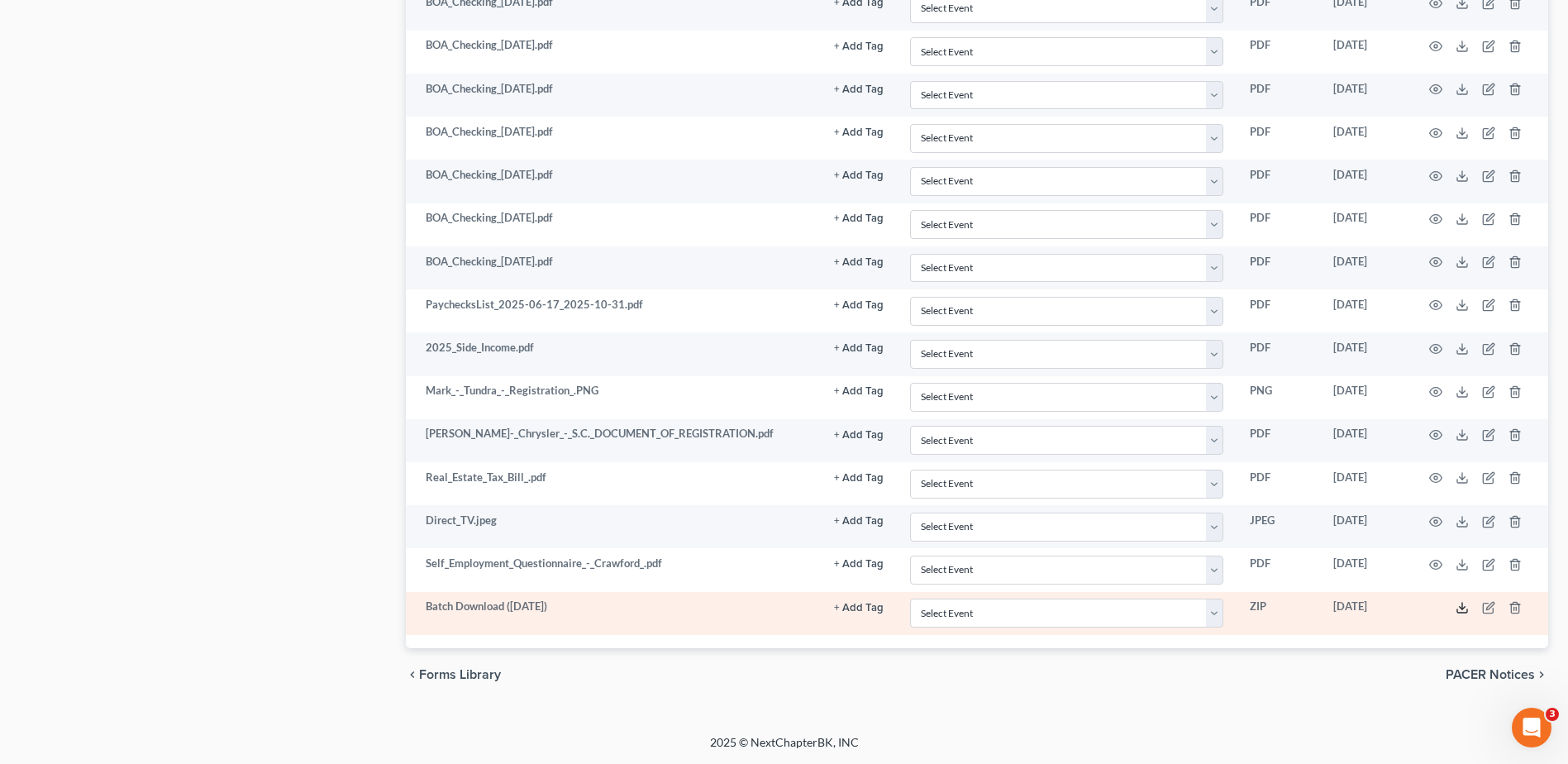
click at [1462, 607] on icon at bounding box center [1462, 607] width 13 height 13
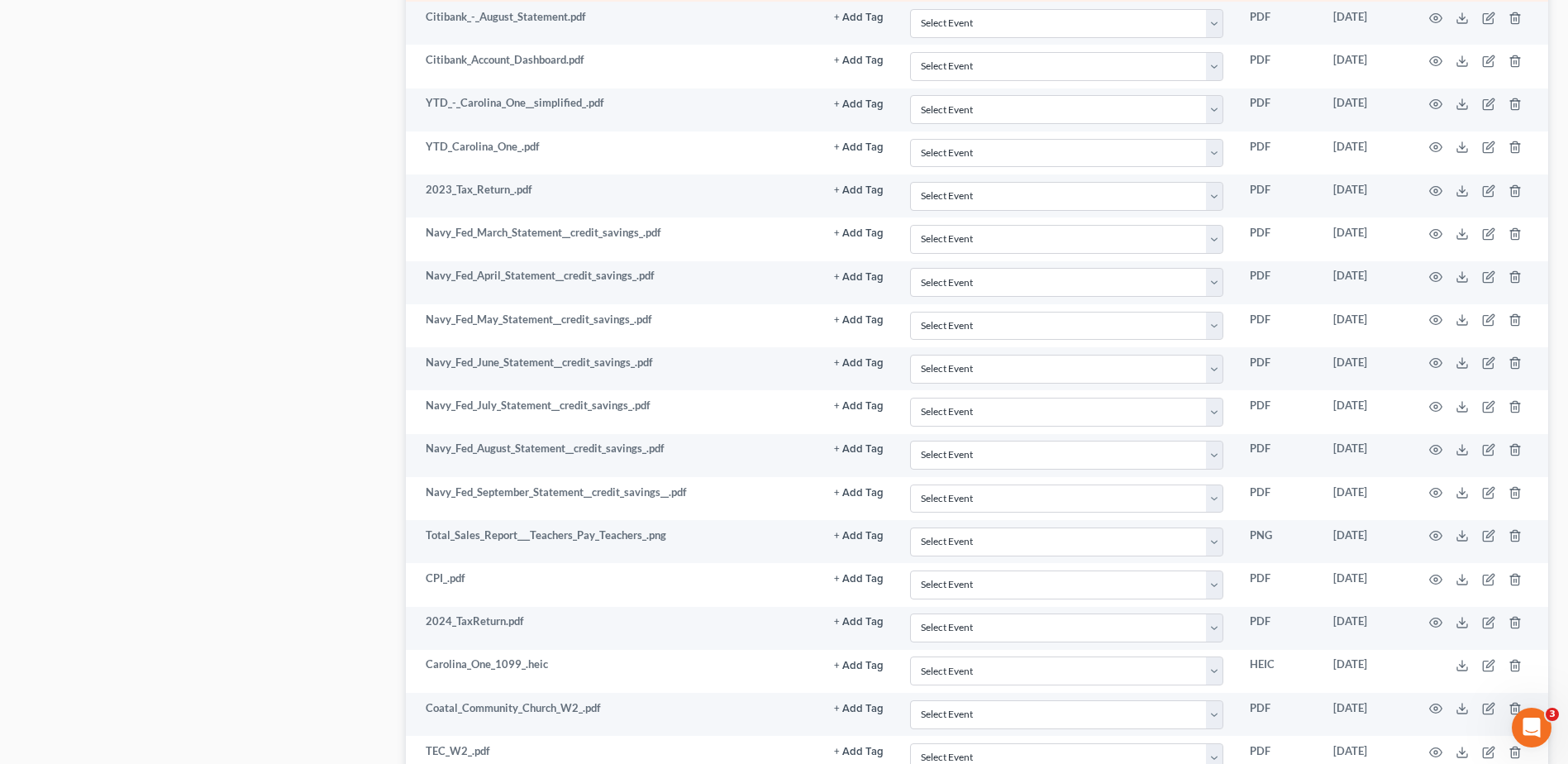
scroll to position [1106, 0]
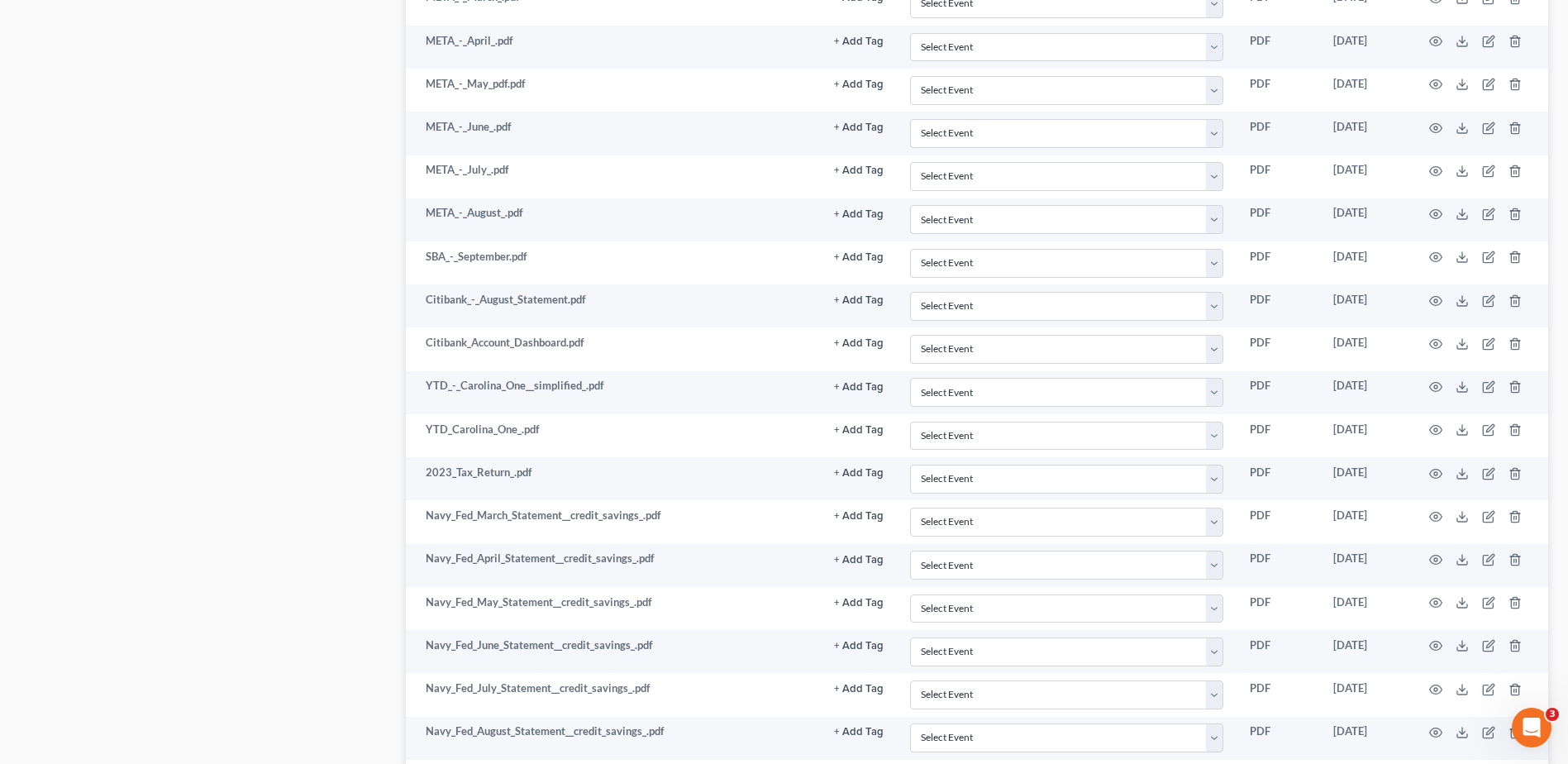
click at [328, 203] on div "Case Dashboard Payments Invoices Payments Payments Credit Report Client Profile" at bounding box center [204, 414] width 386 height 2723
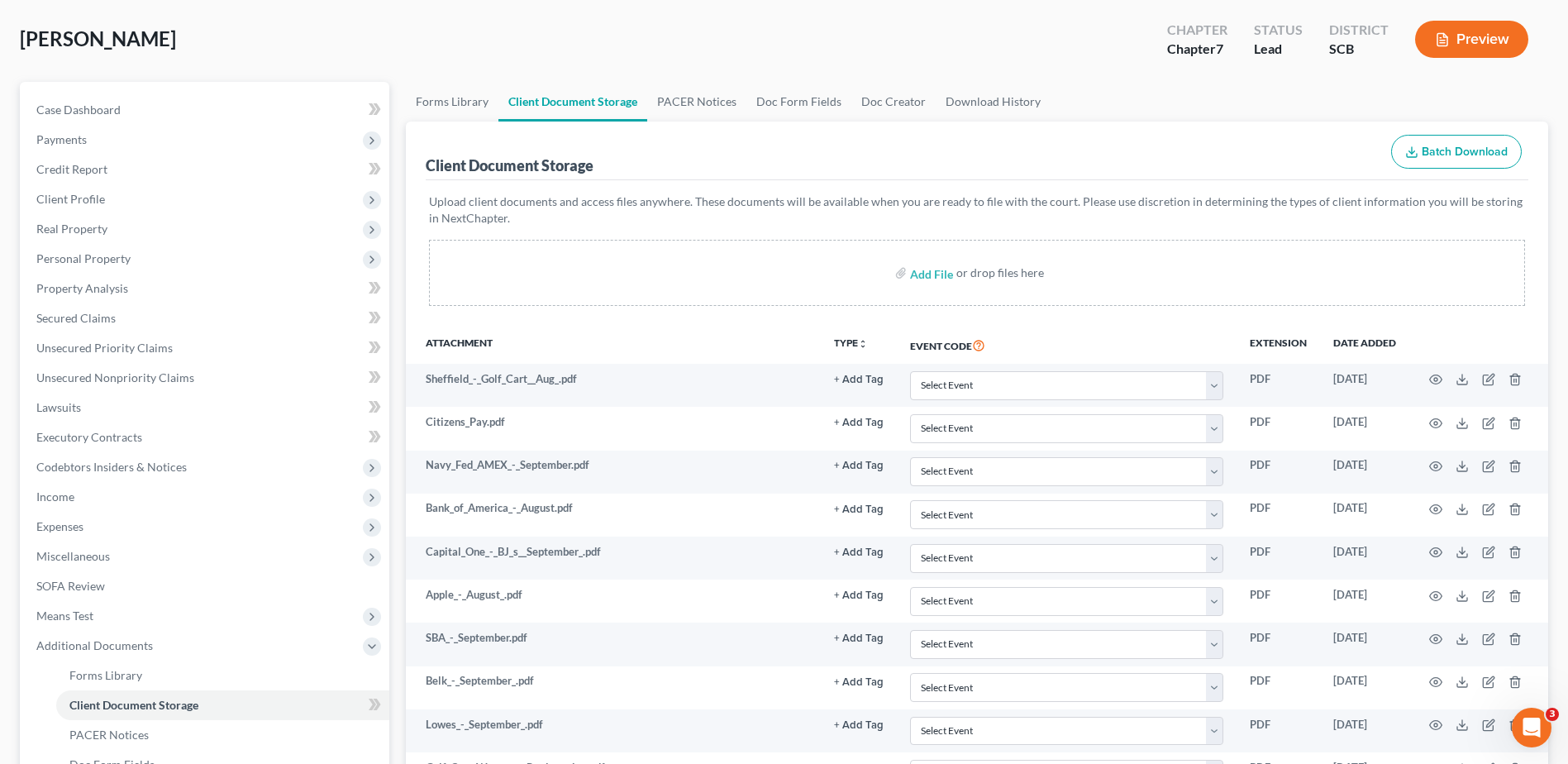
scroll to position [0, 0]
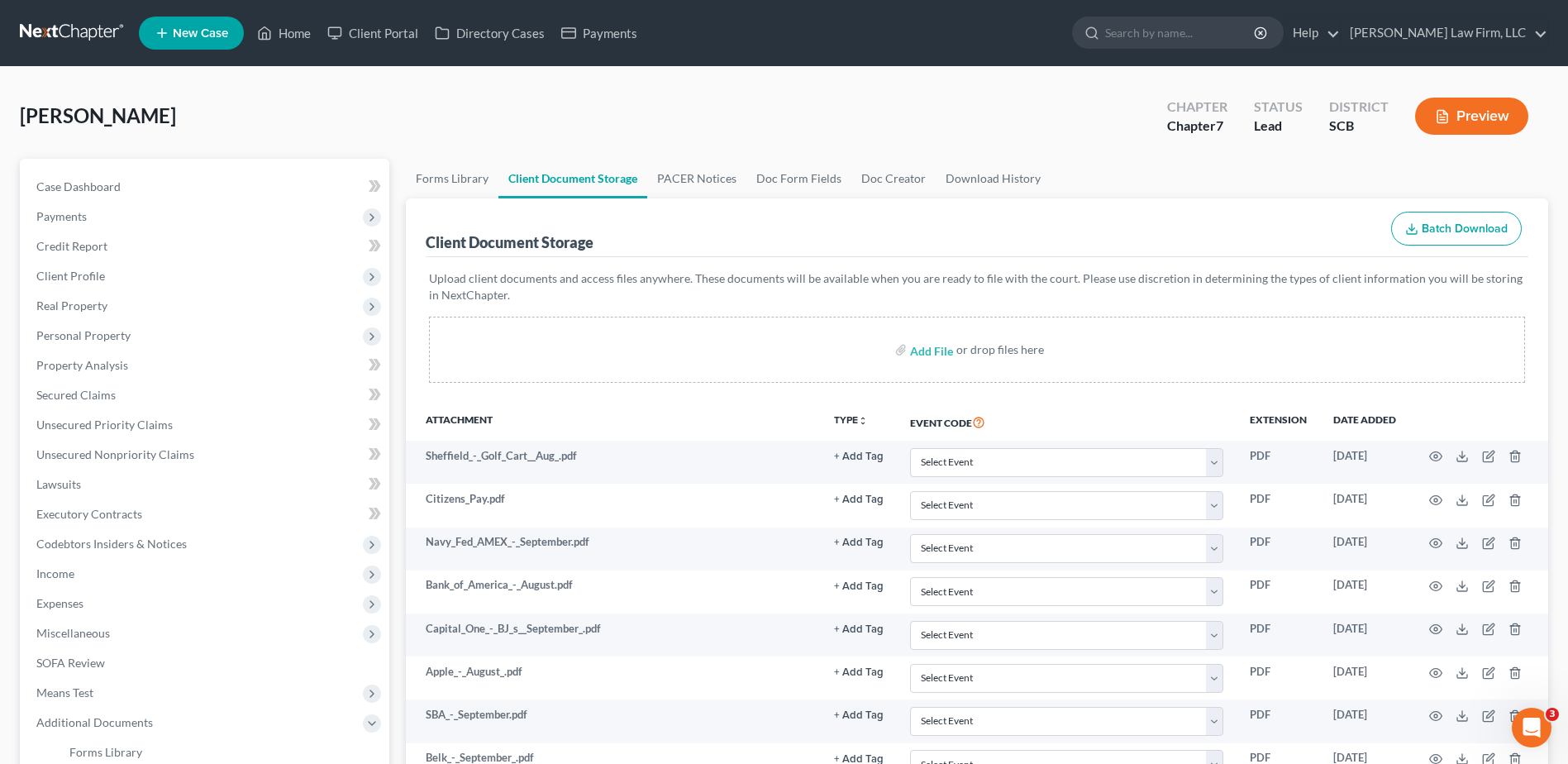
click at [64, 33] on link at bounding box center [73, 34] width 106 height 30
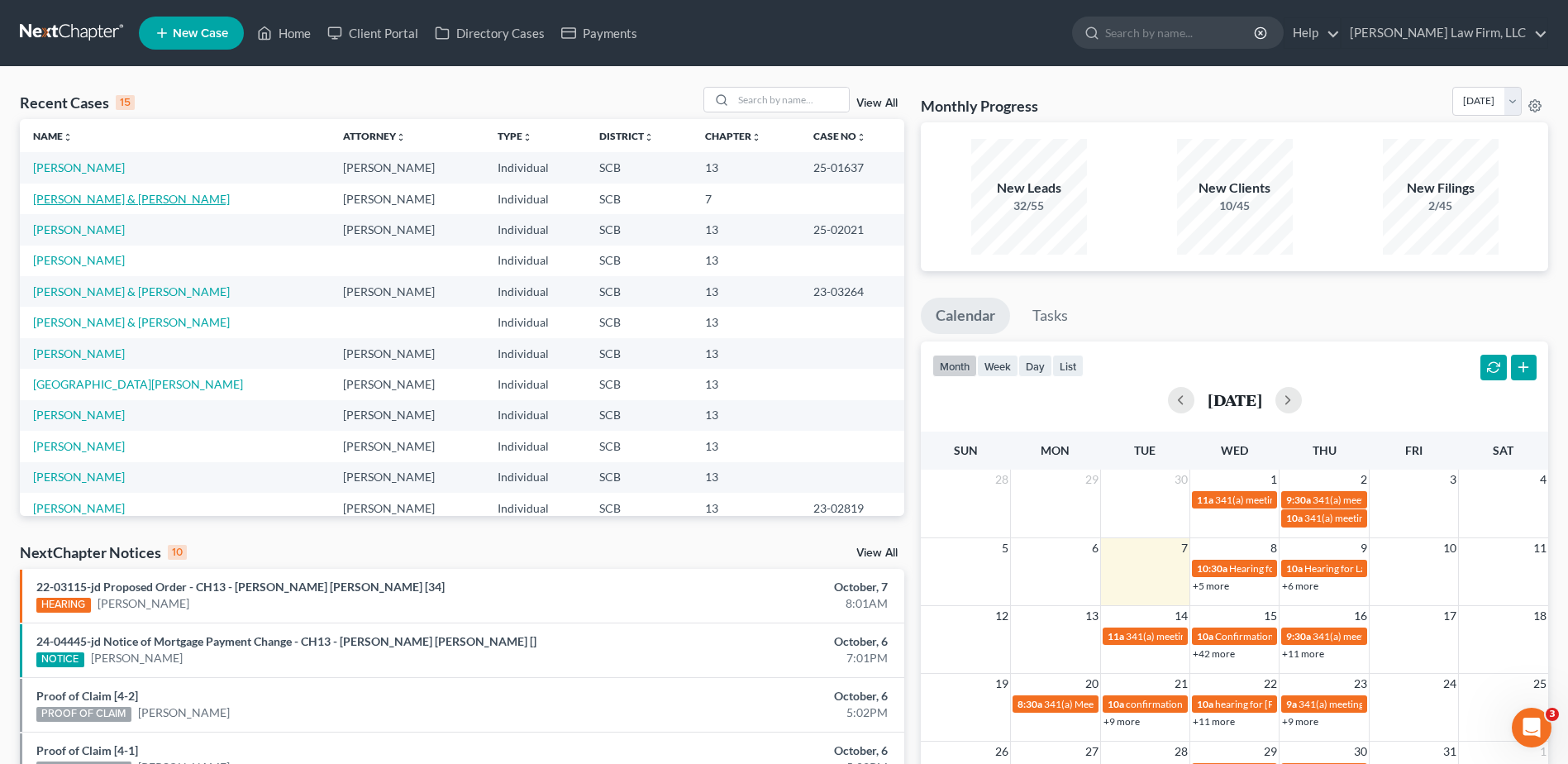
click at [59, 197] on link "[PERSON_NAME] & [PERSON_NAME]" at bounding box center [131, 199] width 197 height 14
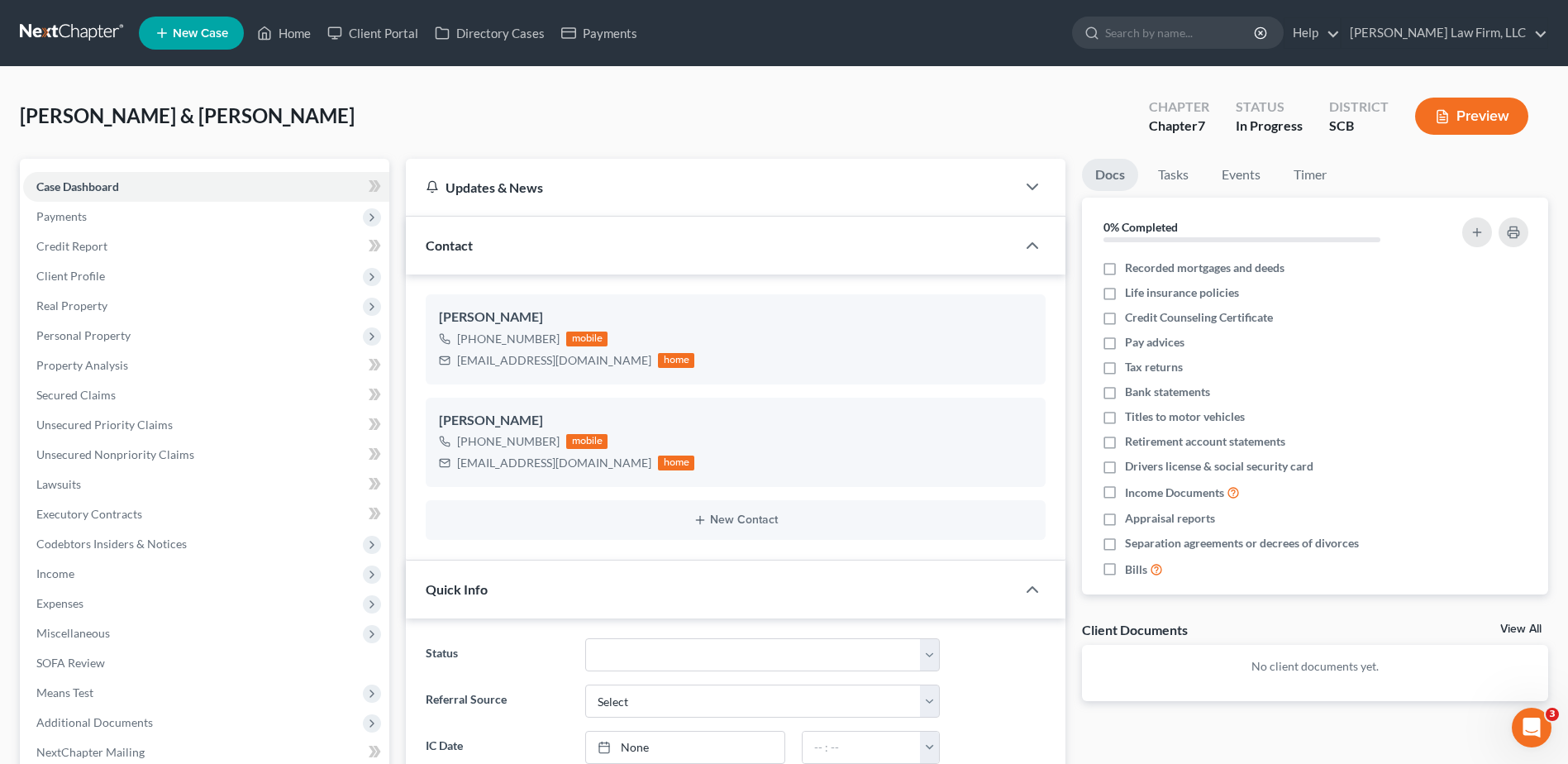
select select "0"
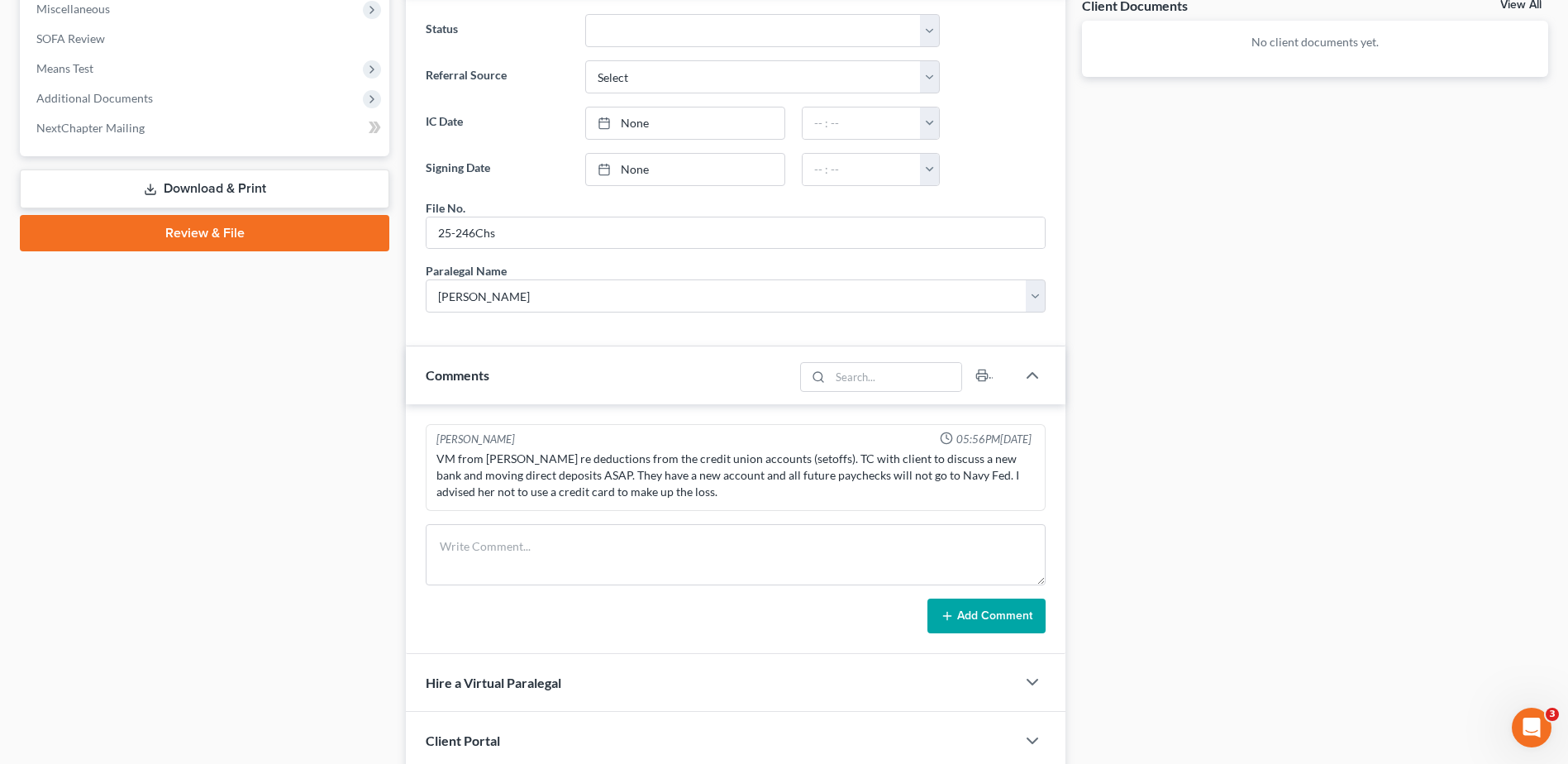
scroll to position [751, 0]
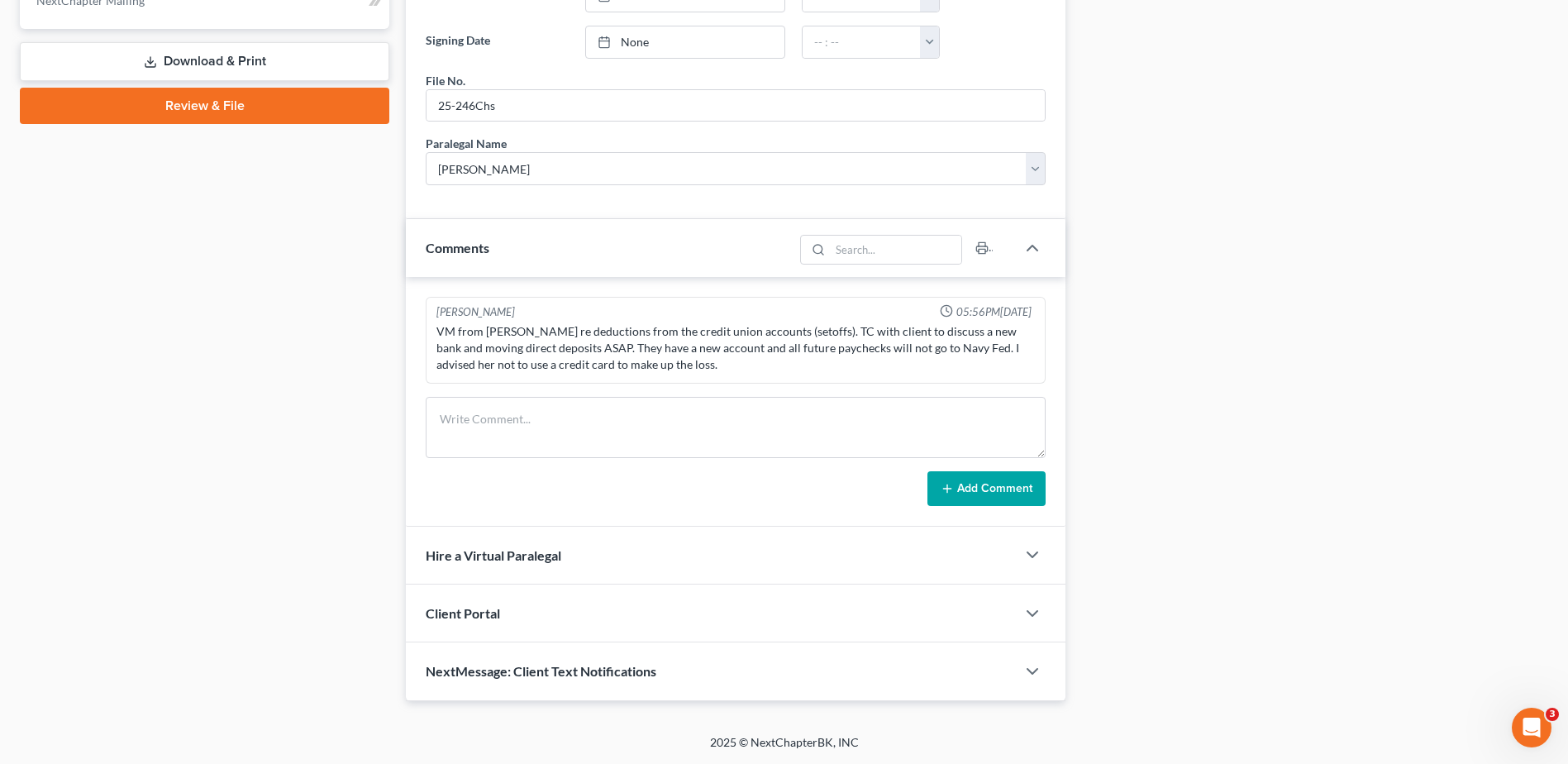
click at [477, 629] on div "Client Portal" at bounding box center [710, 613] width 610 height 57
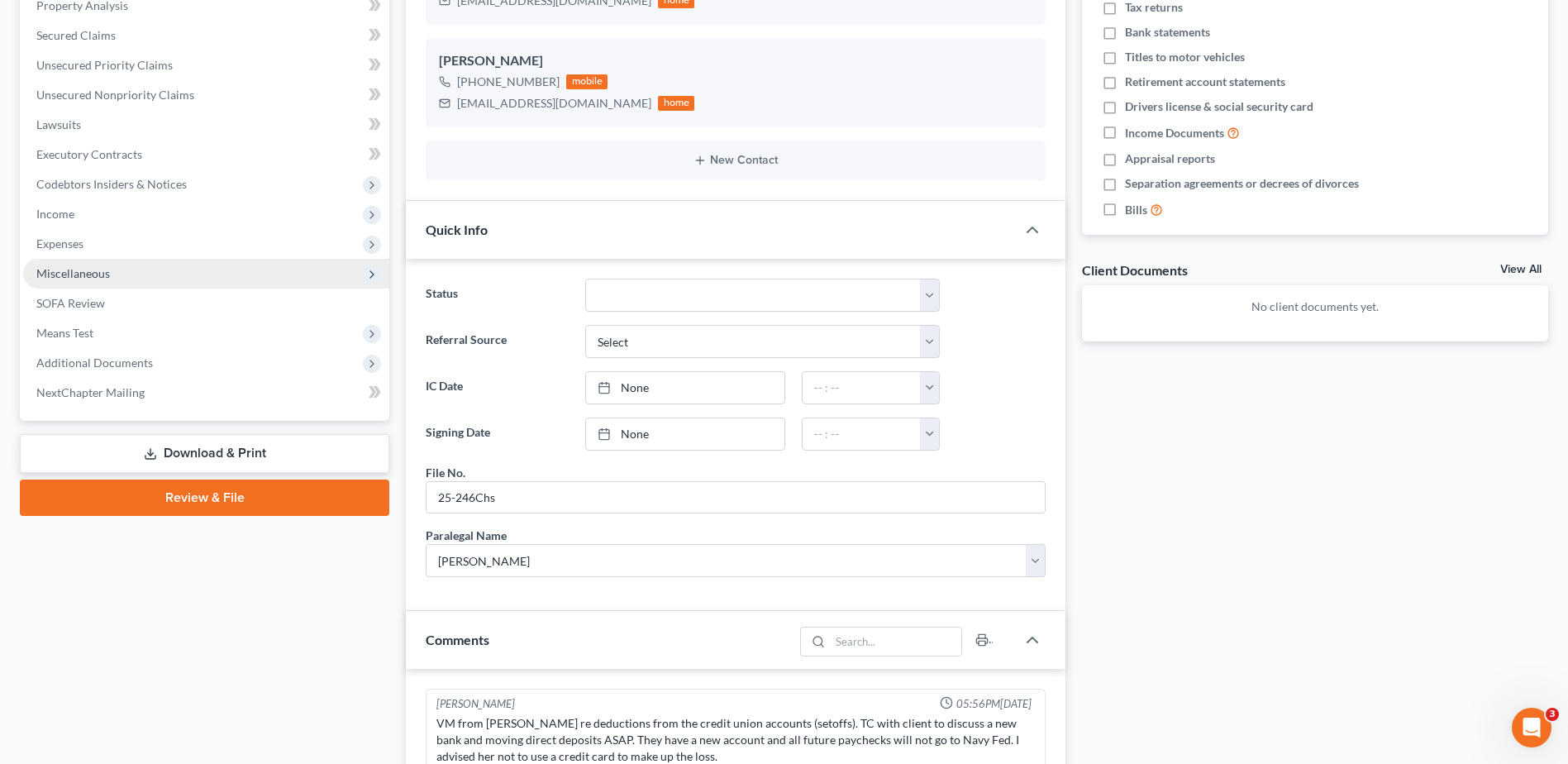
scroll to position [331, 0]
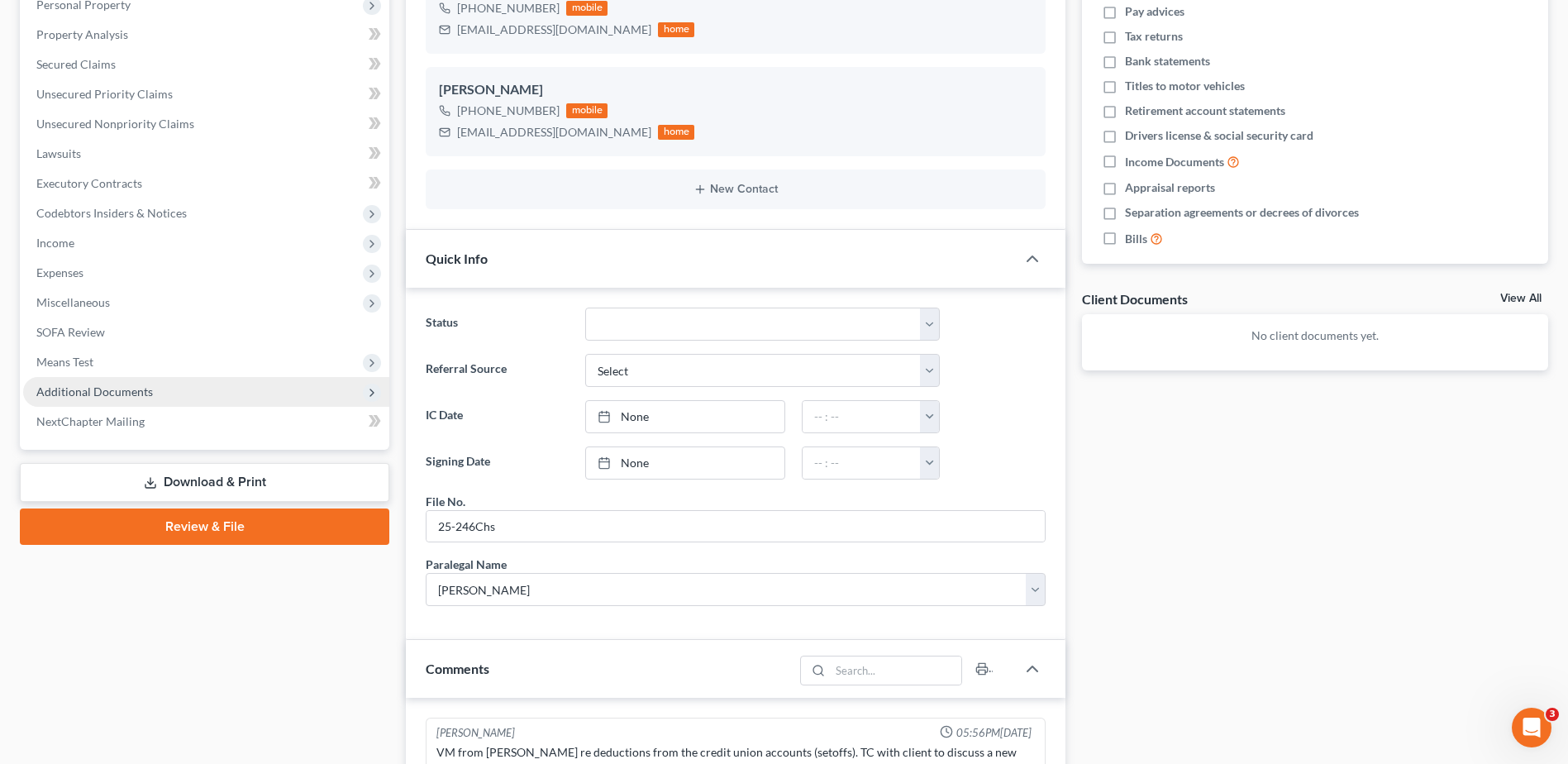
click at [100, 391] on span "Additional Documents" at bounding box center [94, 391] width 116 height 14
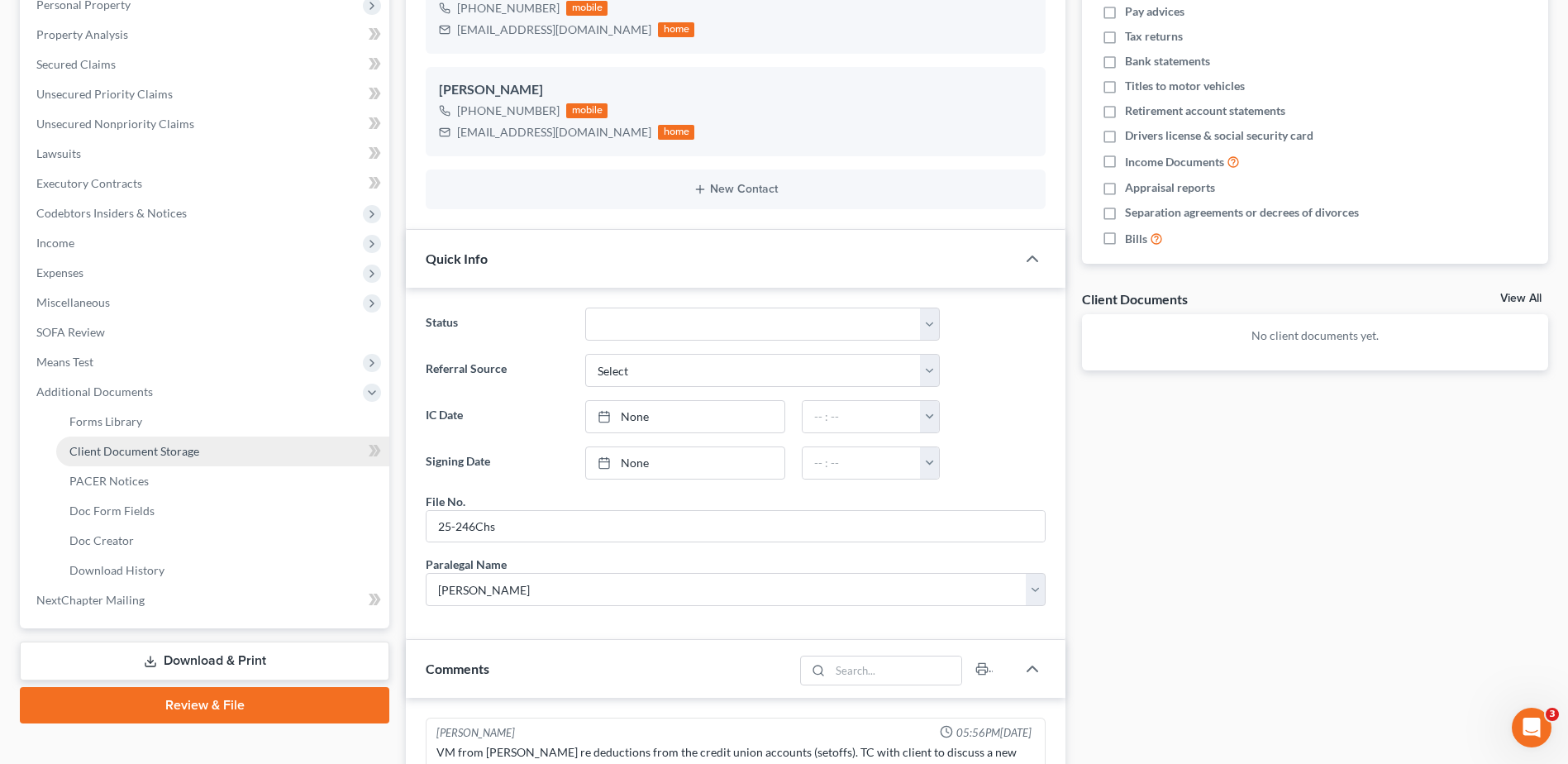
click at [125, 450] on span "Client Document Storage" at bounding box center [134, 451] width 130 height 14
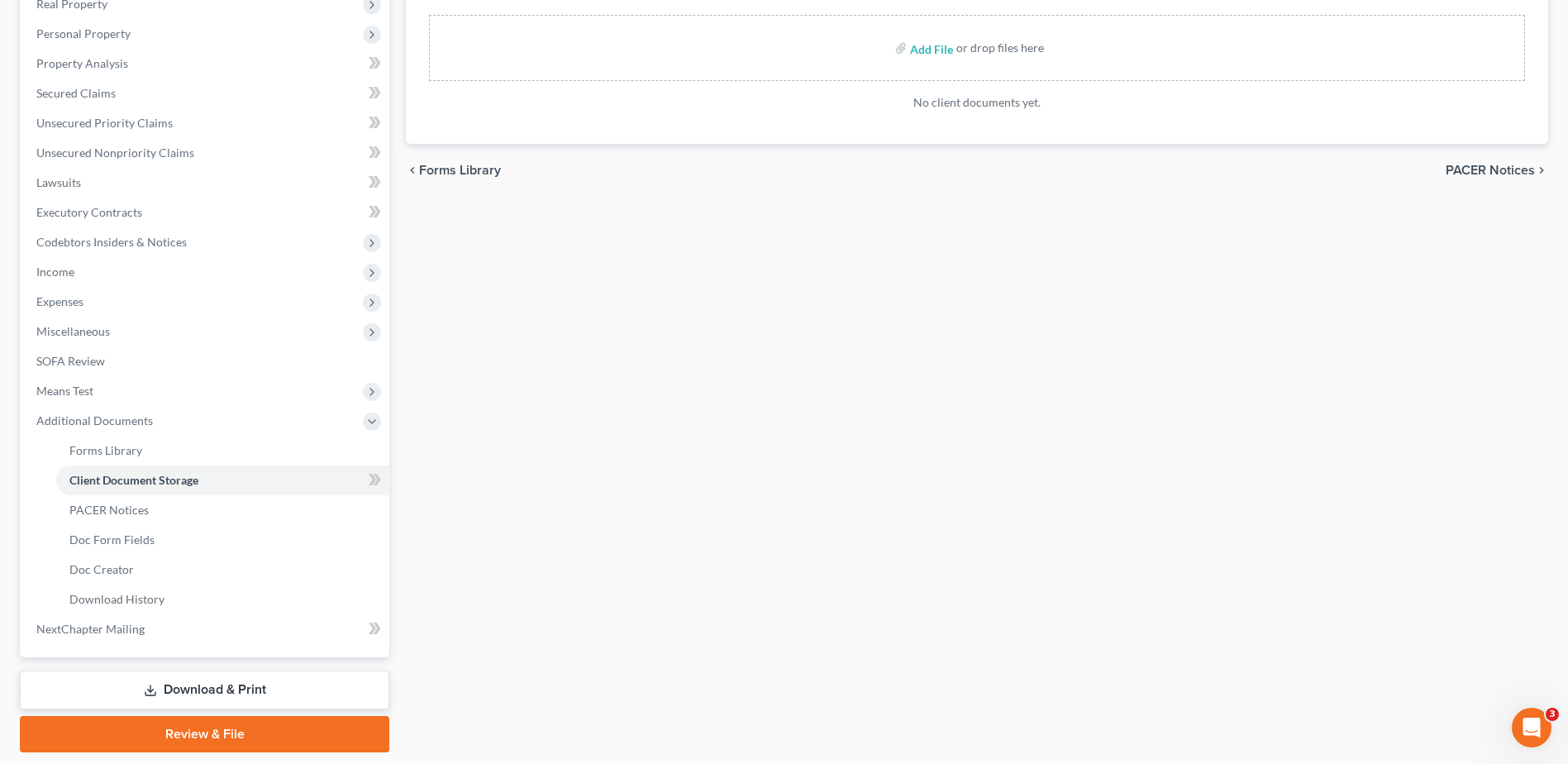
scroll to position [353, 0]
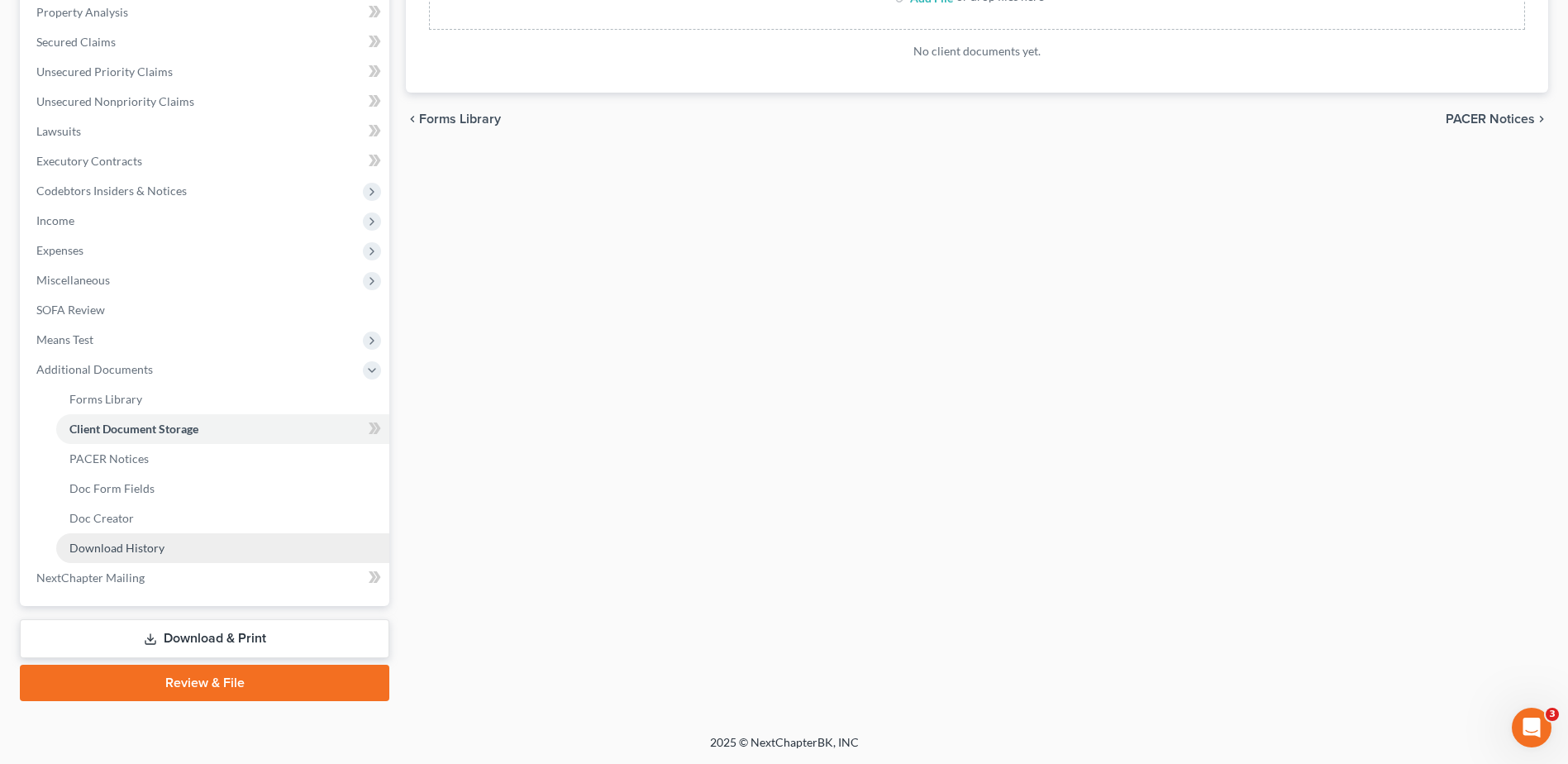
click at [131, 549] on span "Download History" at bounding box center [116, 547] width 95 height 14
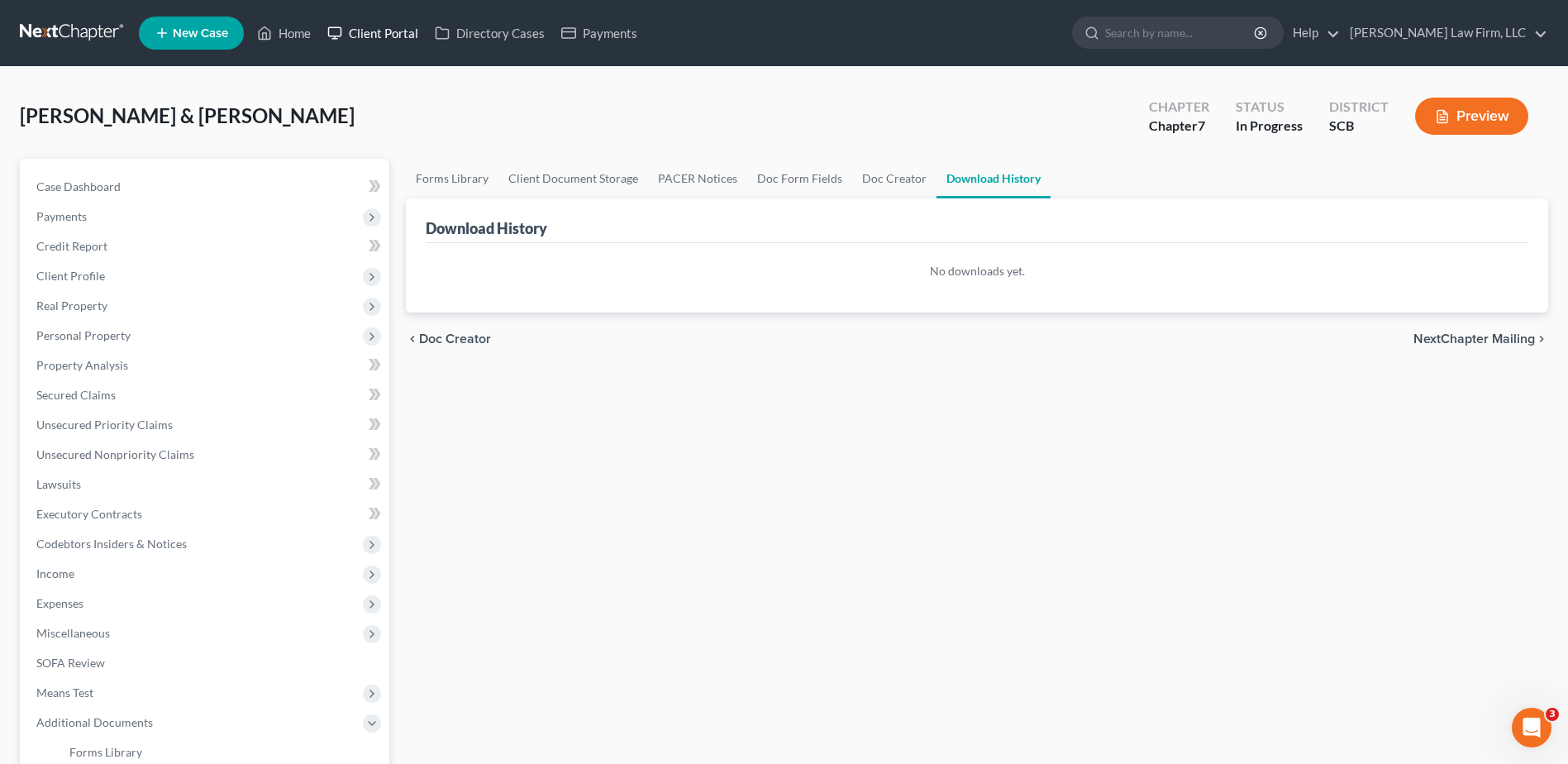
click at [409, 41] on link "Client Portal" at bounding box center [373, 34] width 107 height 30
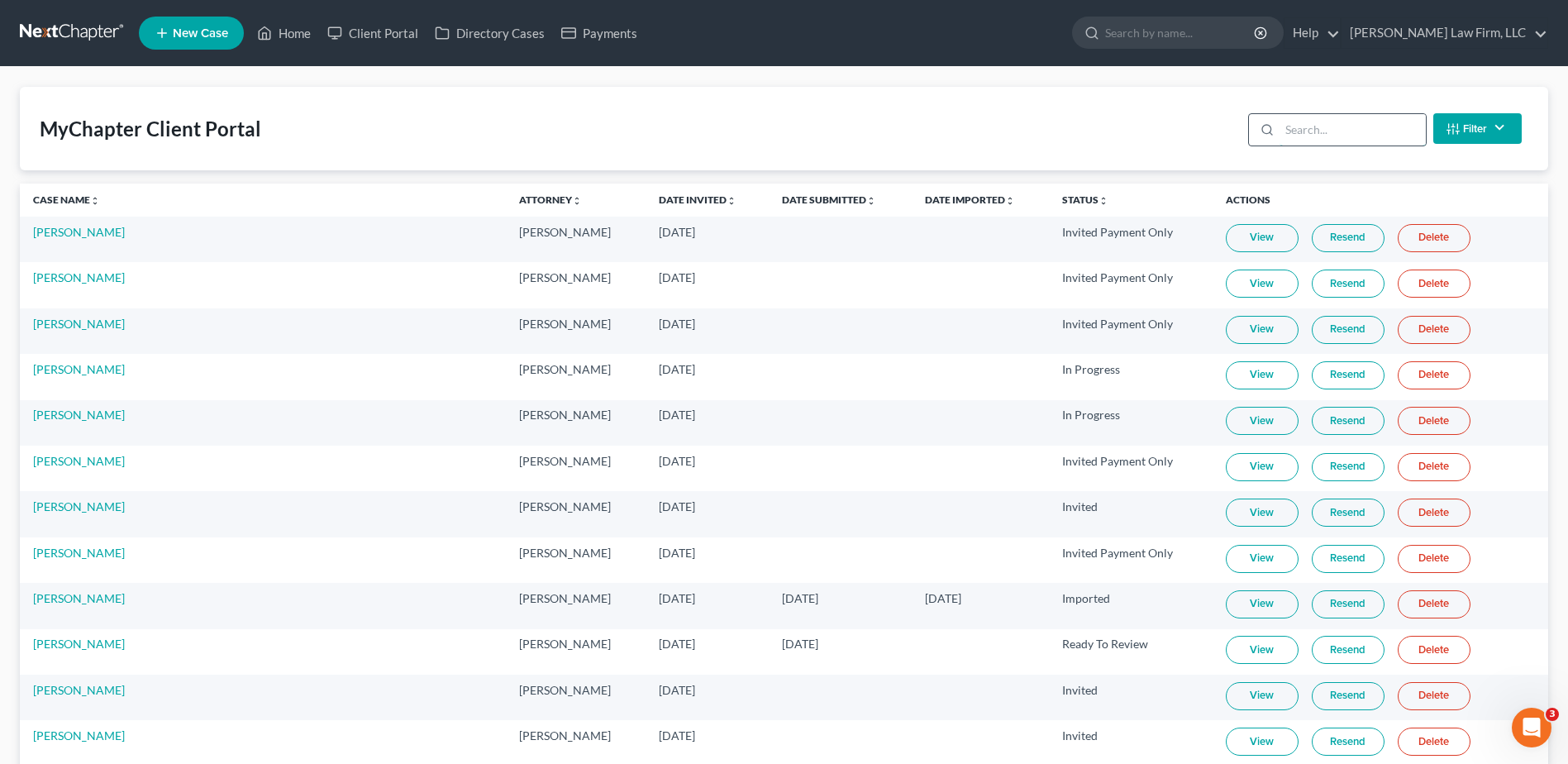
click at [1327, 134] on input "search" at bounding box center [1352, 129] width 147 height 31
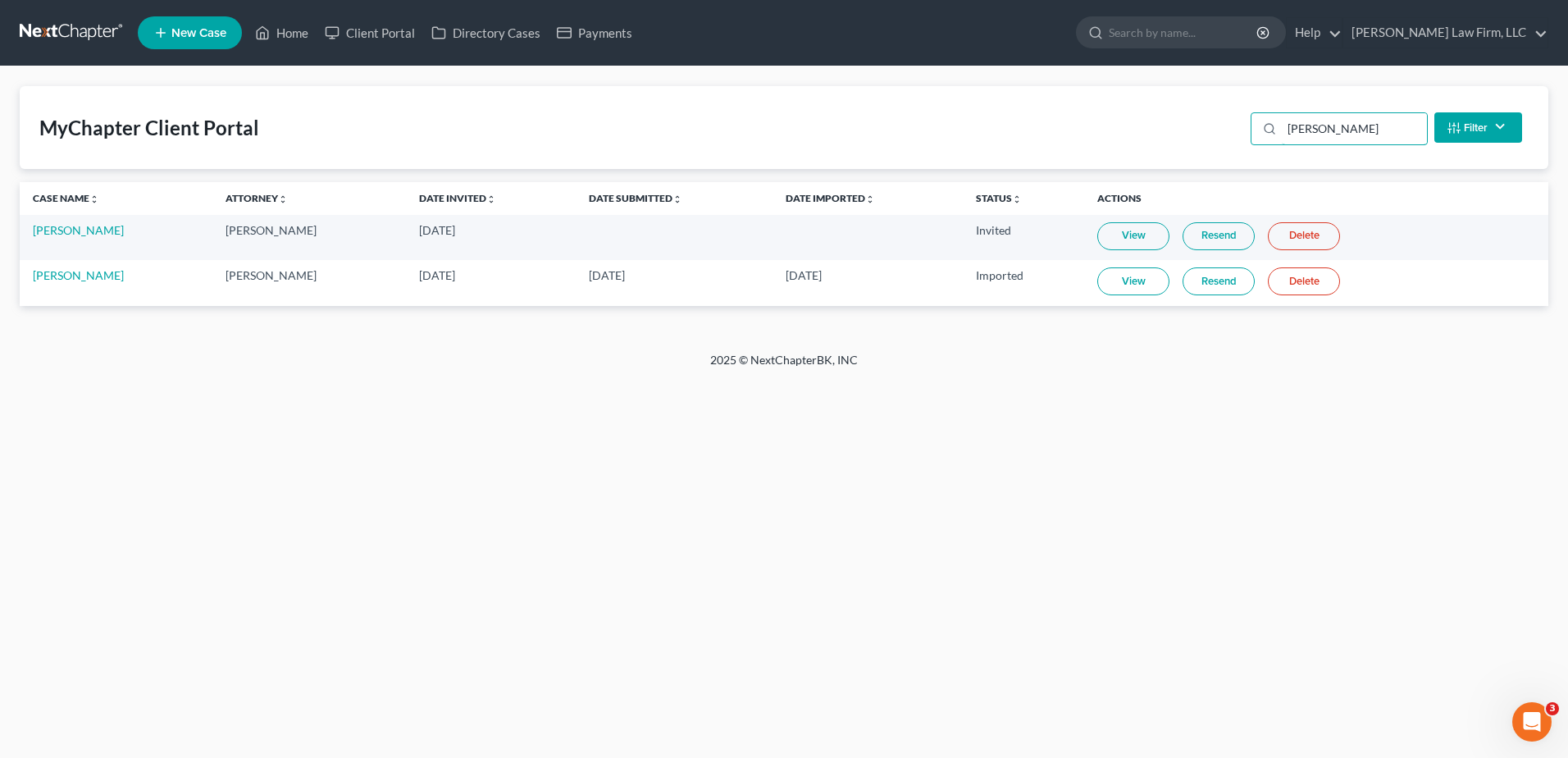
type input "[PERSON_NAME]"
click at [1116, 240] on link "View" at bounding box center [1133, 236] width 72 height 28
click at [1133, 276] on link "View" at bounding box center [1133, 282] width 72 height 28
click at [1135, 284] on link "View" at bounding box center [1133, 282] width 72 height 28
click at [76, 225] on link "[PERSON_NAME]" at bounding box center [78, 229] width 91 height 14
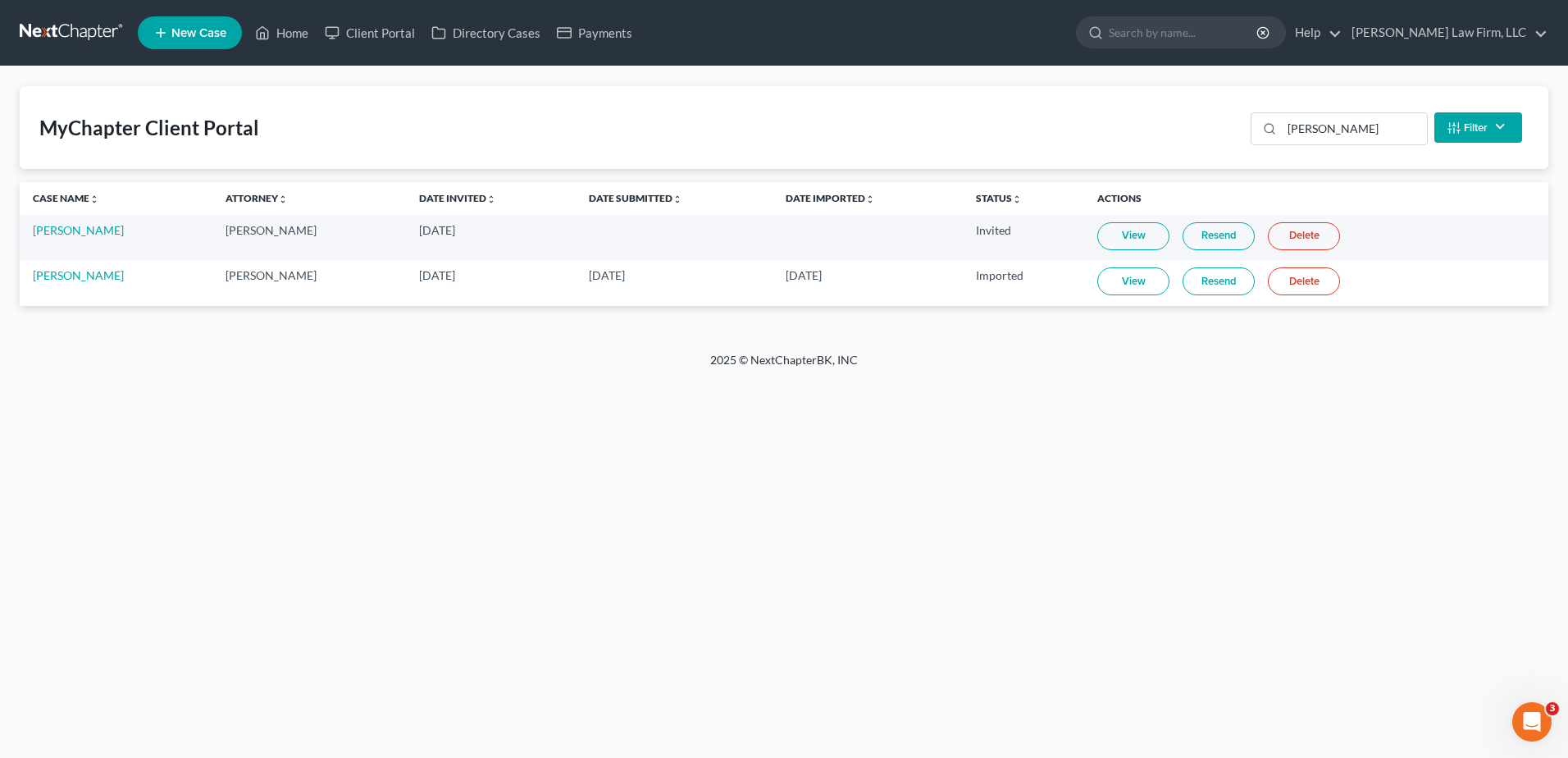
select select "0"
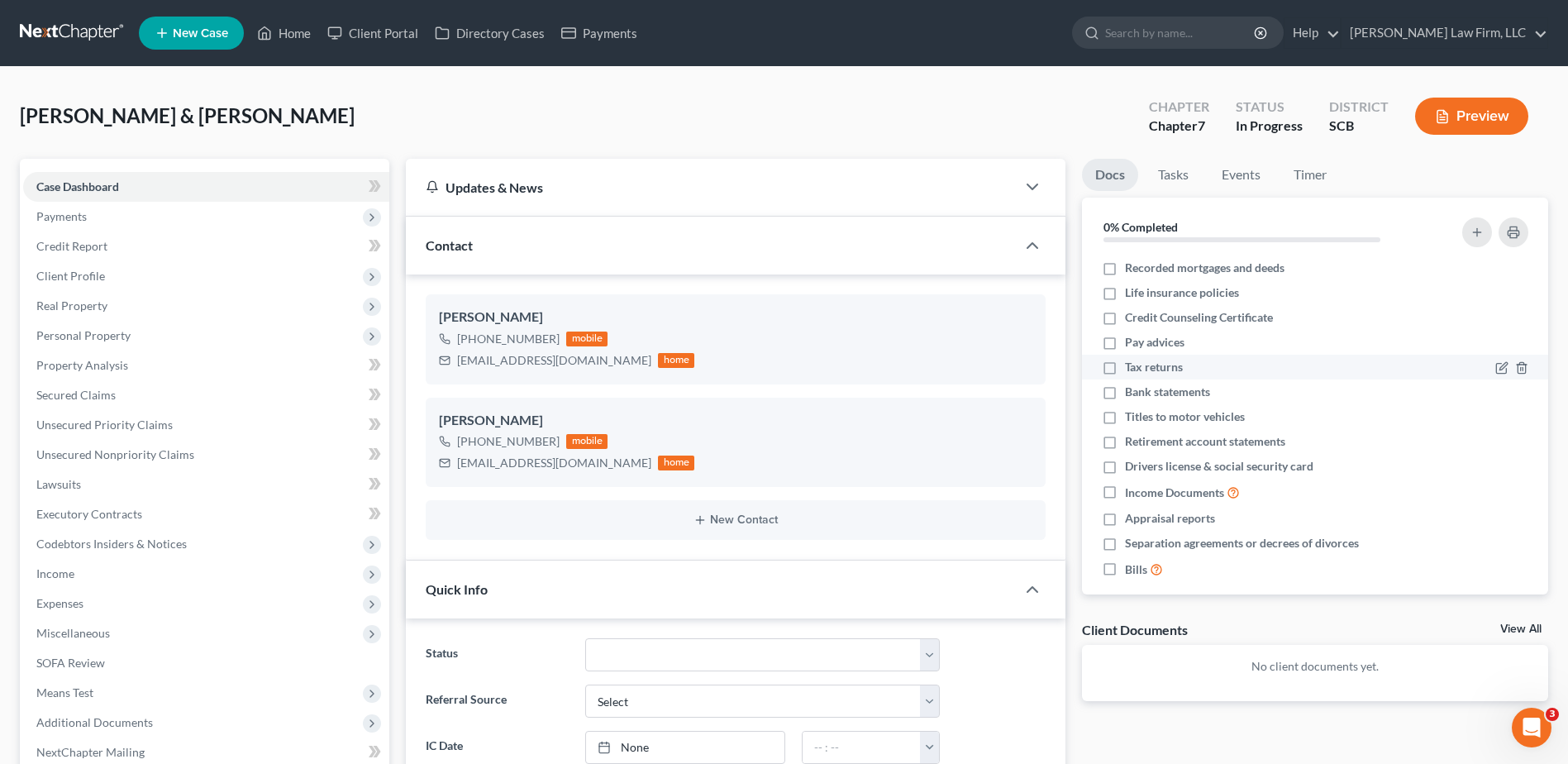
click at [1125, 369] on label "Tax returns" at bounding box center [1153, 367] width 58 height 17
click at [1132, 369] on input "Tax returns" at bounding box center [1137, 364] width 11 height 11
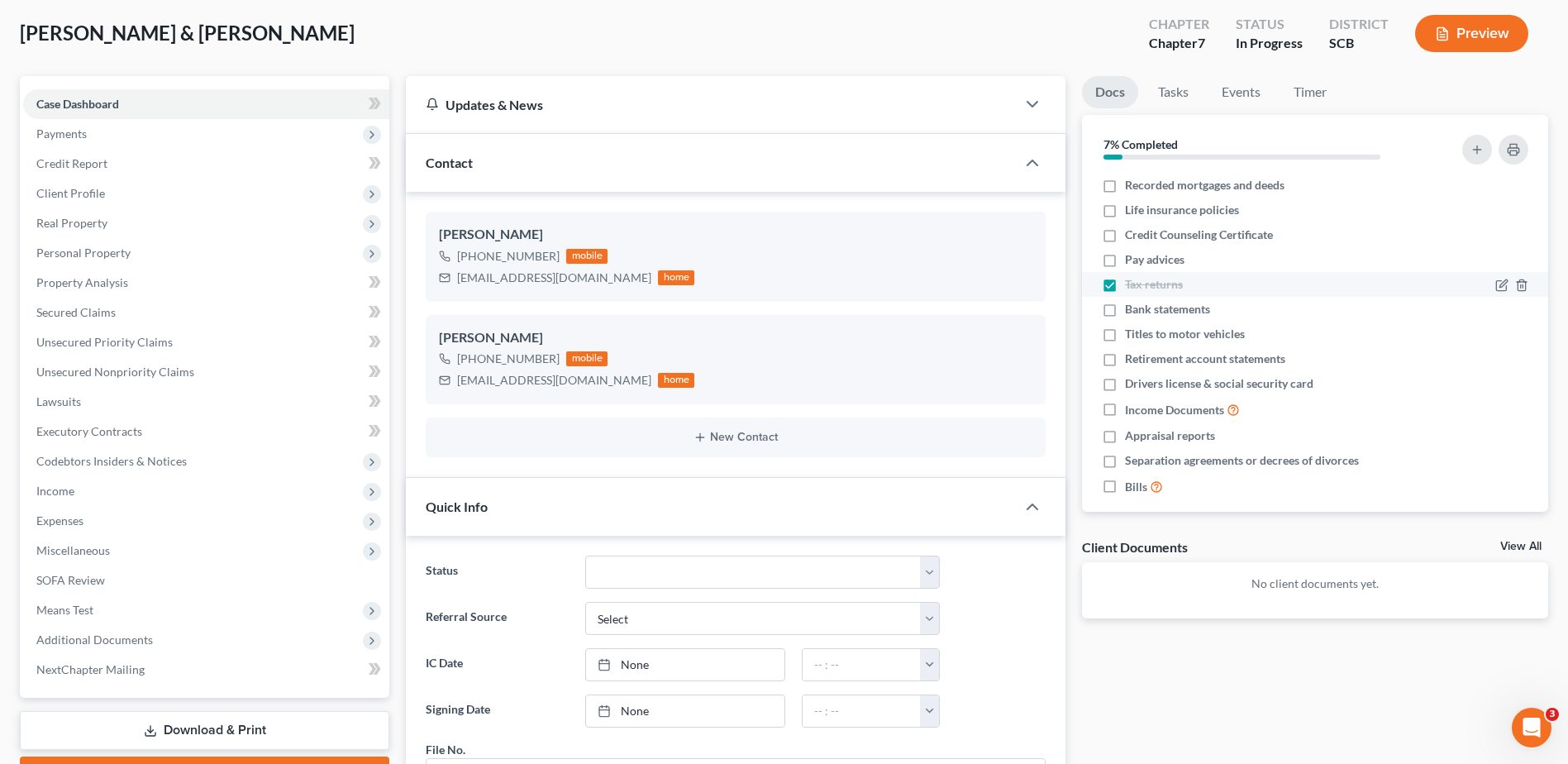
click at [1125, 287] on label "Tax returns" at bounding box center [1153, 285] width 58 height 17
click at [1132, 286] on input "Tax returns" at bounding box center [1137, 281] width 11 height 11
checkbox input "false"
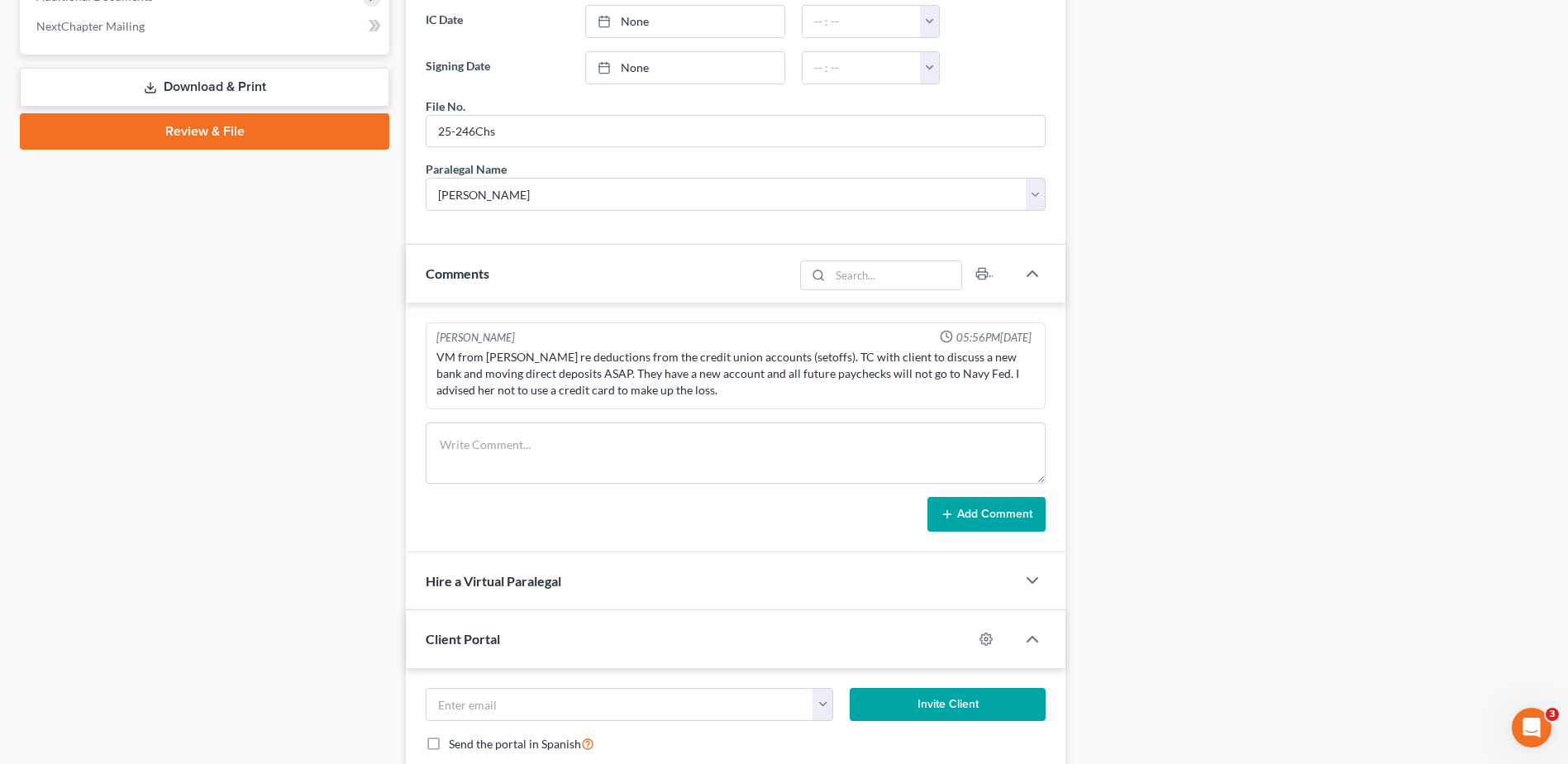
scroll to position [870, 0]
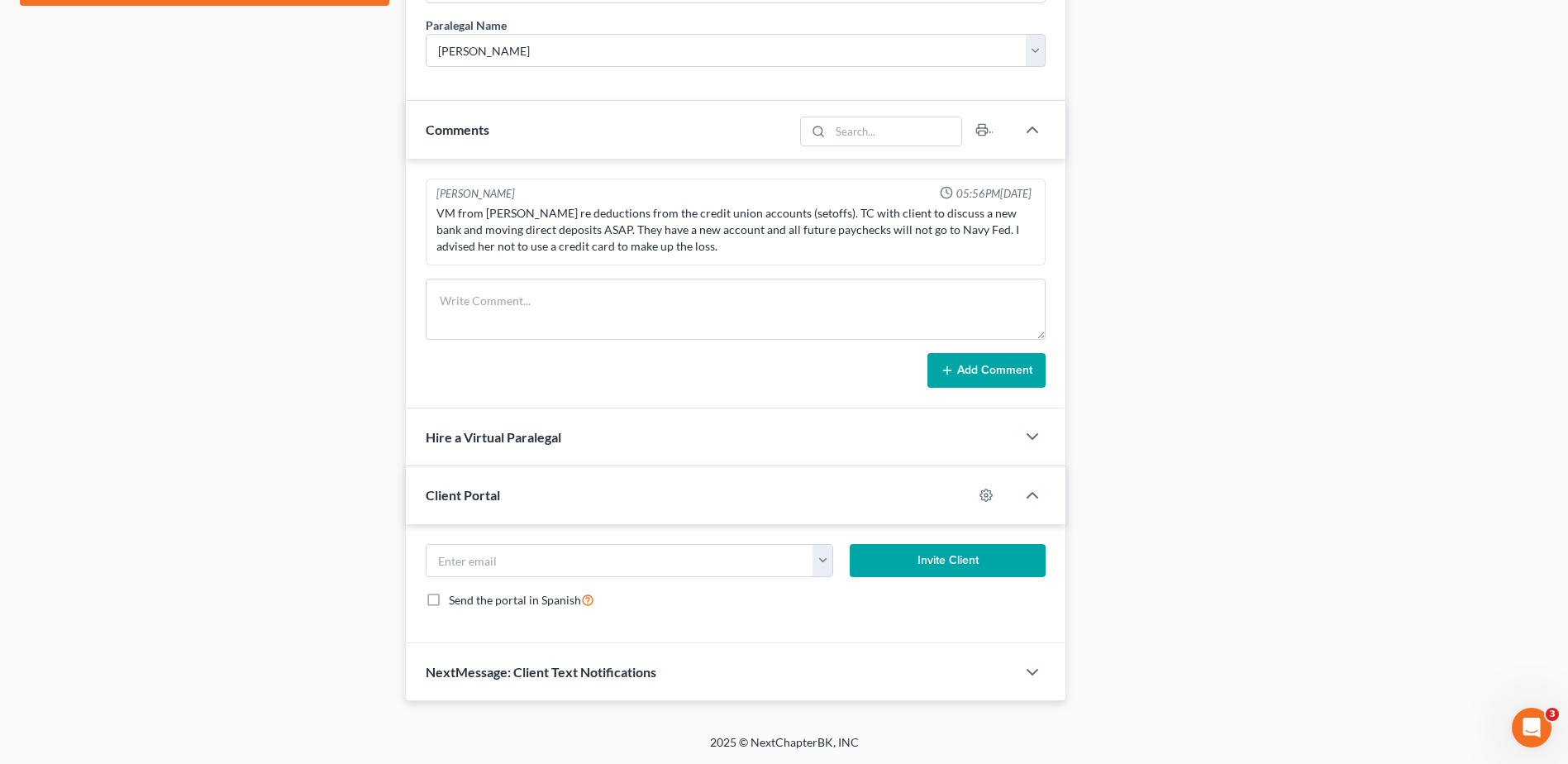
click at [515, 678] on span "NextMessage: Client Text Notifications" at bounding box center [540, 671] width 230 height 16
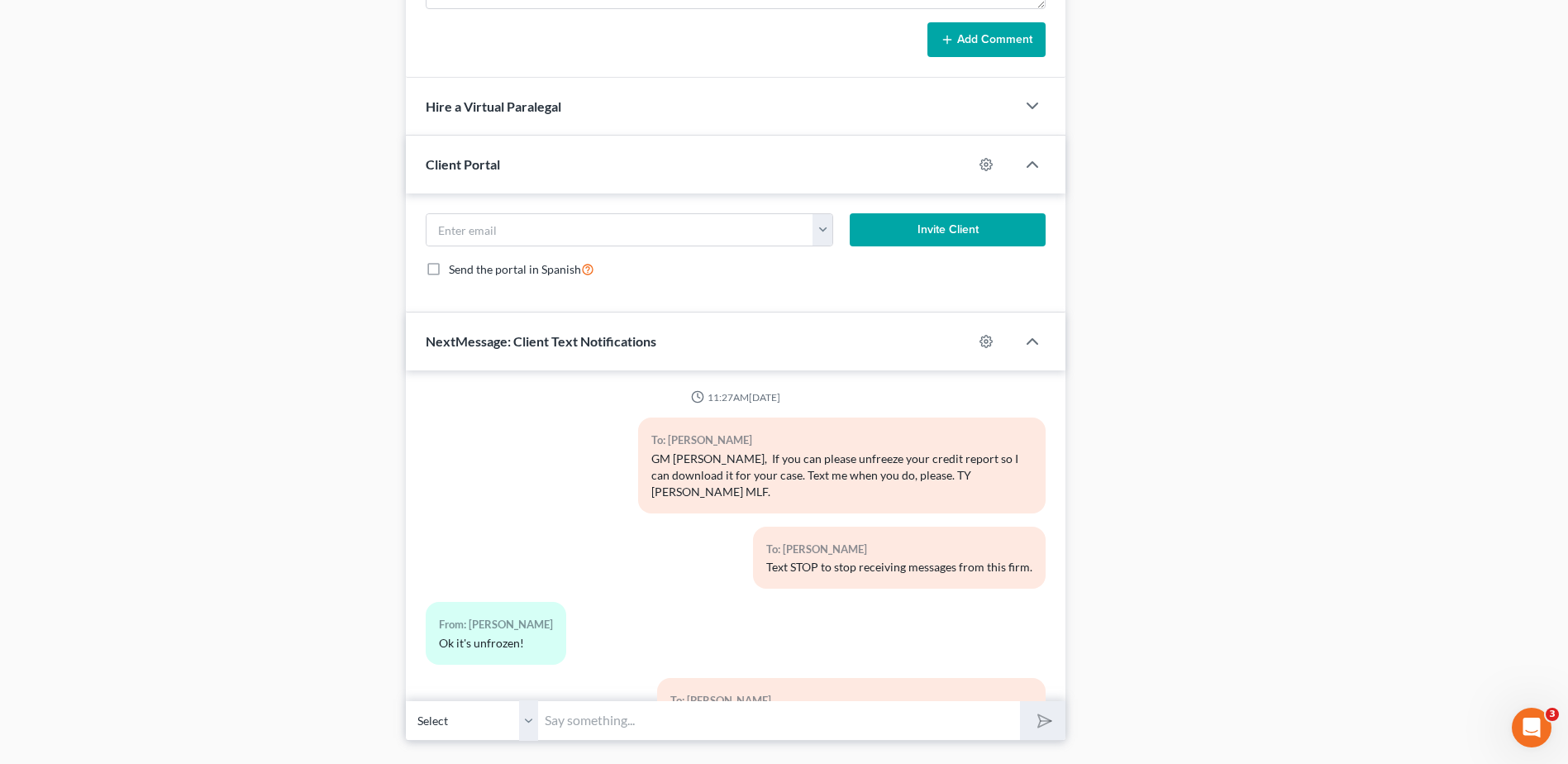
scroll to position [131, 0]
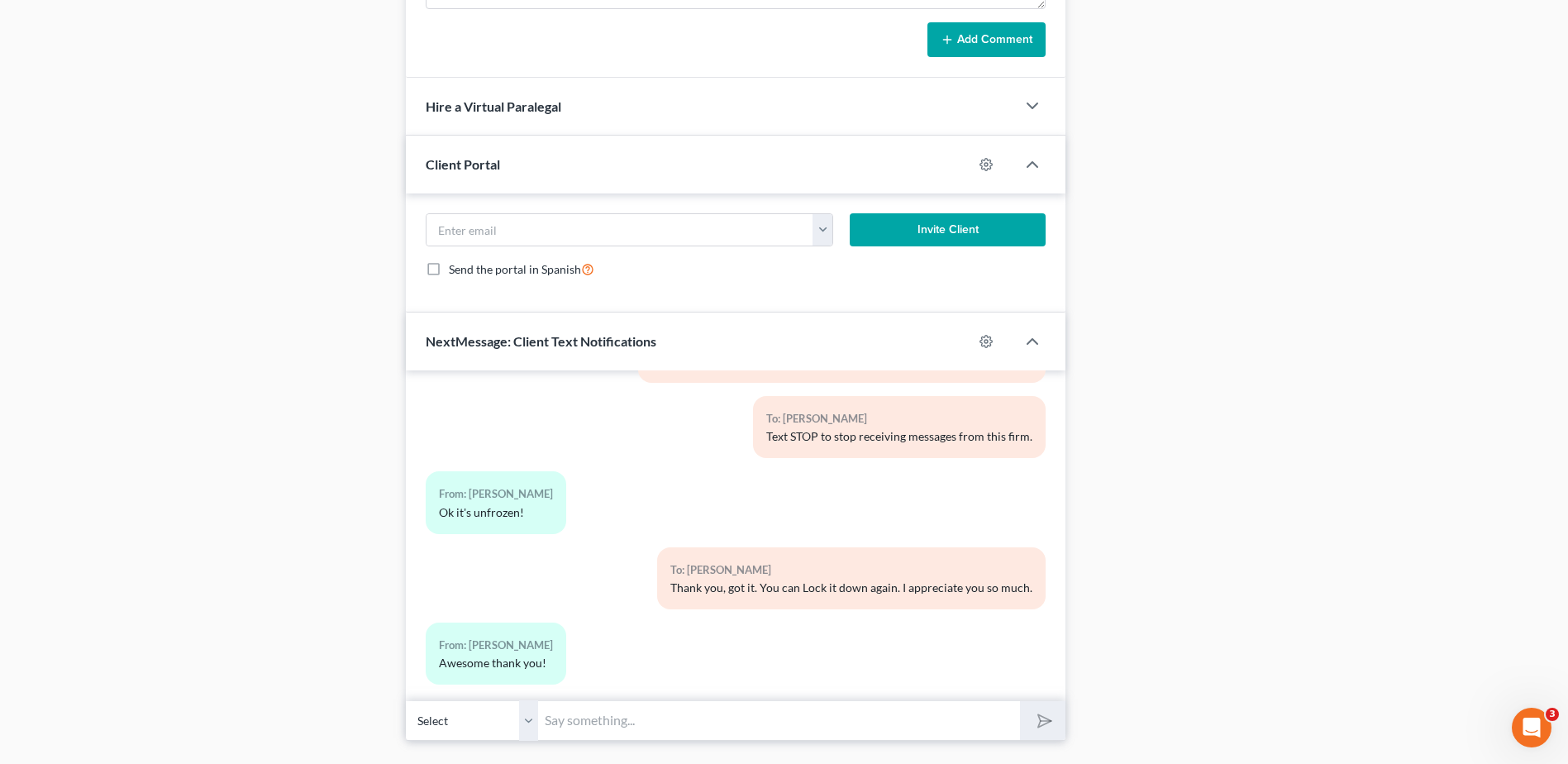
click at [668, 722] on input "text" at bounding box center [778, 720] width 482 height 40
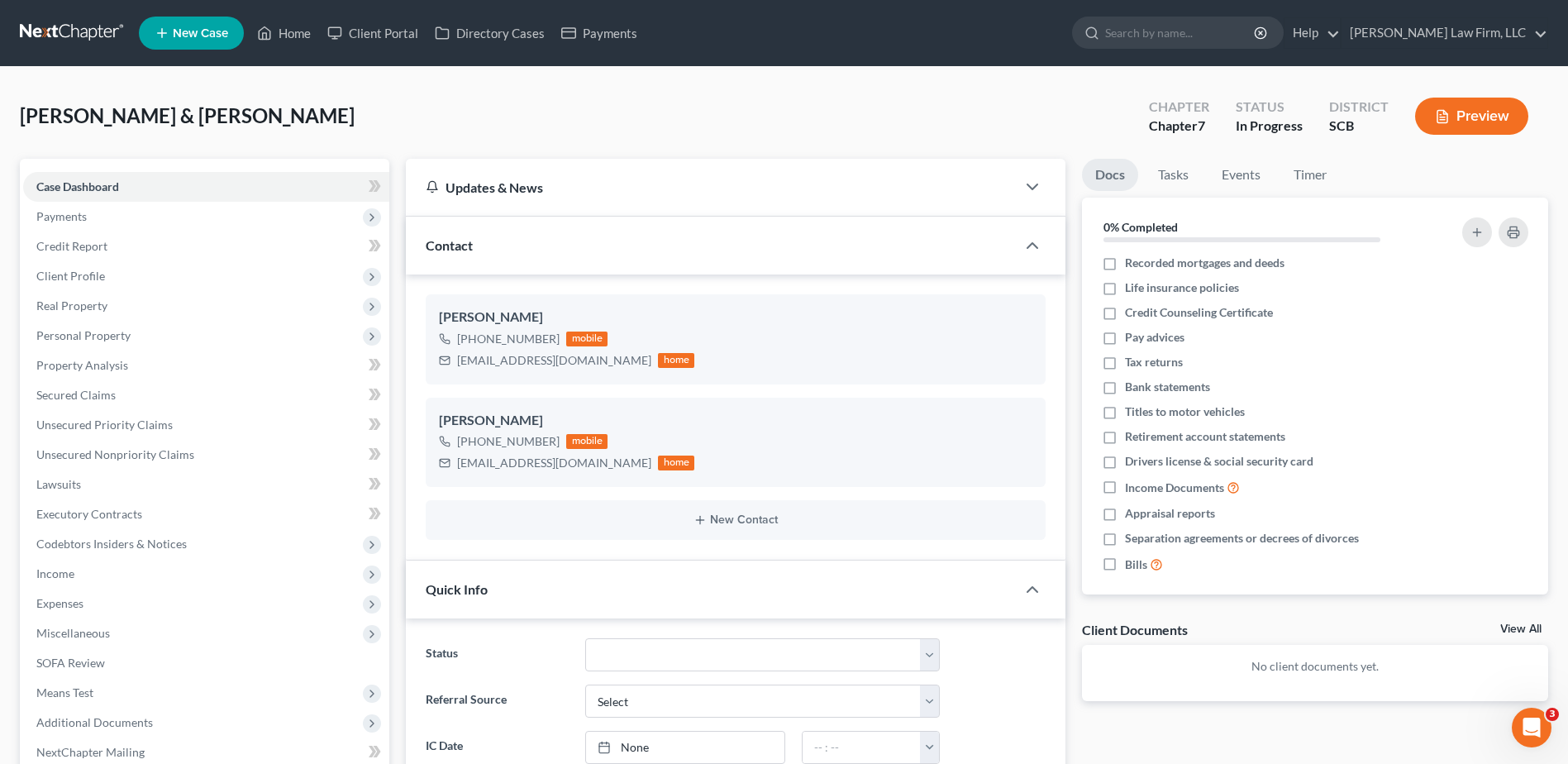
scroll to position [0, 0]
click at [1188, 174] on link "Tasks" at bounding box center [1173, 174] width 57 height 32
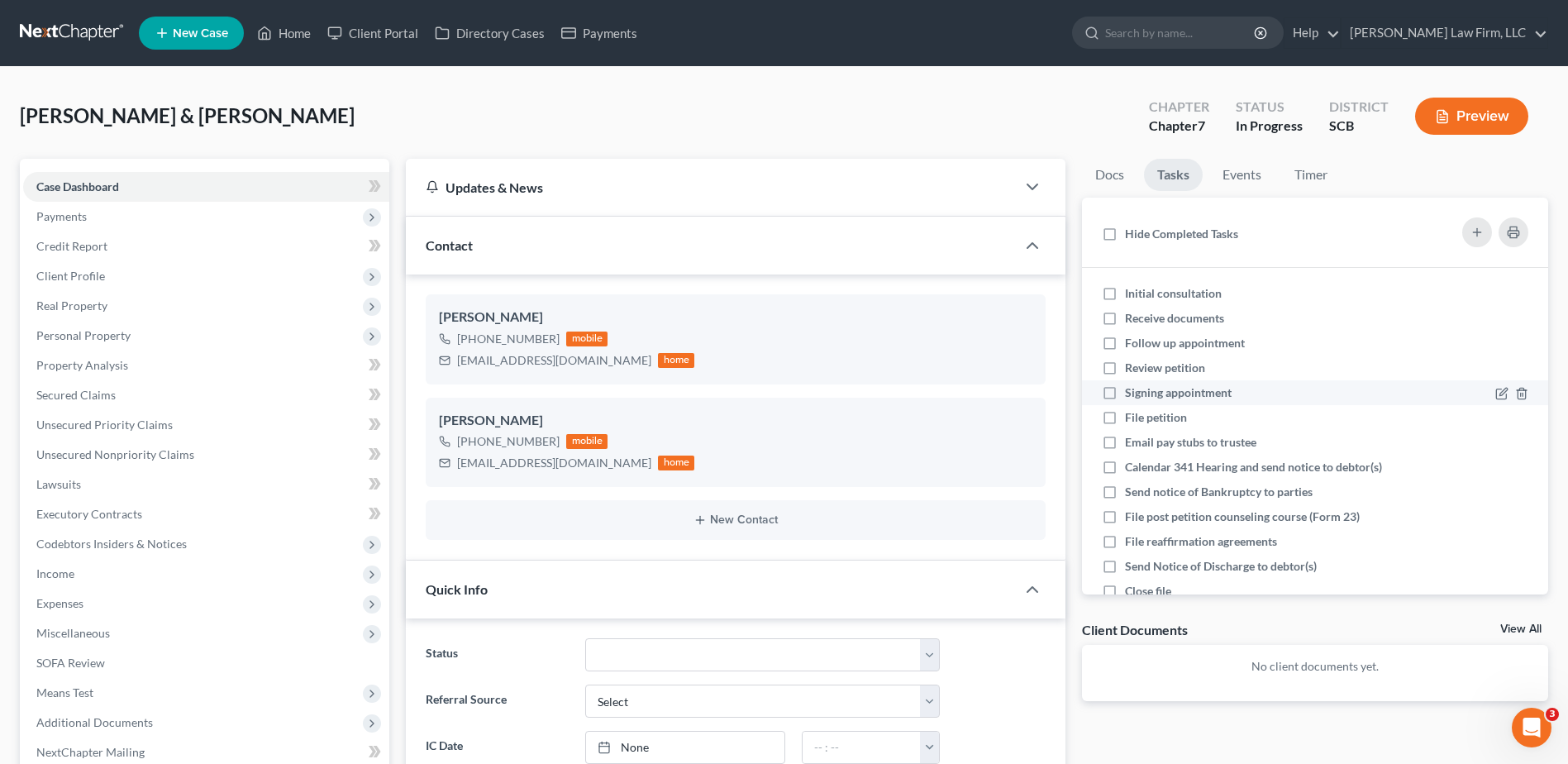
scroll to position [35, 0]
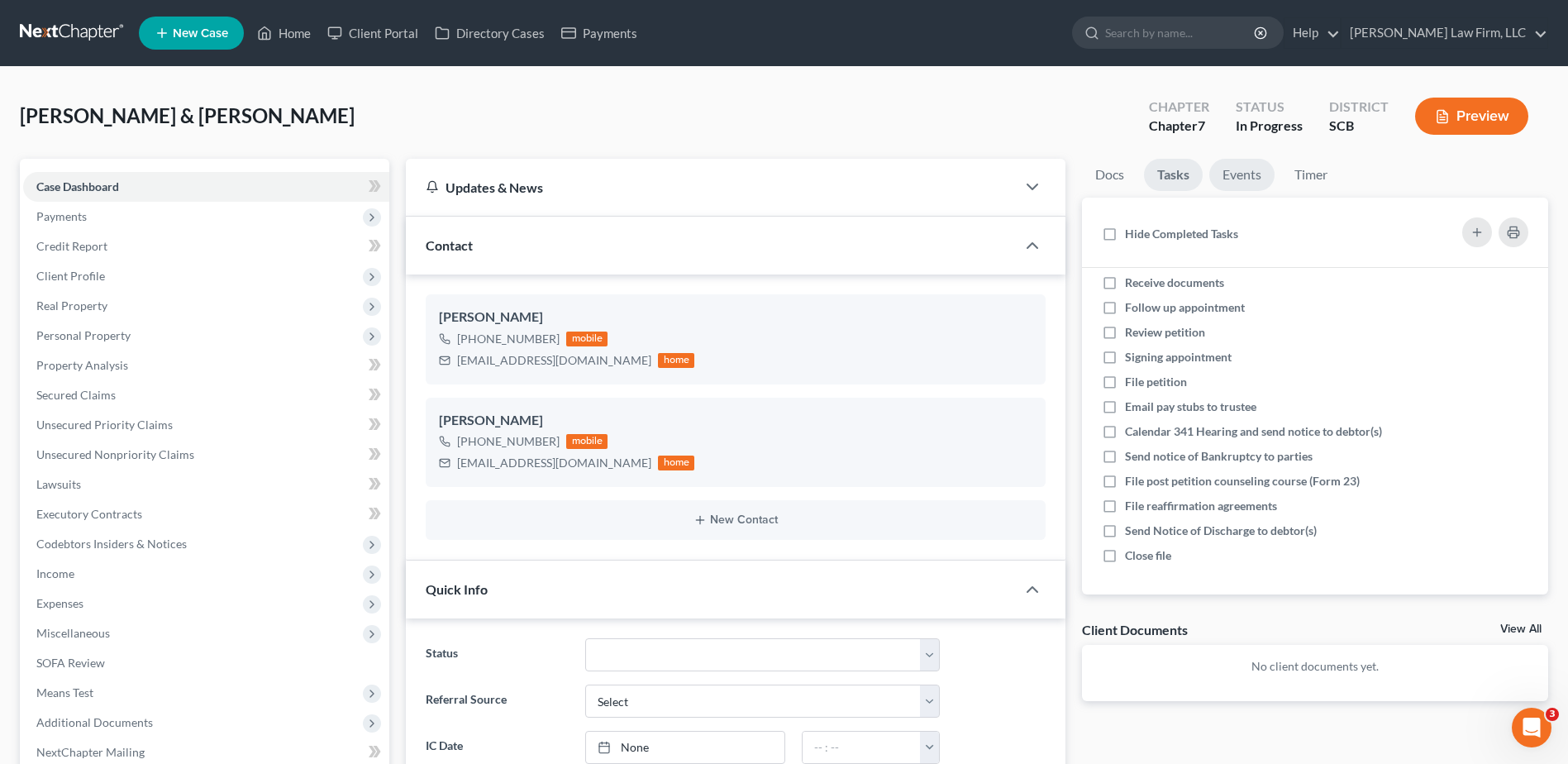
click at [1235, 183] on link "Events" at bounding box center [1241, 174] width 65 height 32
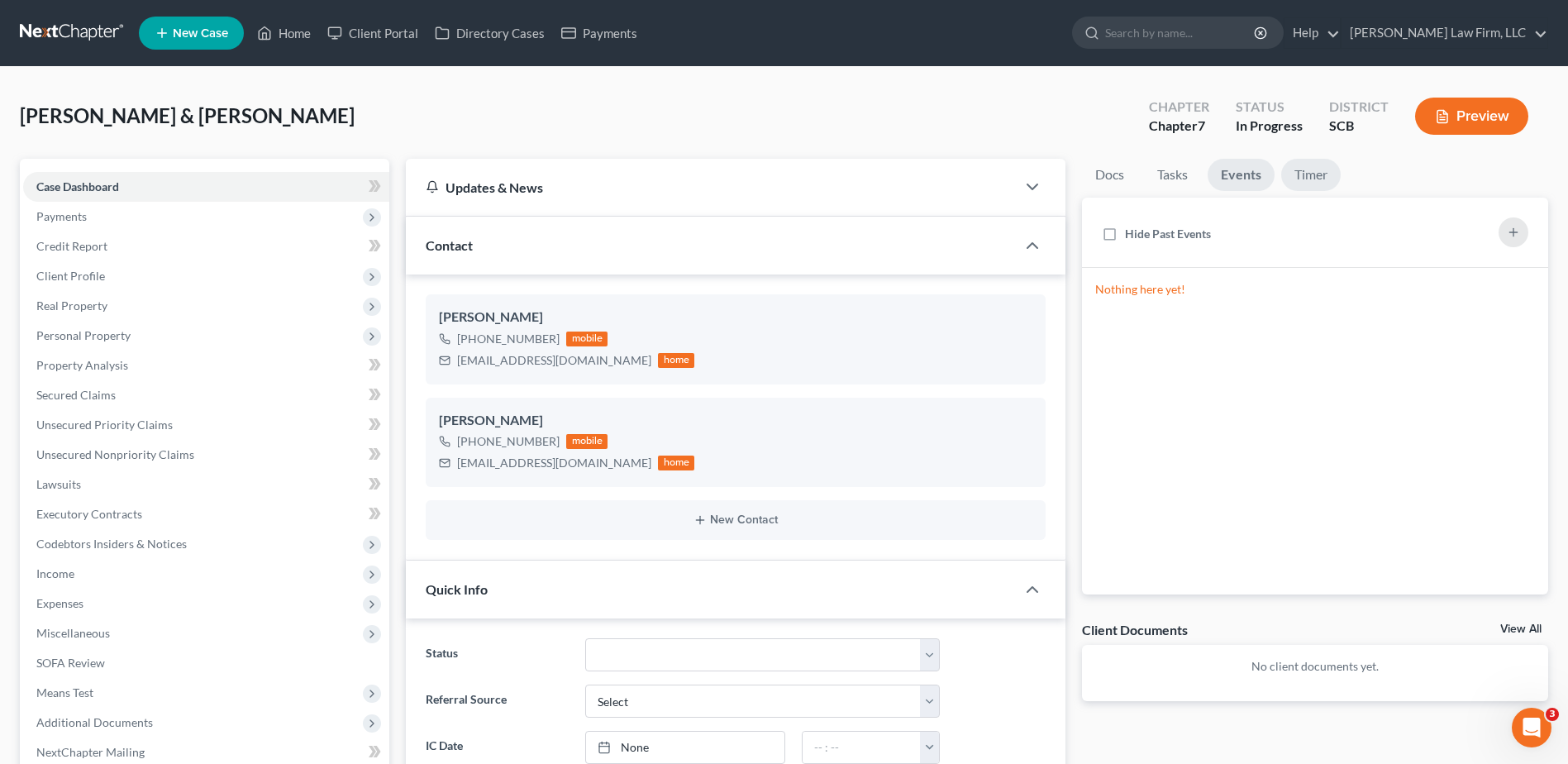
click at [1302, 170] on link "Timer" at bounding box center [1310, 174] width 59 height 32
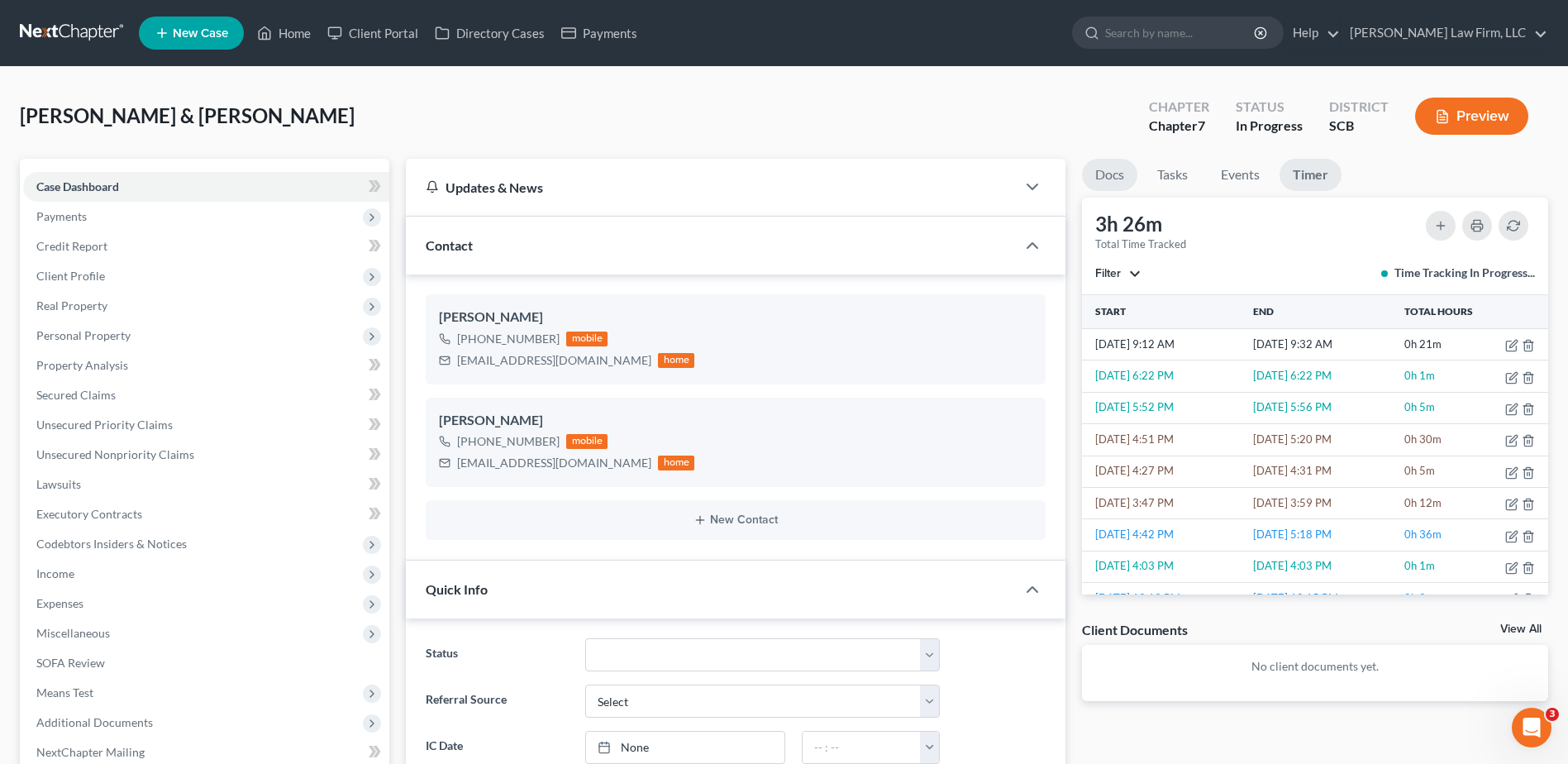
click at [1110, 177] on link "Docs" at bounding box center [1110, 174] width 55 height 32
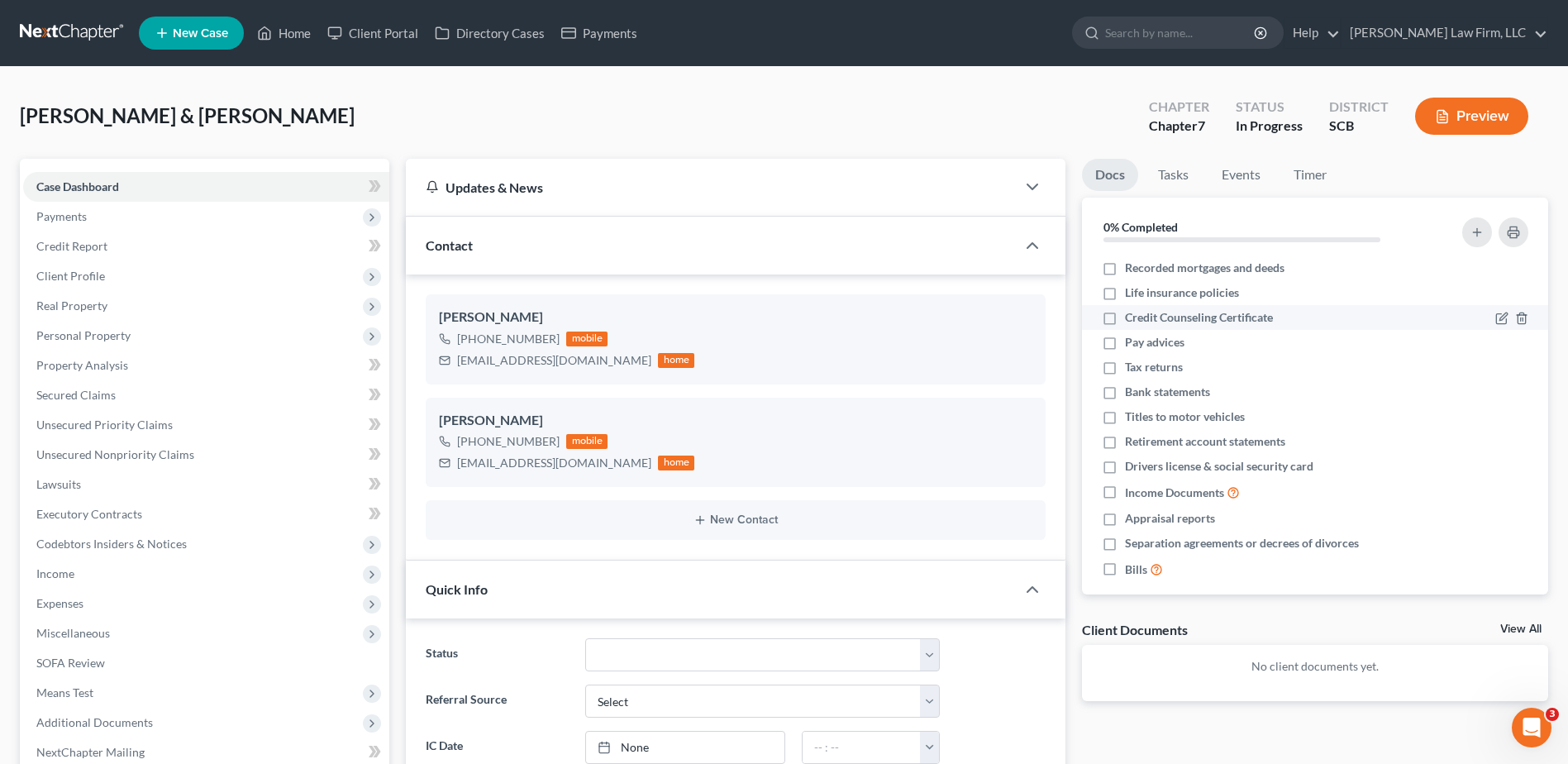
scroll to position [0, 0]
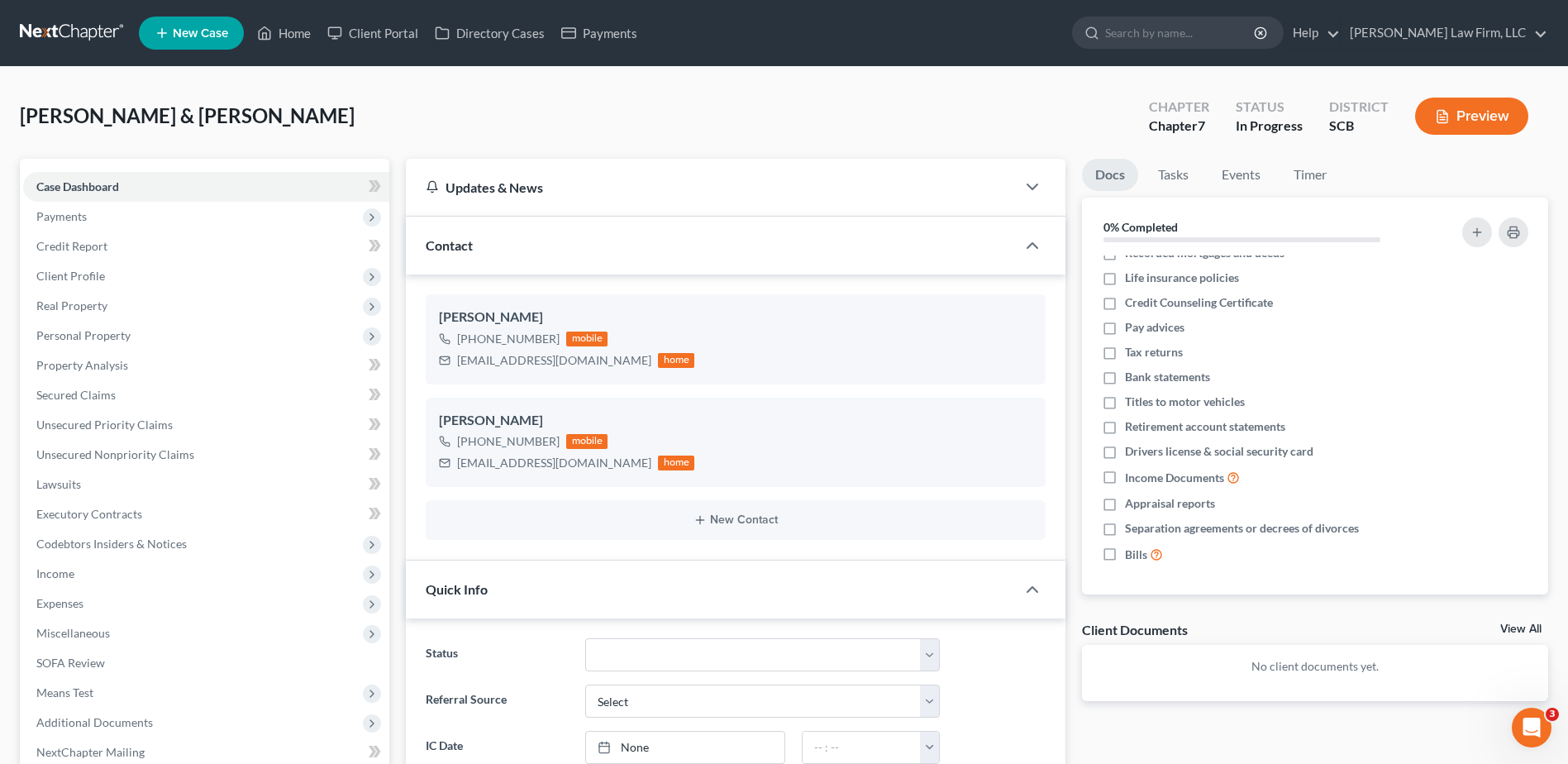
click at [70, 26] on link at bounding box center [73, 34] width 106 height 30
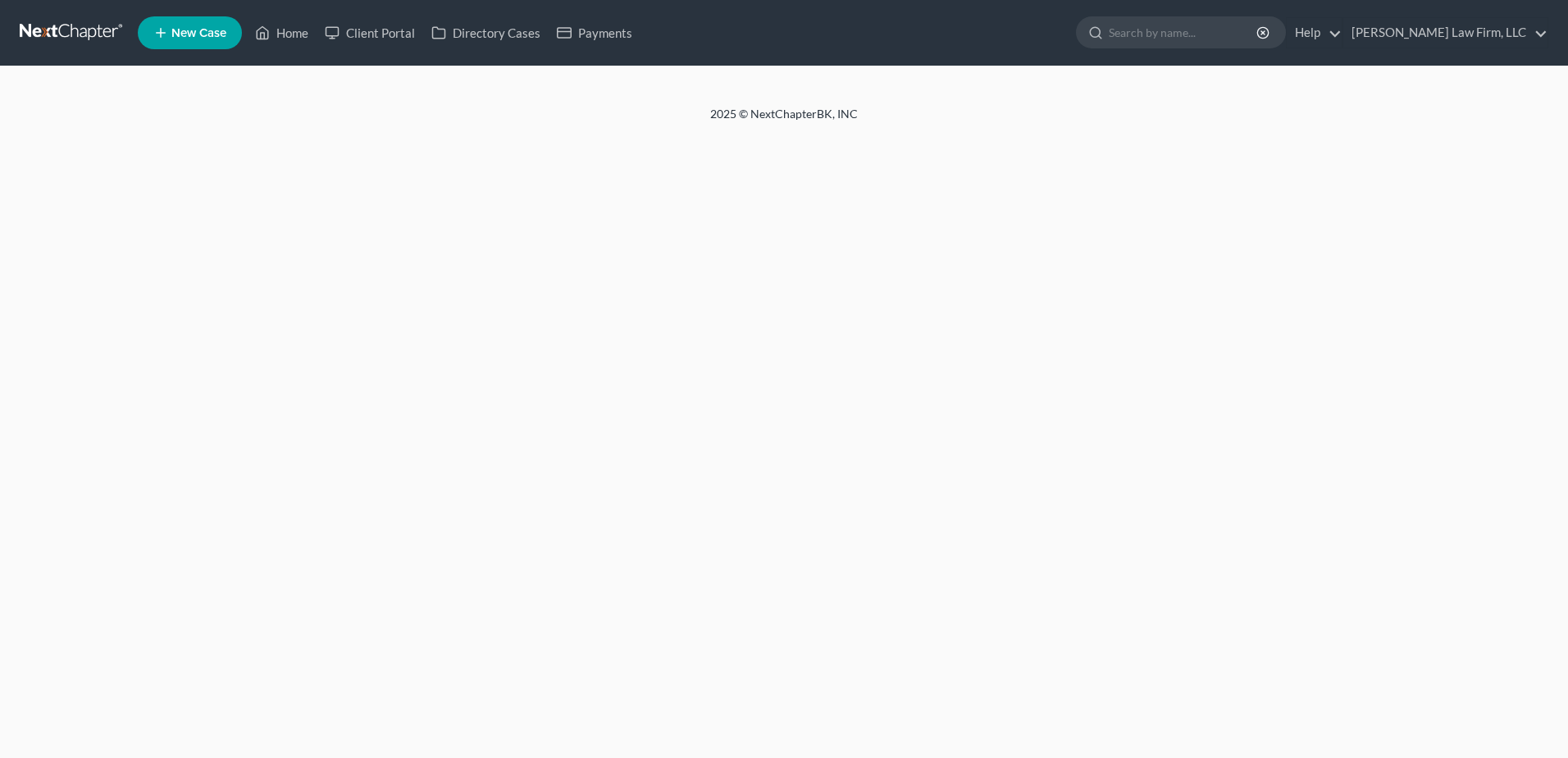
click at [1109, 17] on div at bounding box center [1092, 32] width 32 height 31
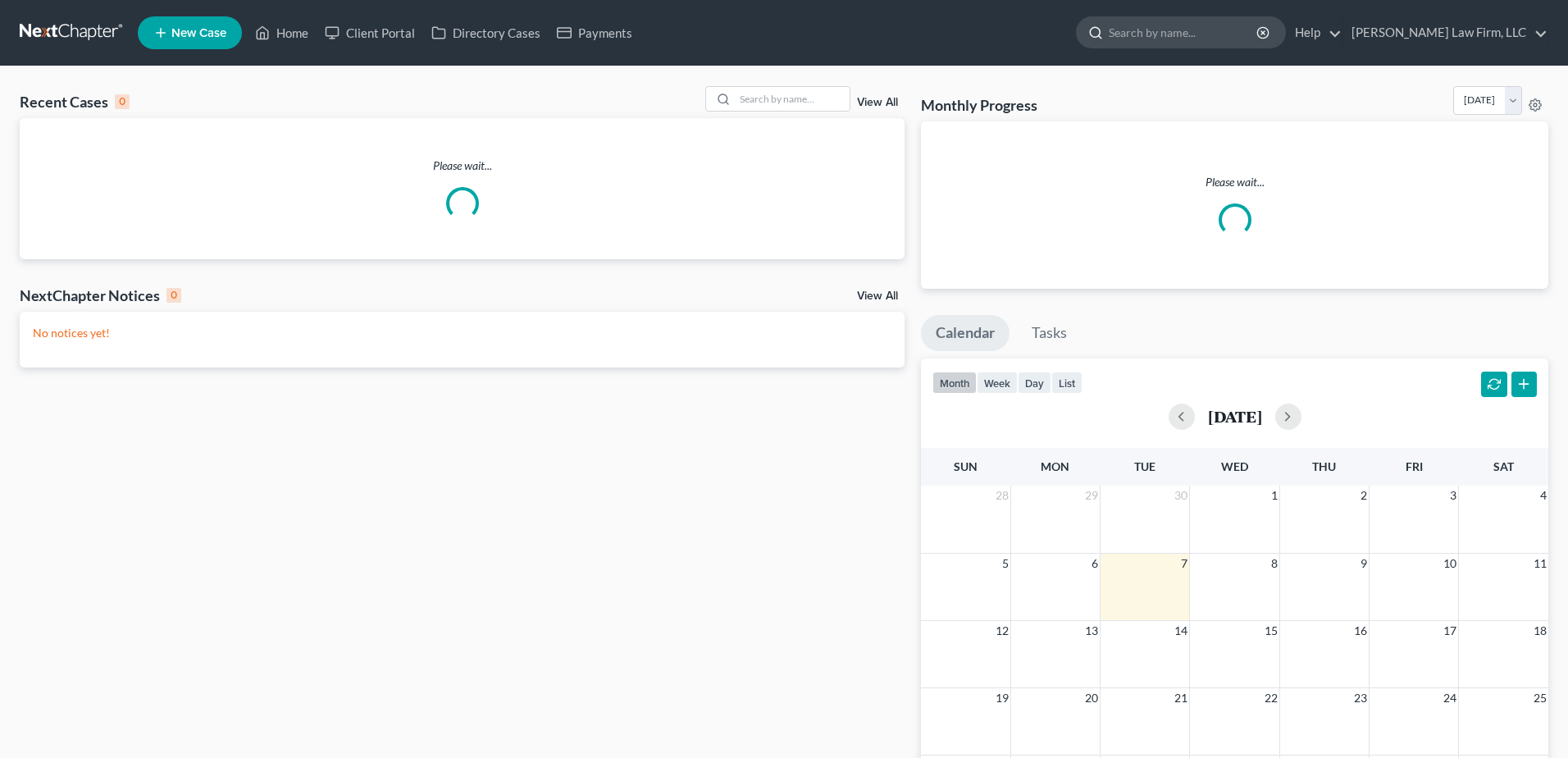
click at [1178, 32] on input "search" at bounding box center [1184, 32] width 150 height 31
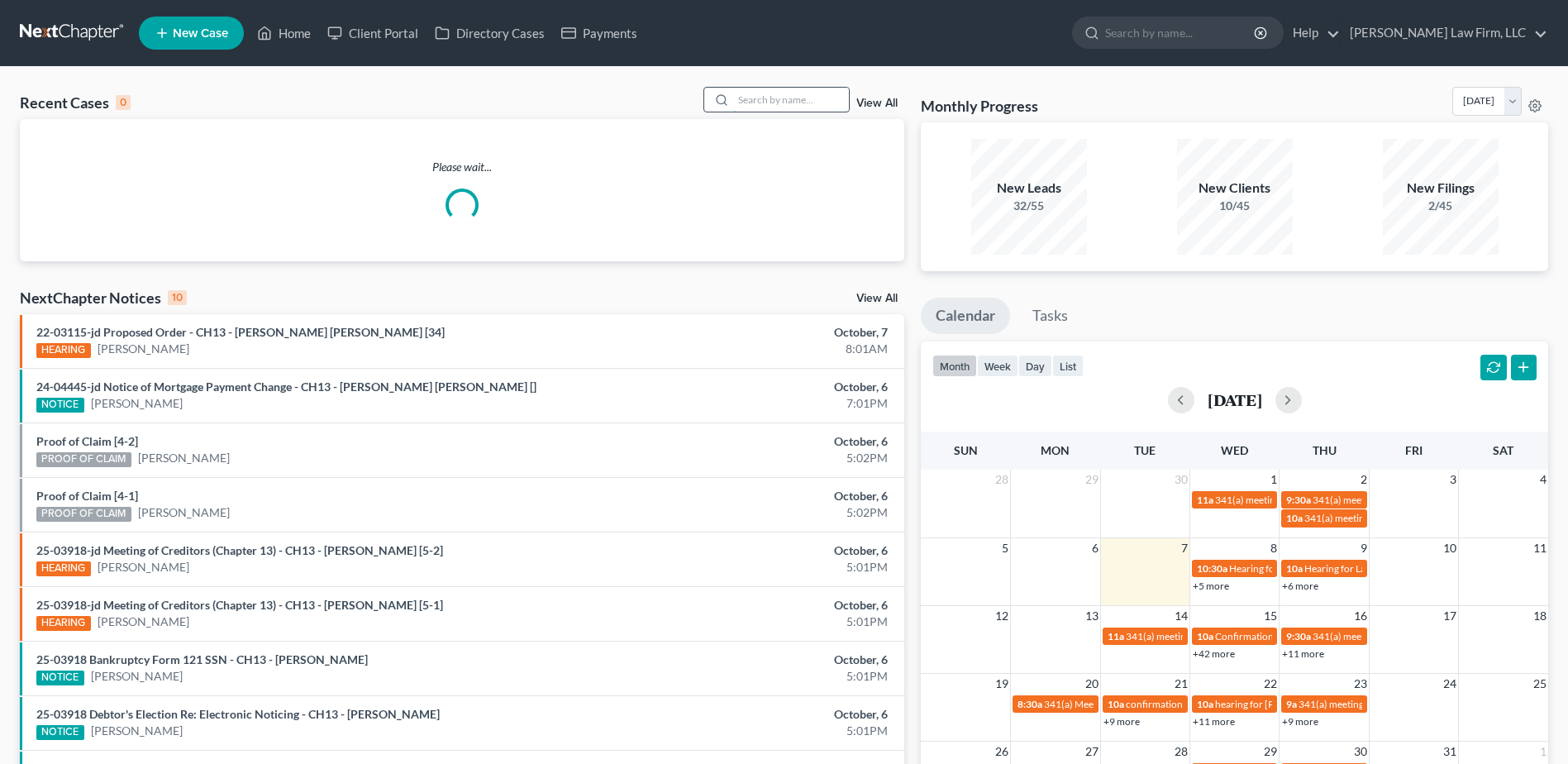
click at [747, 95] on input "search" at bounding box center [791, 100] width 116 height 24
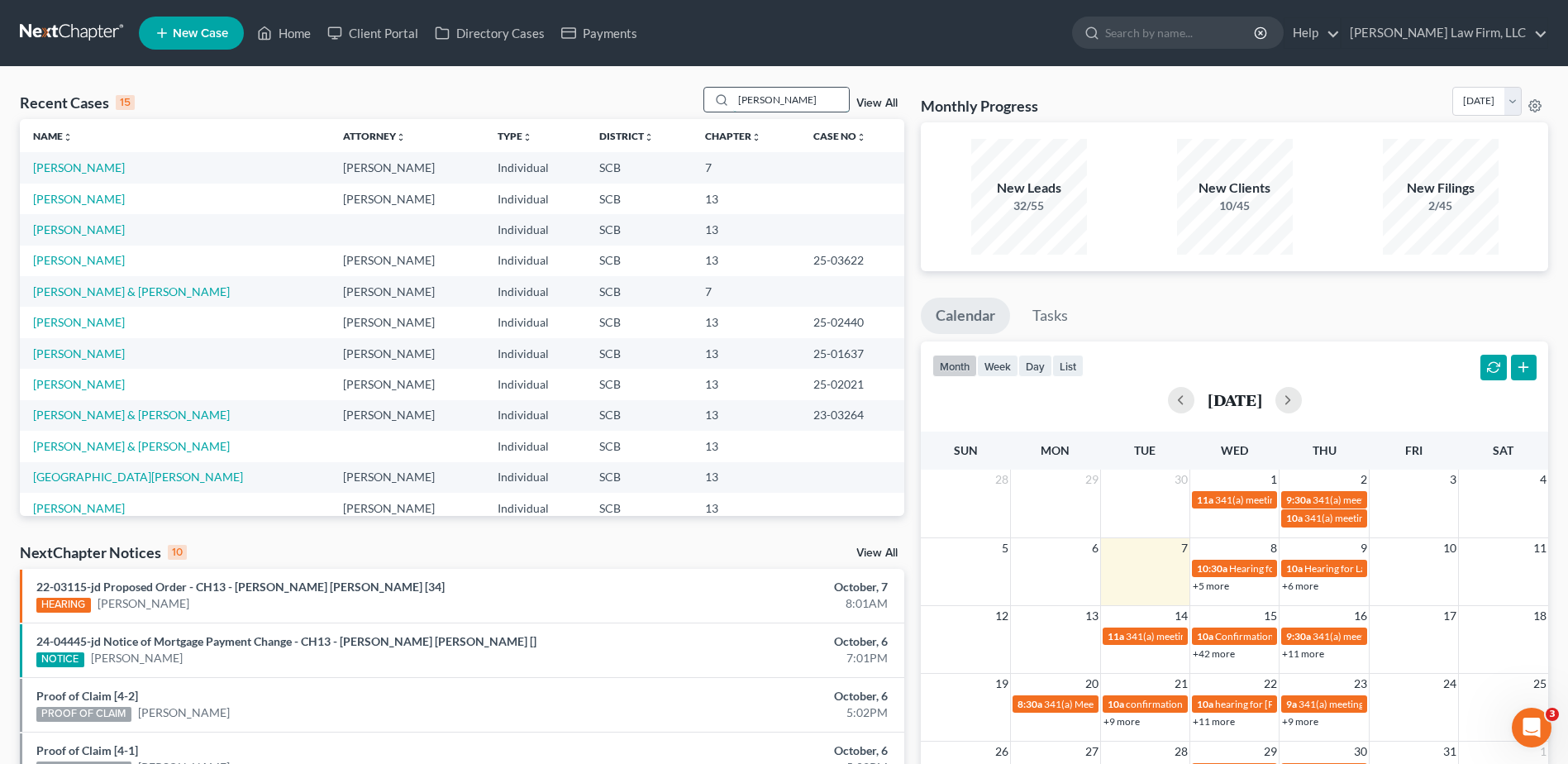
type input "[PERSON_NAME]"
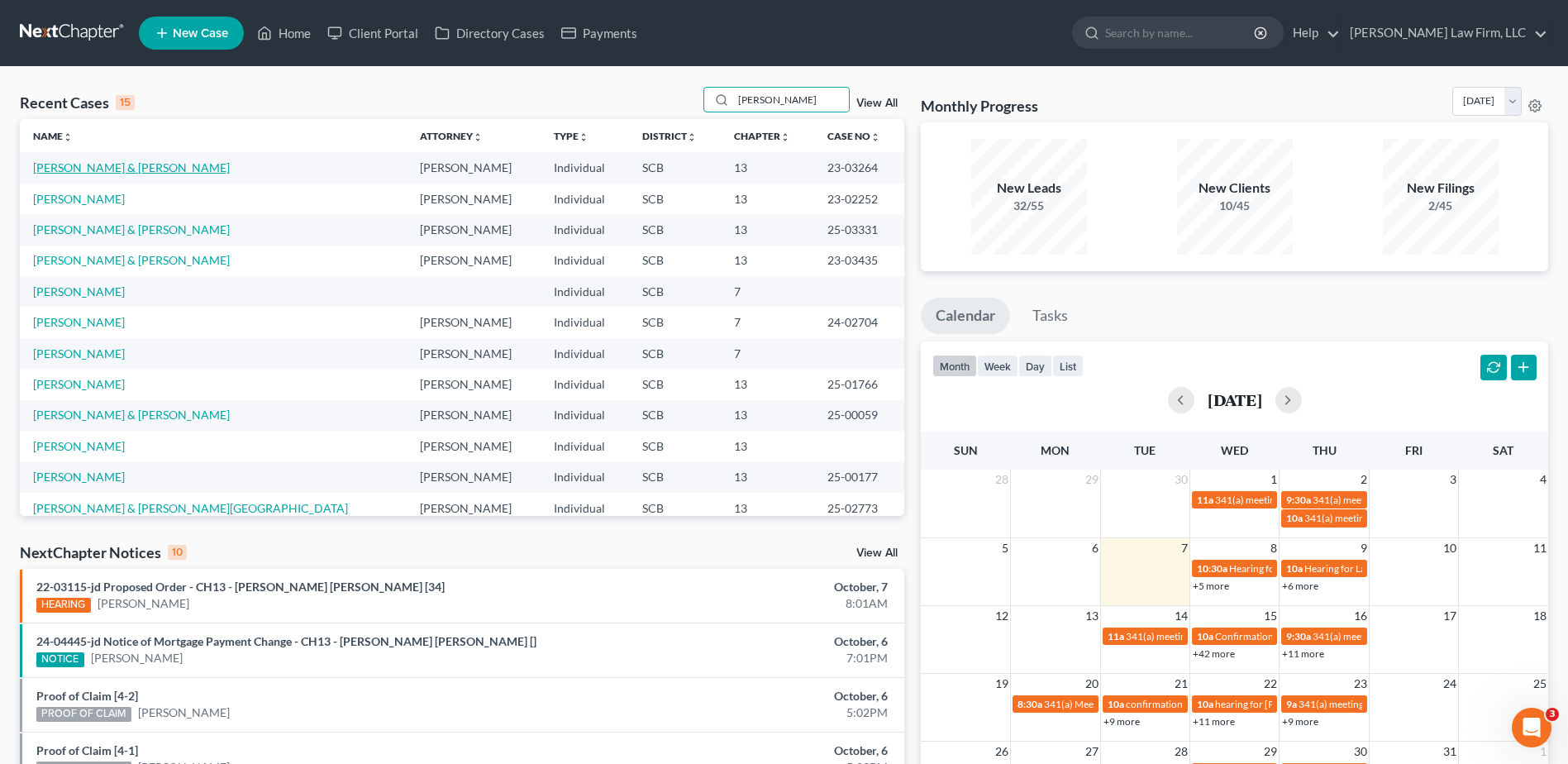
click at [93, 165] on link "[PERSON_NAME] & [PERSON_NAME]" at bounding box center [131, 167] width 197 height 14
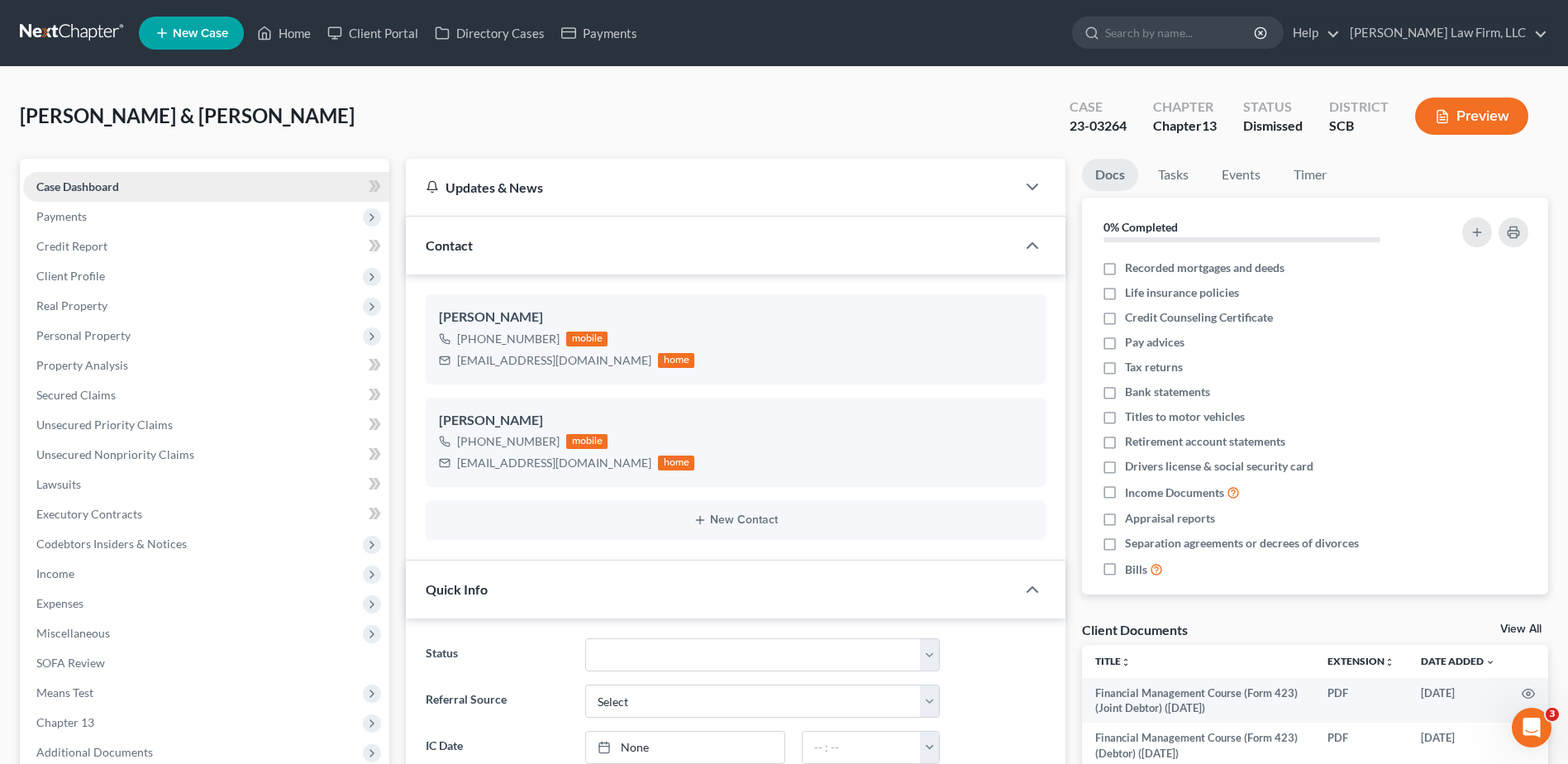
select select "0"
click at [1201, 41] on input "search" at bounding box center [1180, 33] width 152 height 31
type input "[PERSON_NAME]"
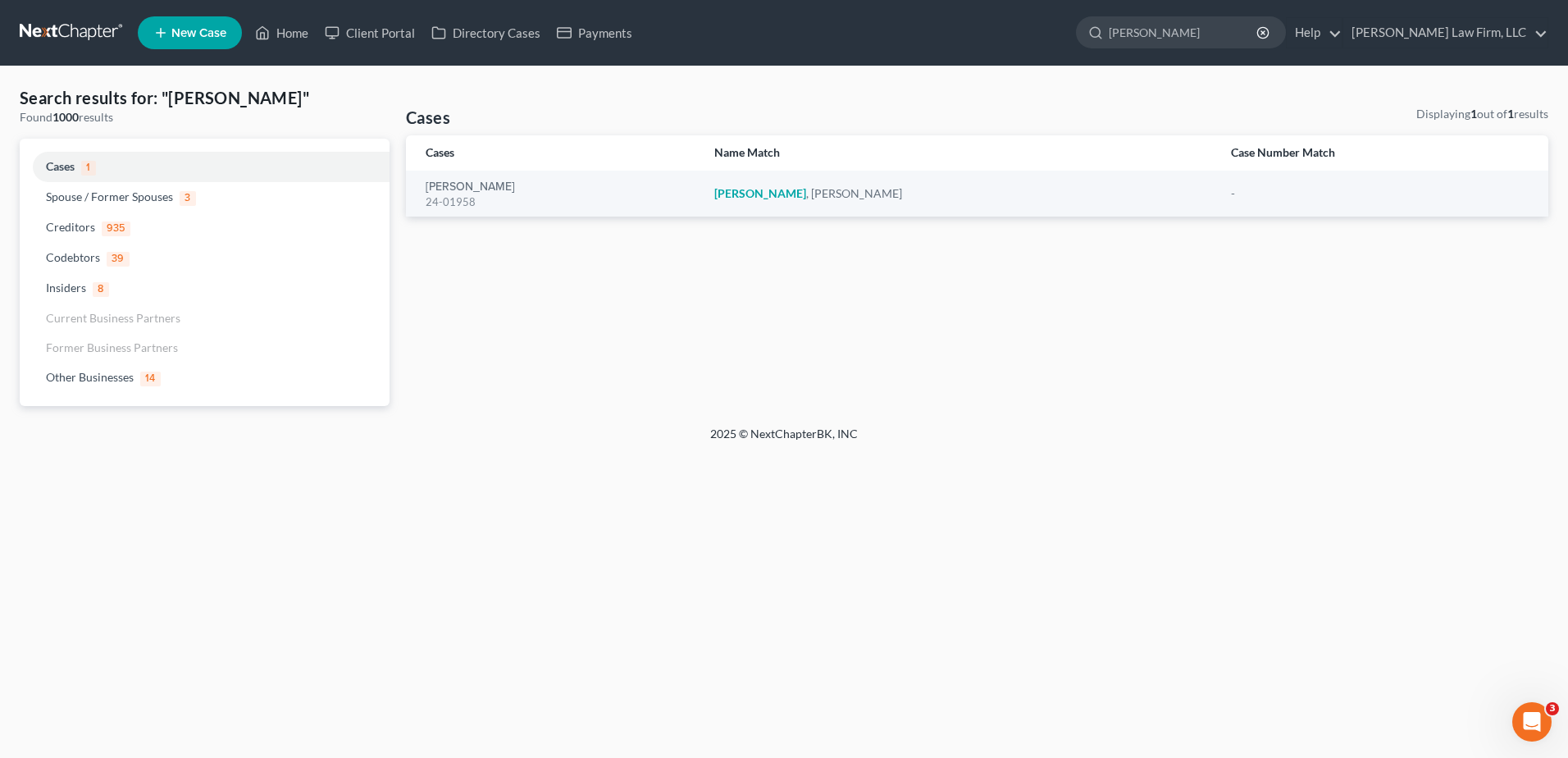
click at [40, 28] on link at bounding box center [72, 33] width 105 height 30
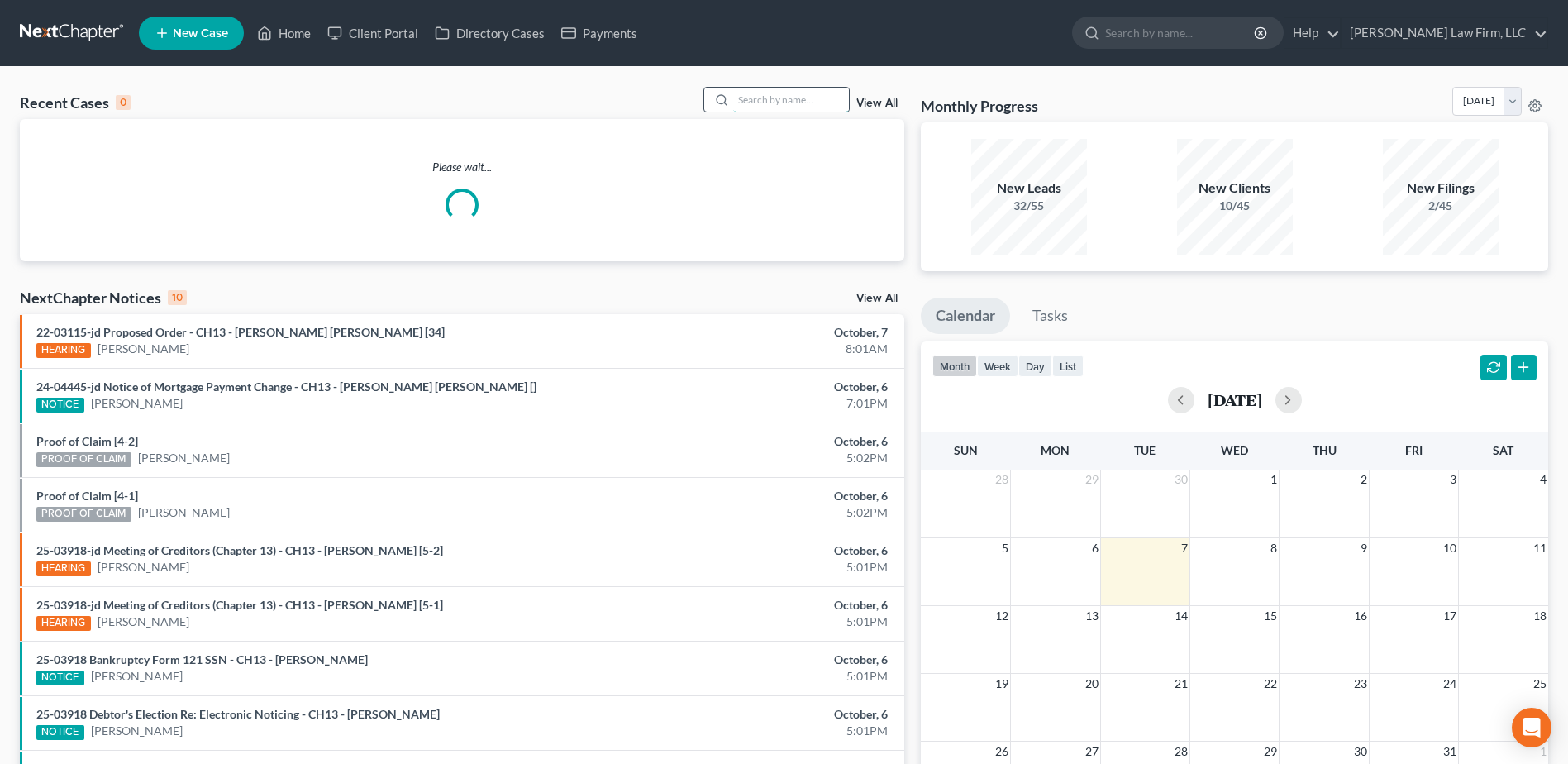
click at [794, 108] on input "search" at bounding box center [791, 100] width 116 height 24
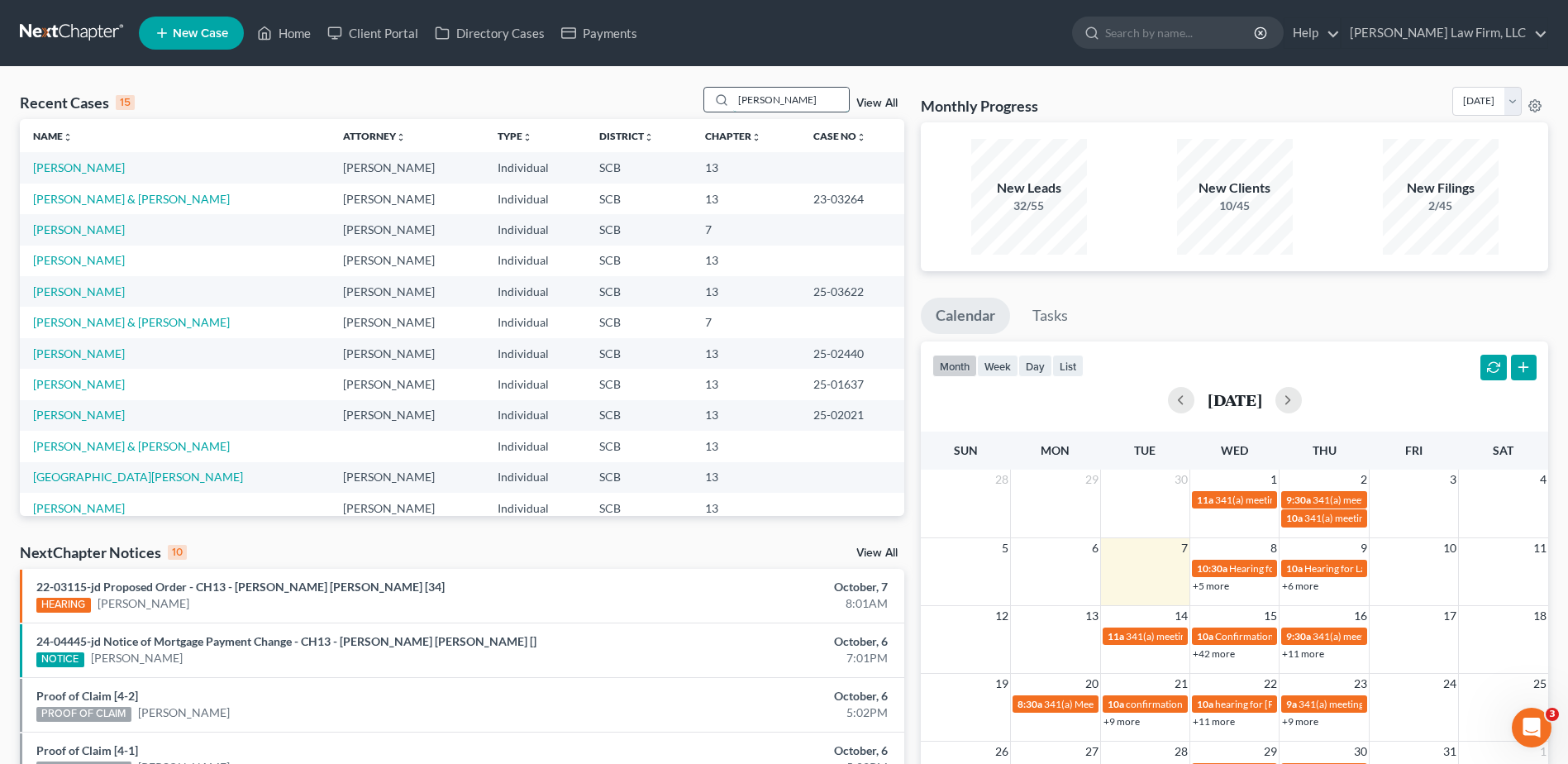
type input "[PERSON_NAME]"
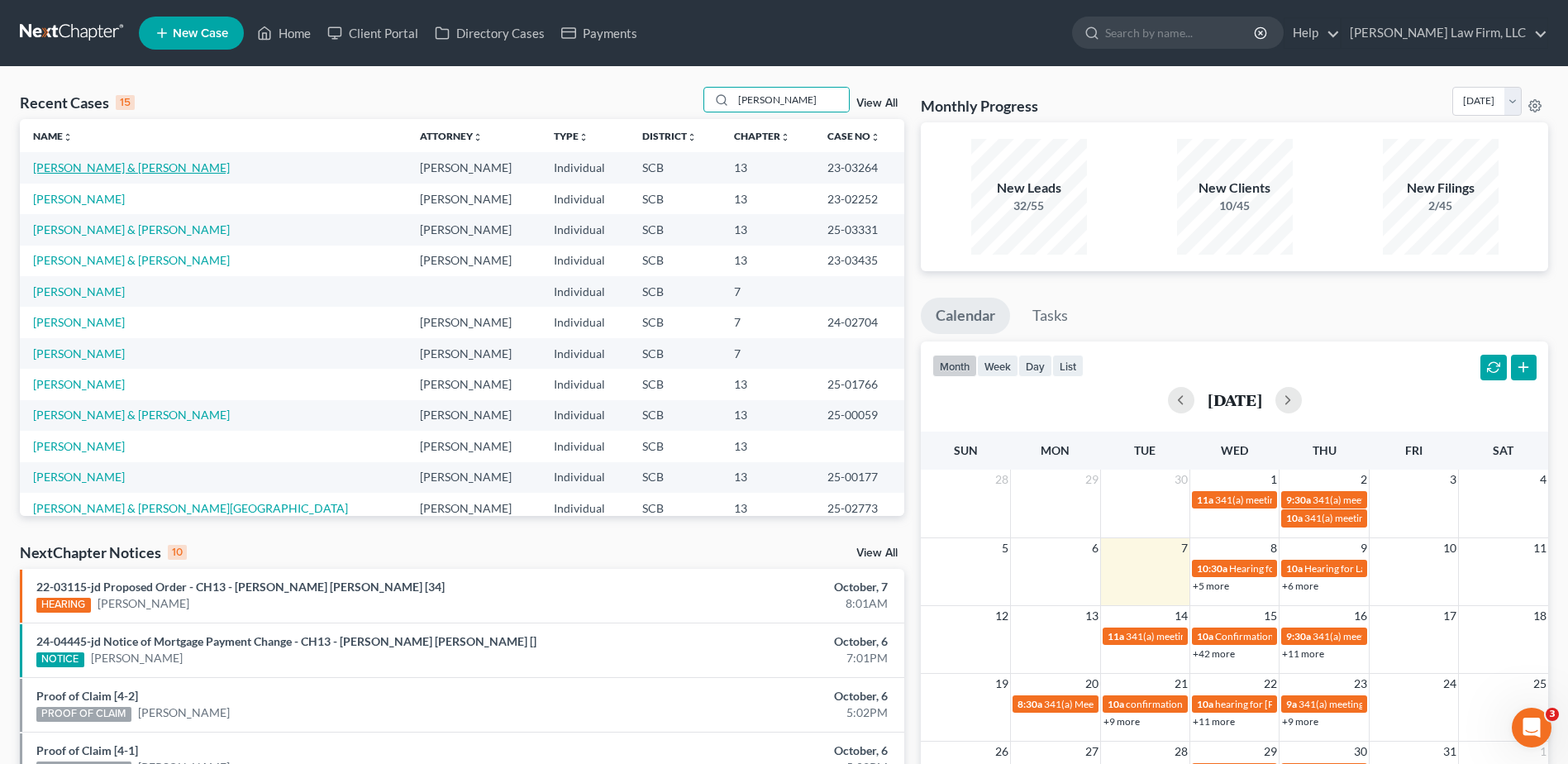
click at [80, 168] on link "[PERSON_NAME] & [PERSON_NAME]" at bounding box center [131, 167] width 197 height 14
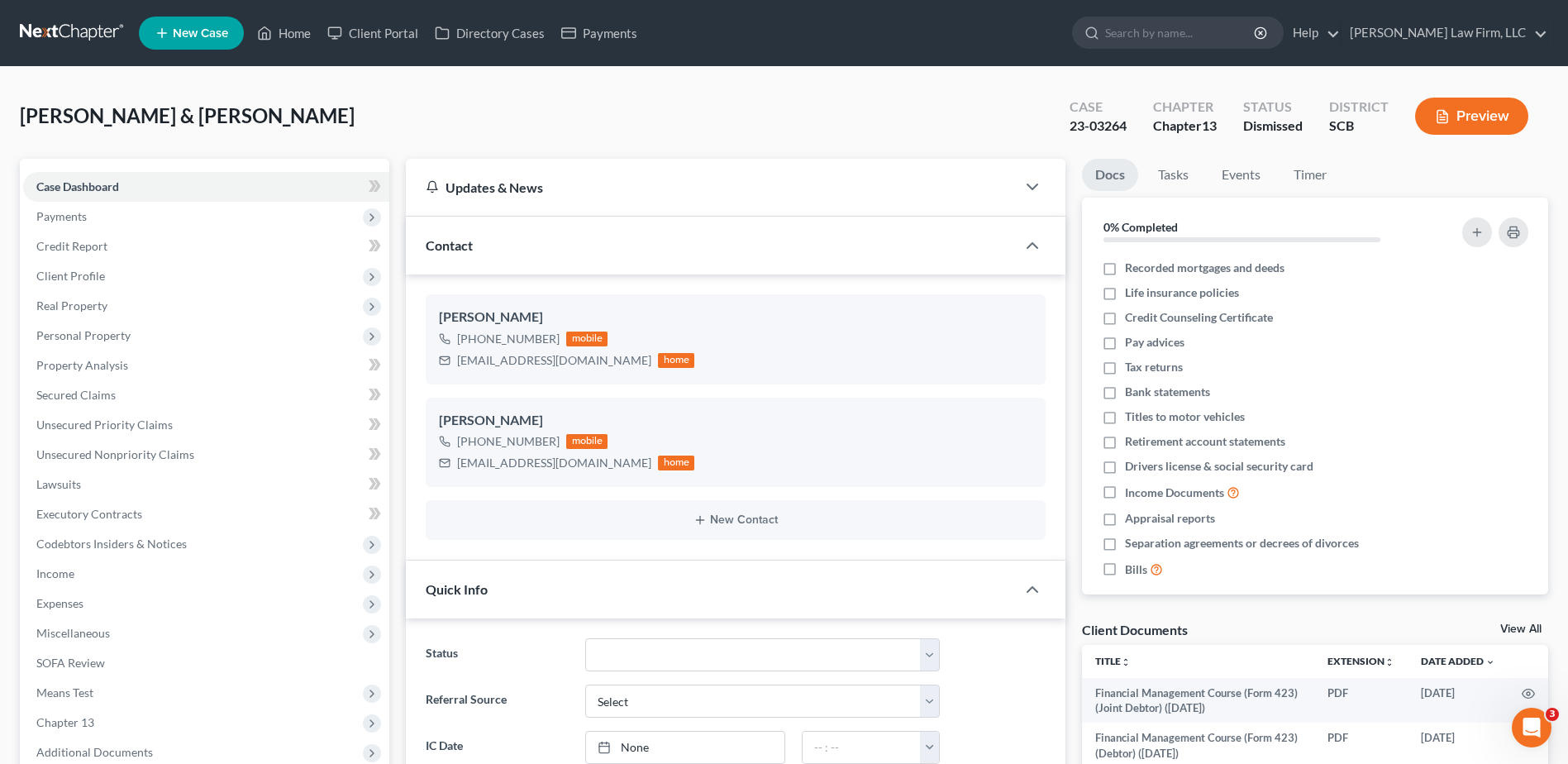
select select "0"
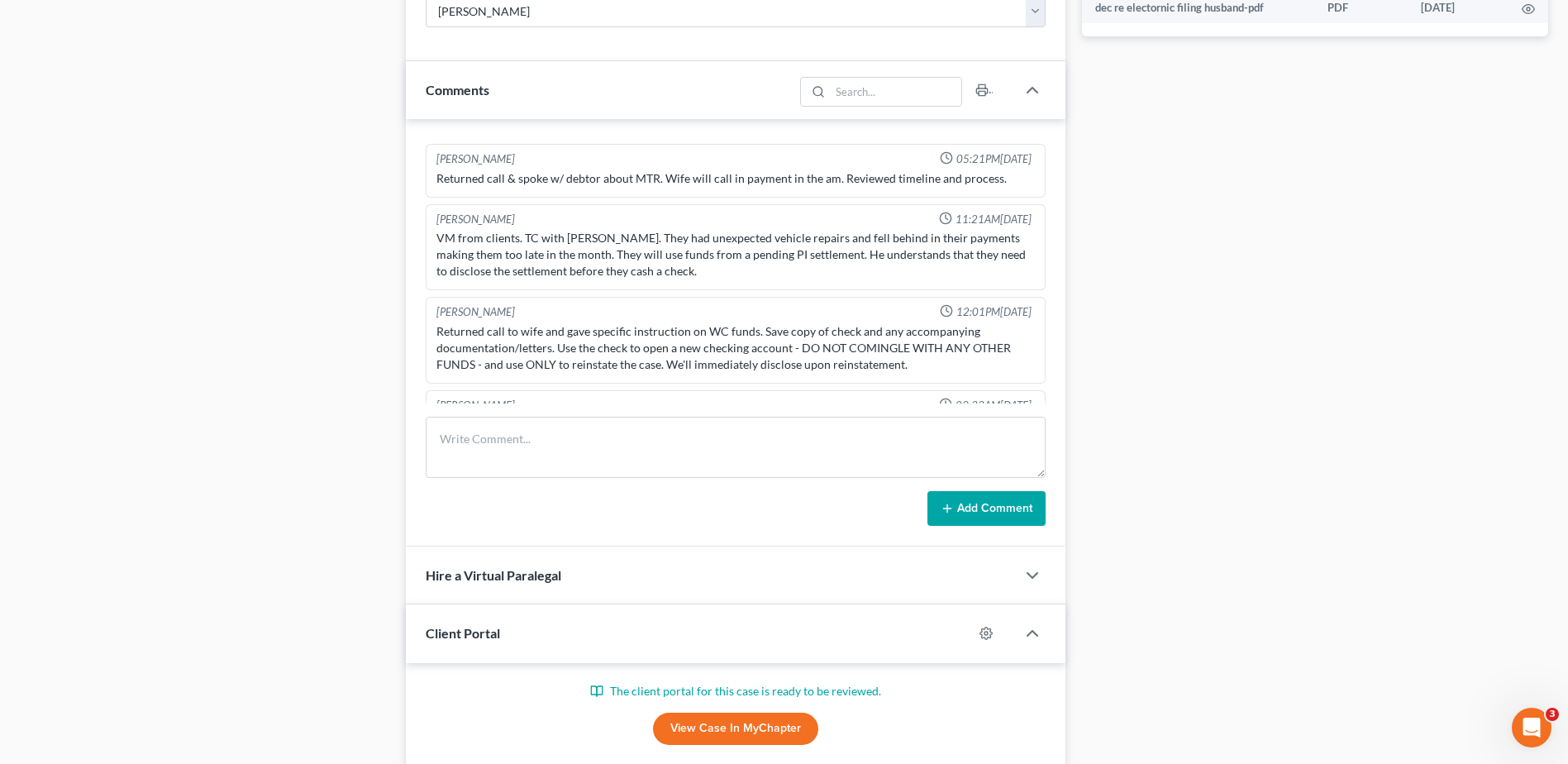
scroll to position [2230, 0]
